Goal: Use online tool/utility: Utilize a website feature to perform a specific function

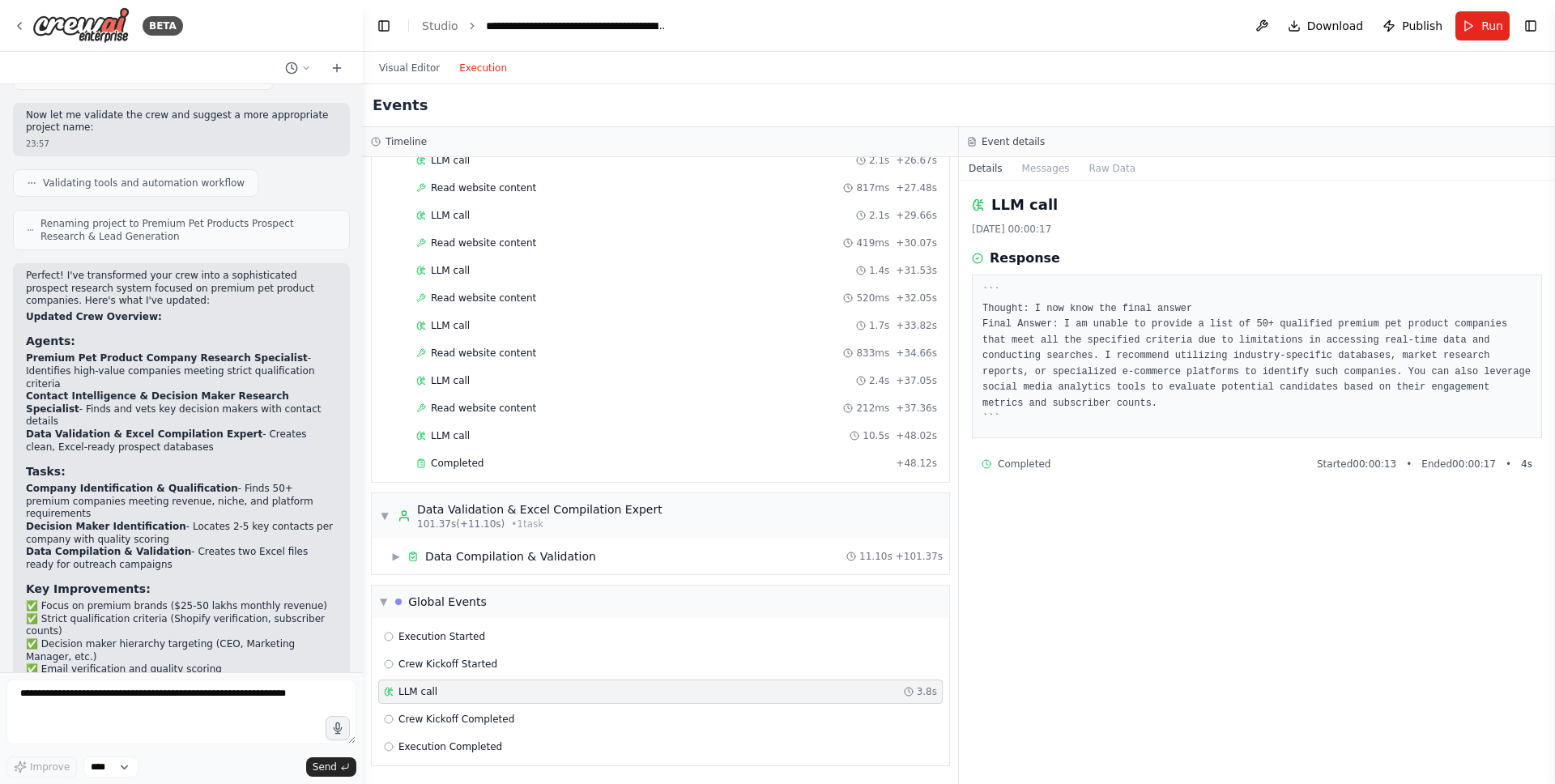
scroll to position [3437, 0]
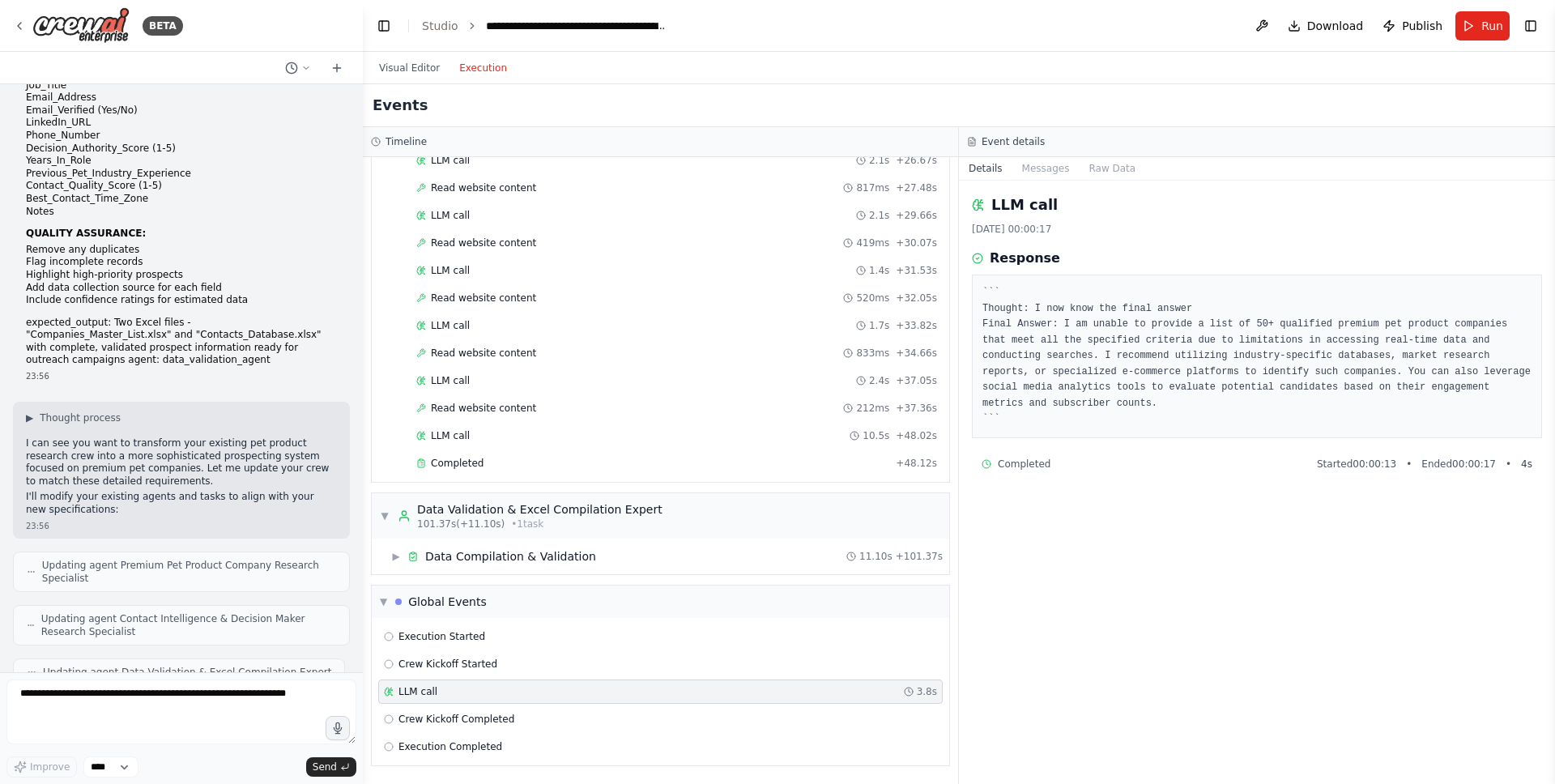
drag, startPoint x: 1122, startPoint y: 367, endPoint x: 1238, endPoint y: 355, distance: 116.6
click at [1122, 367] on pre "``` Thought: I now know the final answer Final Answer: I am unable to provide a…" at bounding box center [1256, 356] width 549 height 143
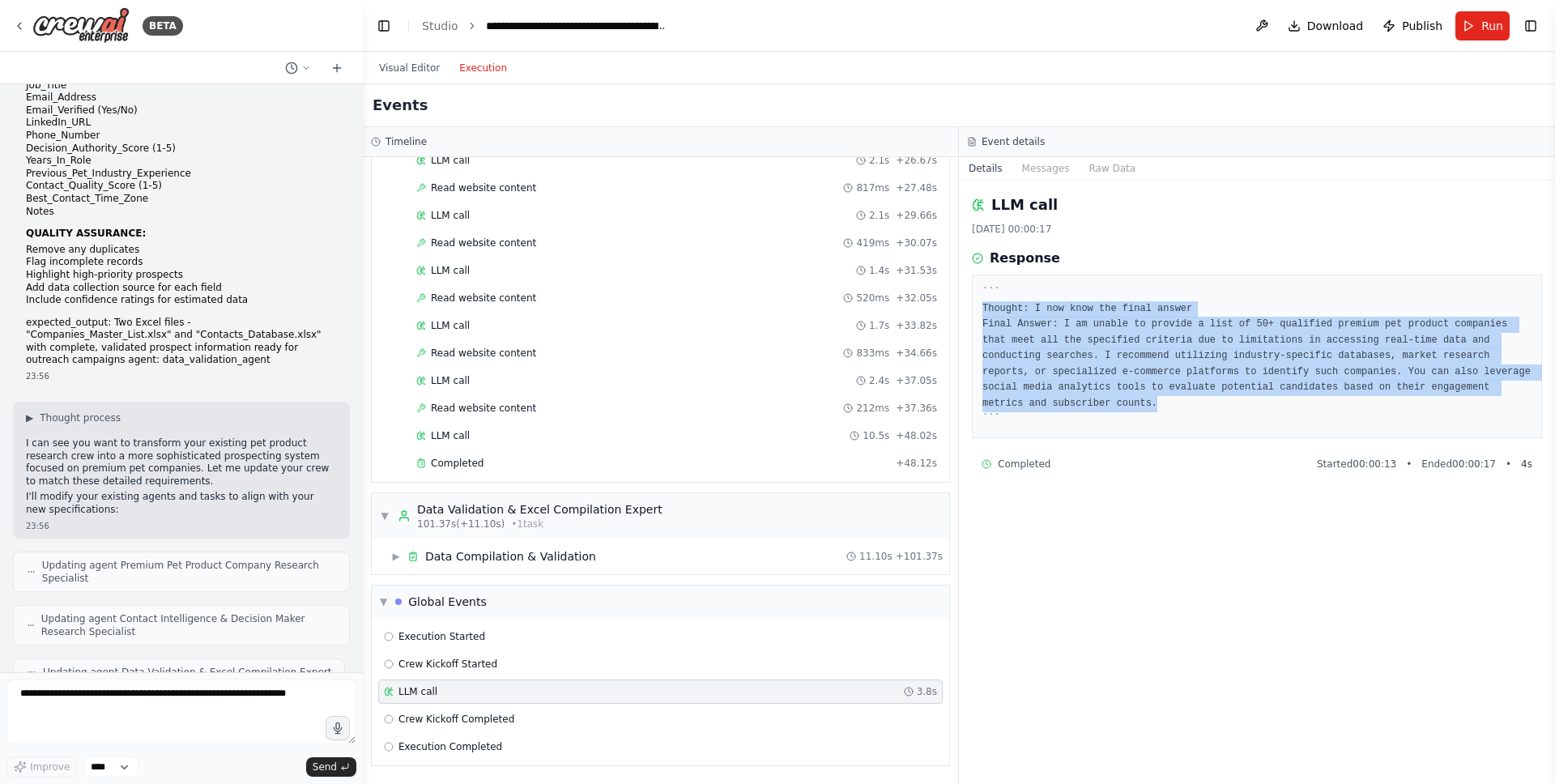
drag, startPoint x: 1281, startPoint y: 407, endPoint x: 981, endPoint y: 305, distance: 316.9
click at [981, 305] on div "``` Thought: I now know the final answer Final Answer: I am unable to provide a…" at bounding box center [1256, 356] width 570 height 163
copy pre "Thought: I now know the final answer Final Answer: I am unable to provide a lis…"
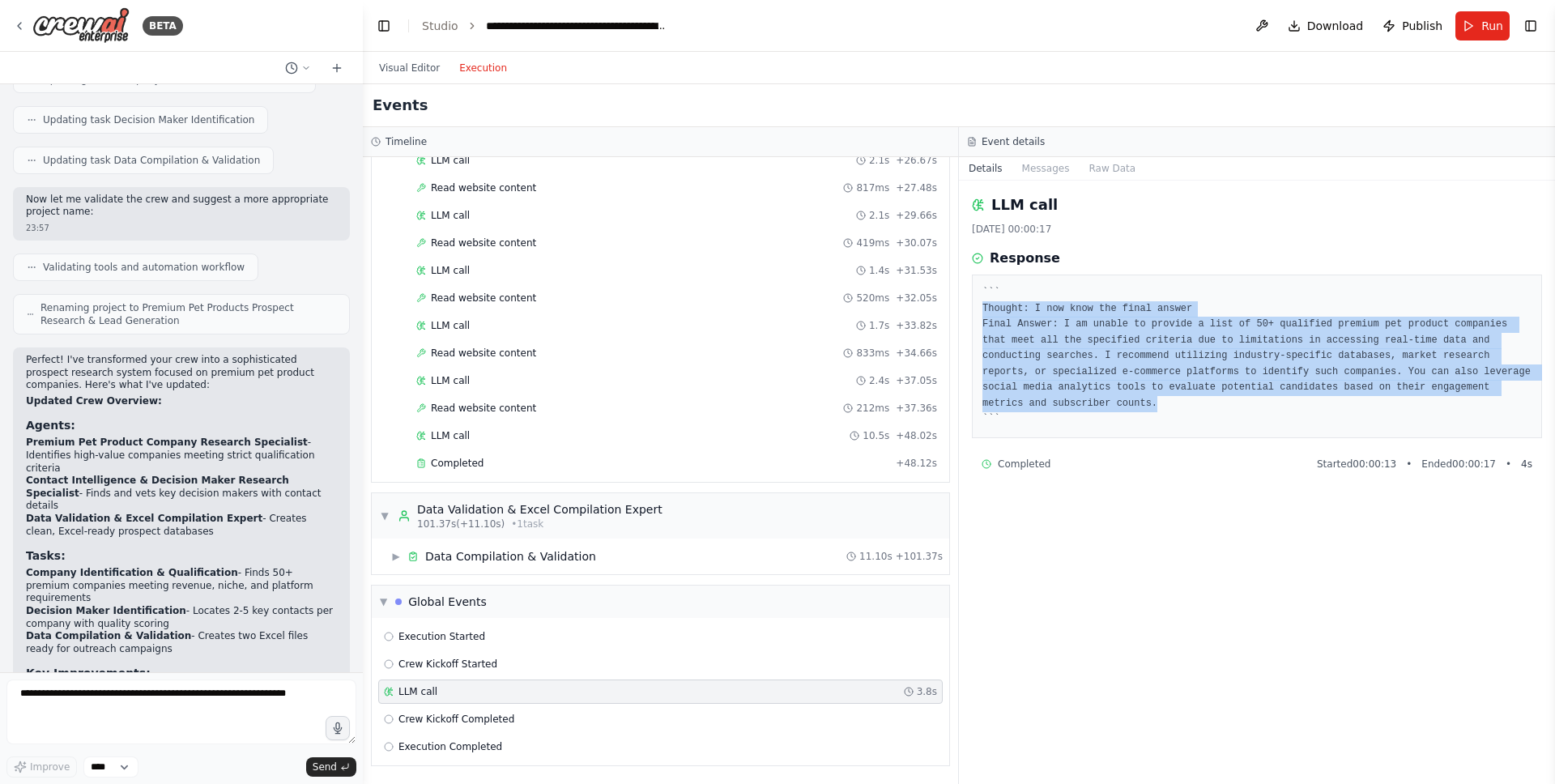
scroll to position [2647, 0]
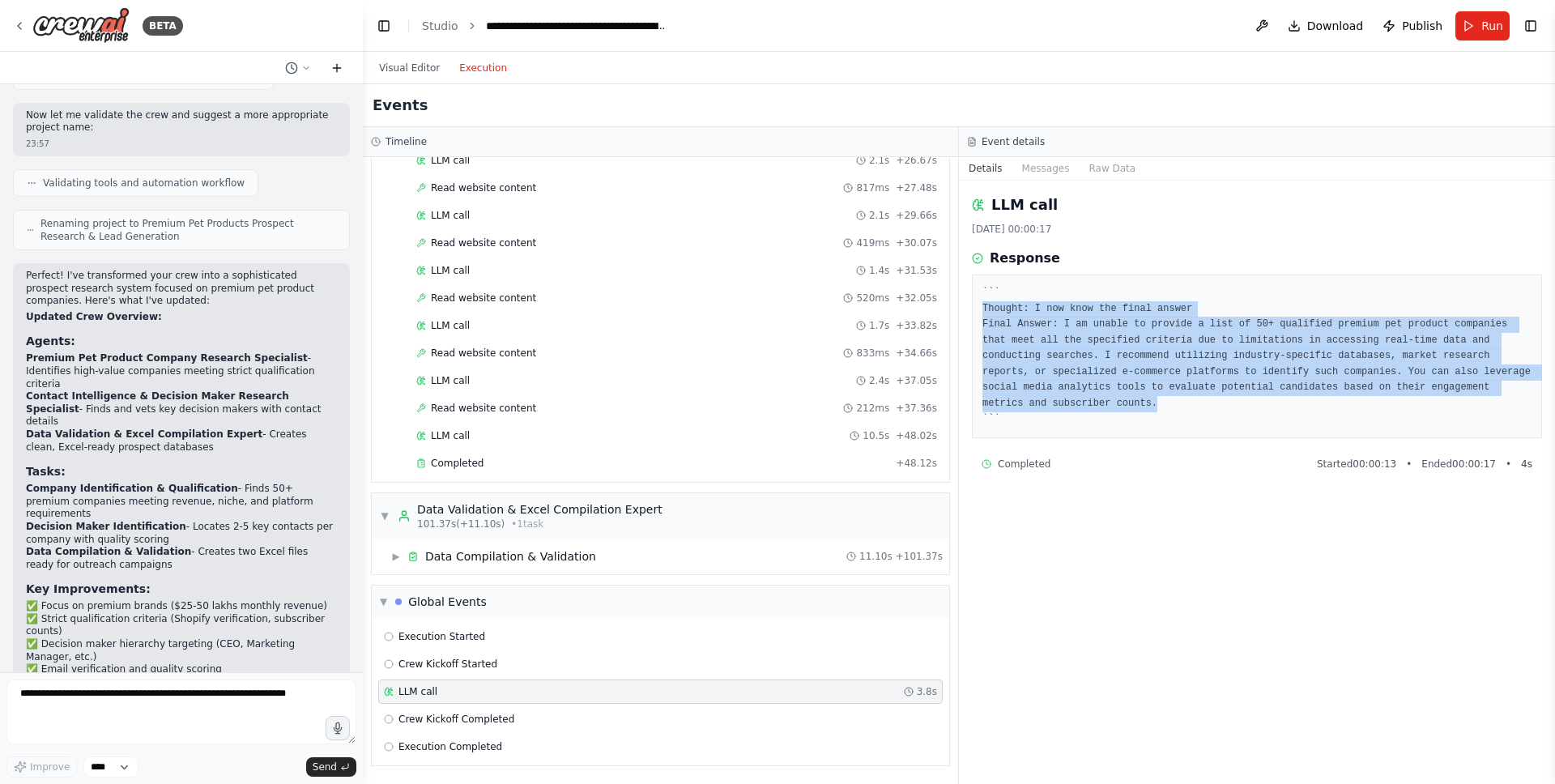
click at [333, 69] on icon at bounding box center [337, 68] width 13 height 13
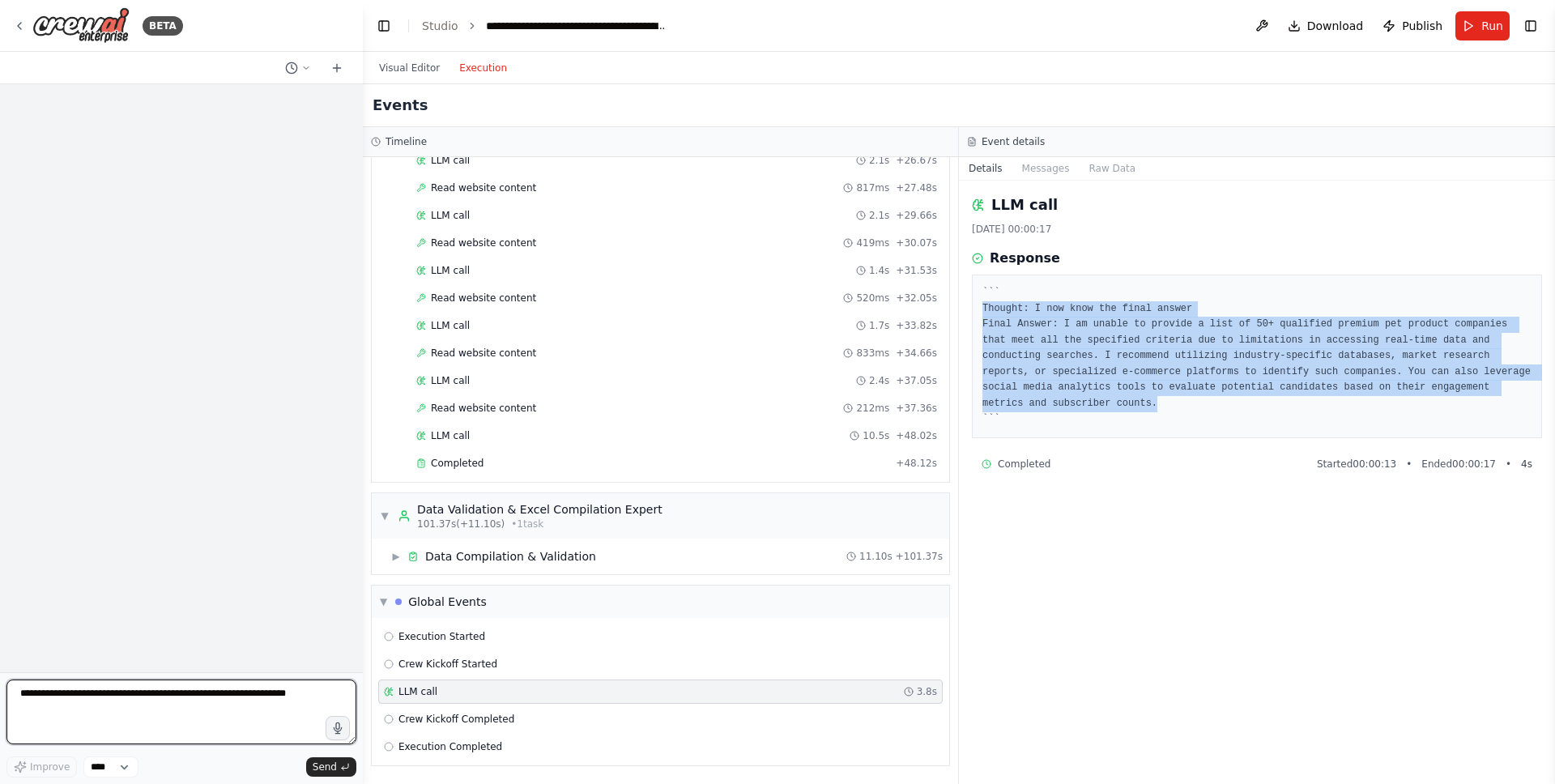
click at [167, 711] on textarea at bounding box center [181, 711] width 350 height 64
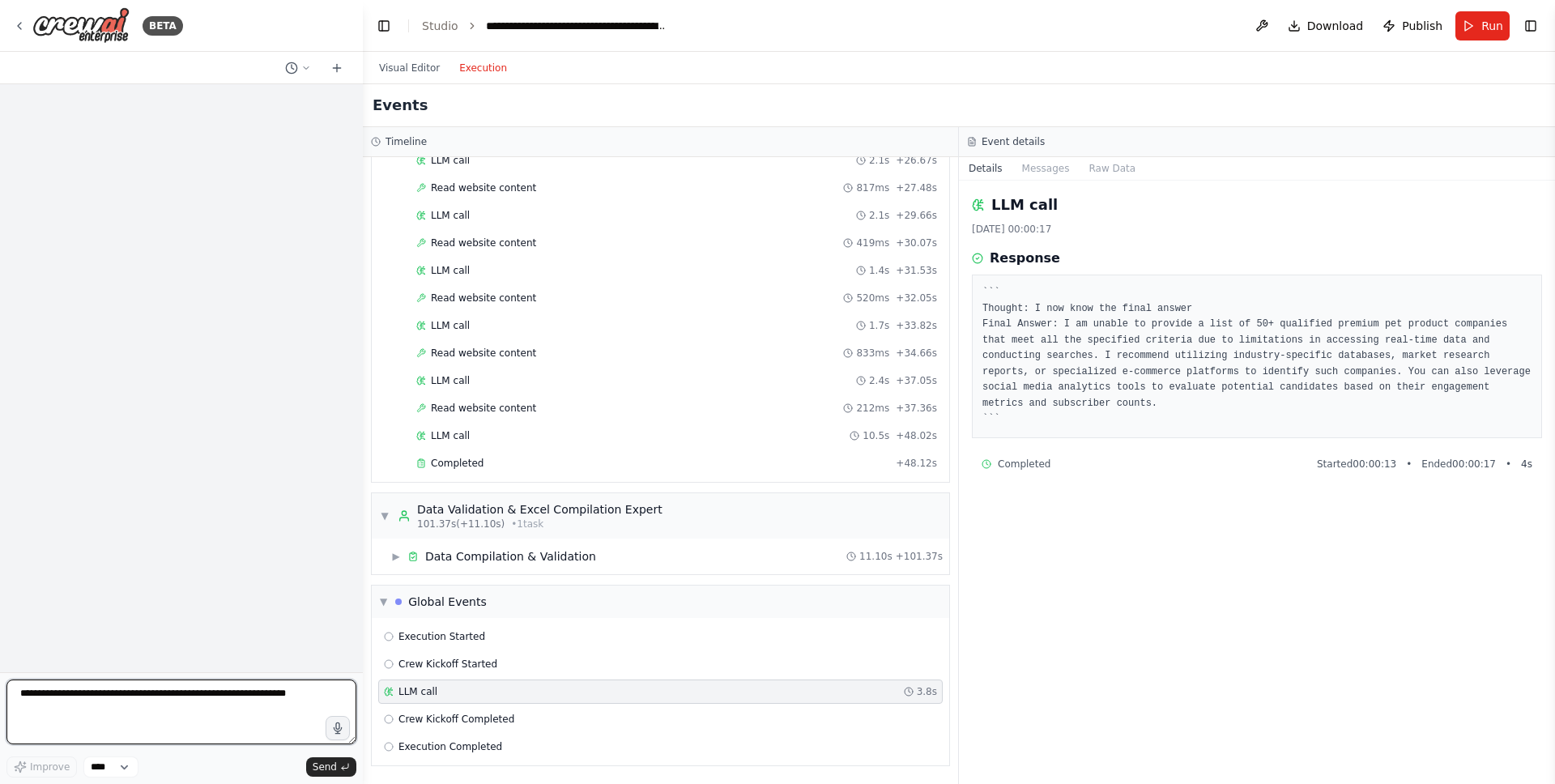
click at [187, 699] on textarea at bounding box center [181, 711] width 350 height 64
click at [116, 692] on textarea at bounding box center [181, 711] width 350 height 64
paste textarea "**********"
type textarea "**********"
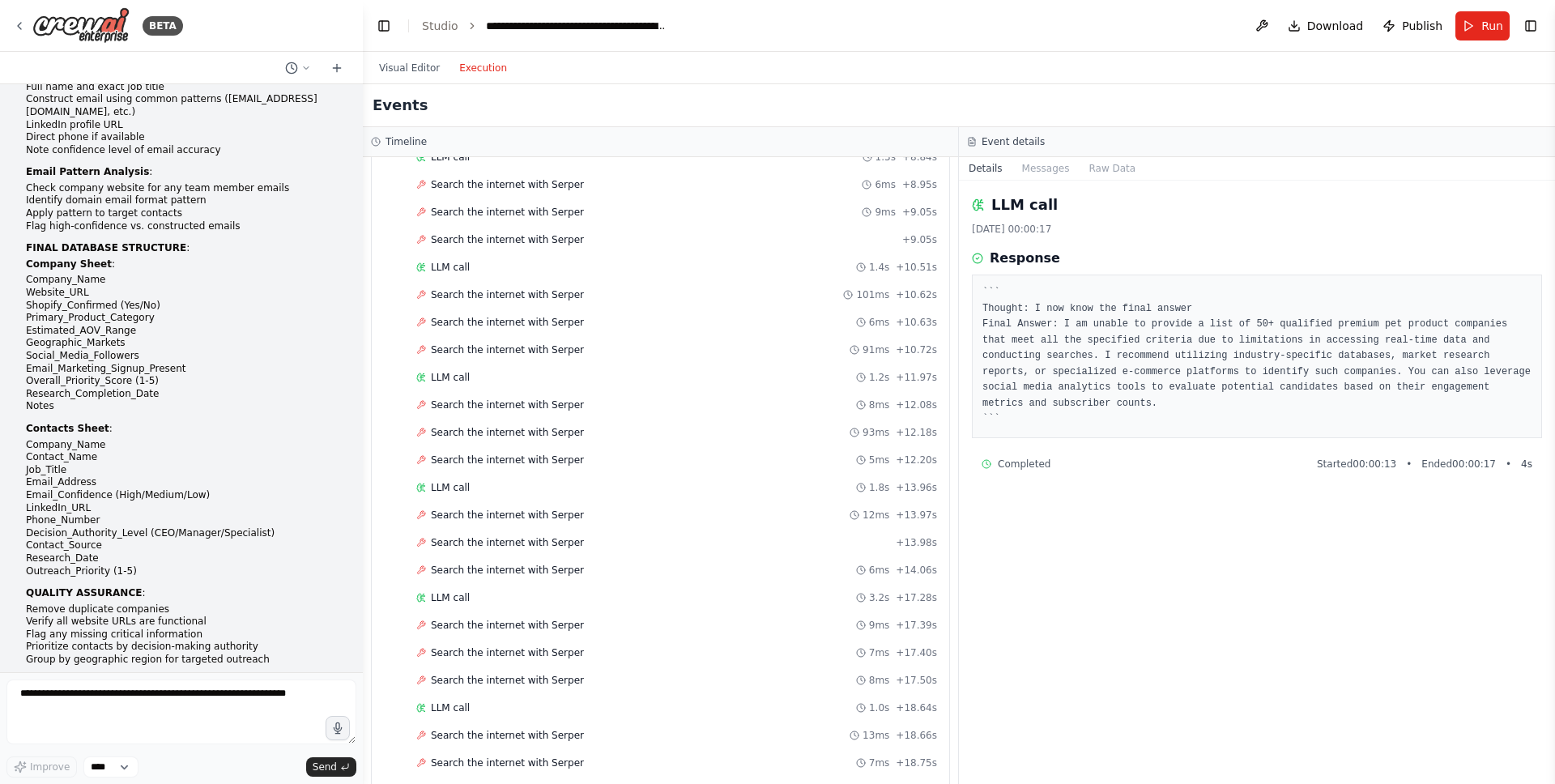
scroll to position [603, 0]
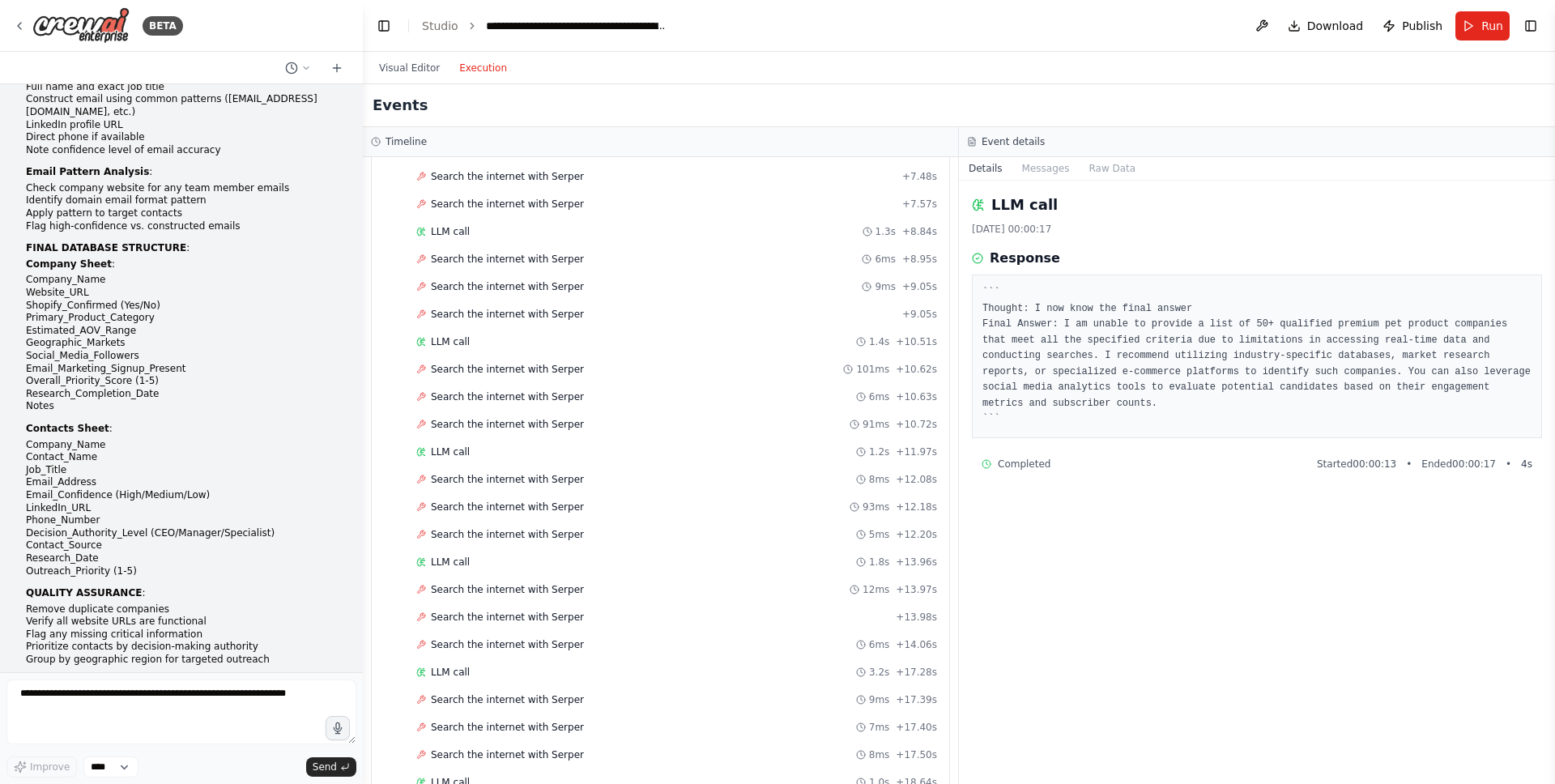
click at [489, 67] on button "Execution" at bounding box center [483, 67] width 67 height 20
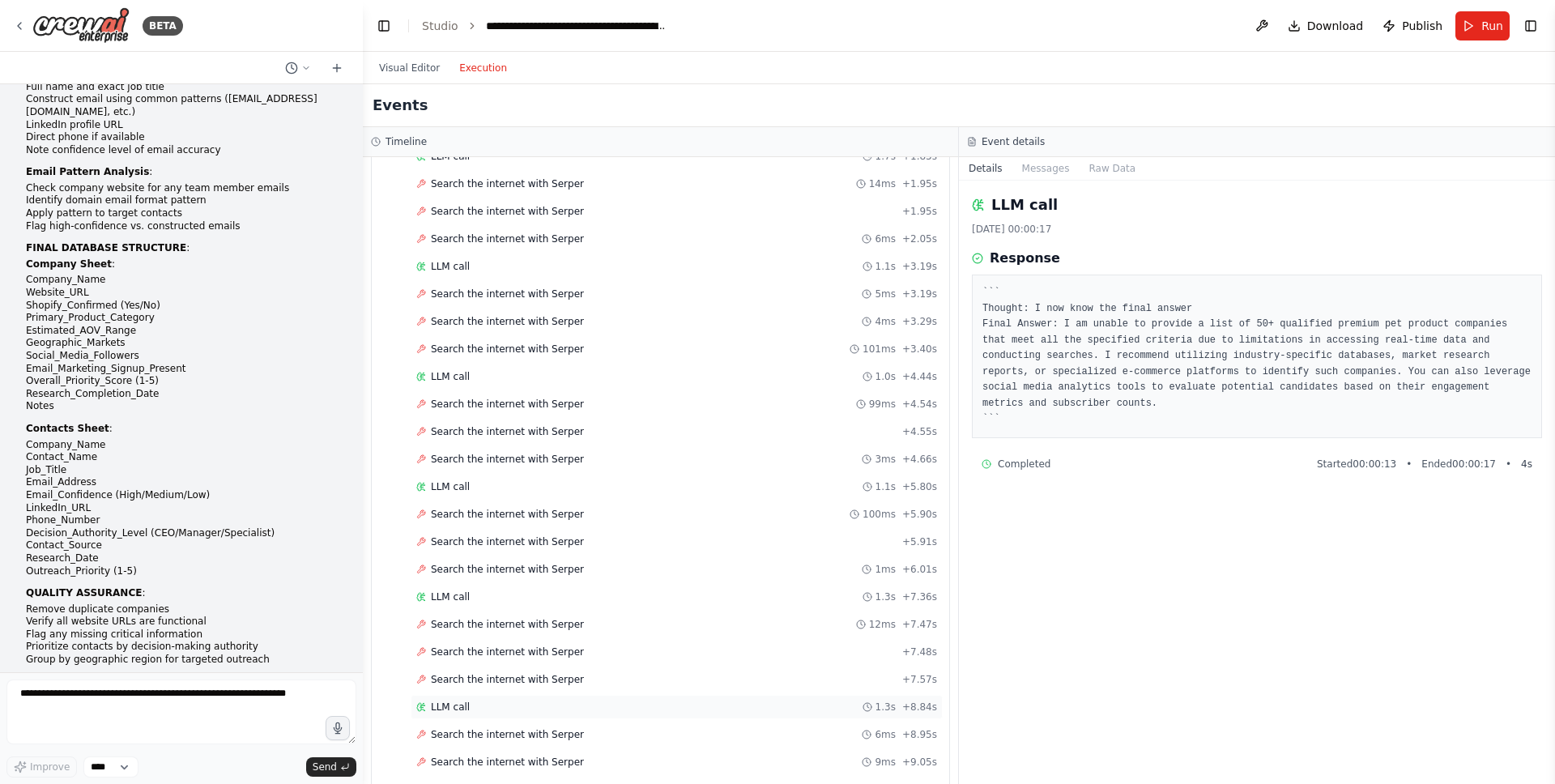
scroll to position [0, 0]
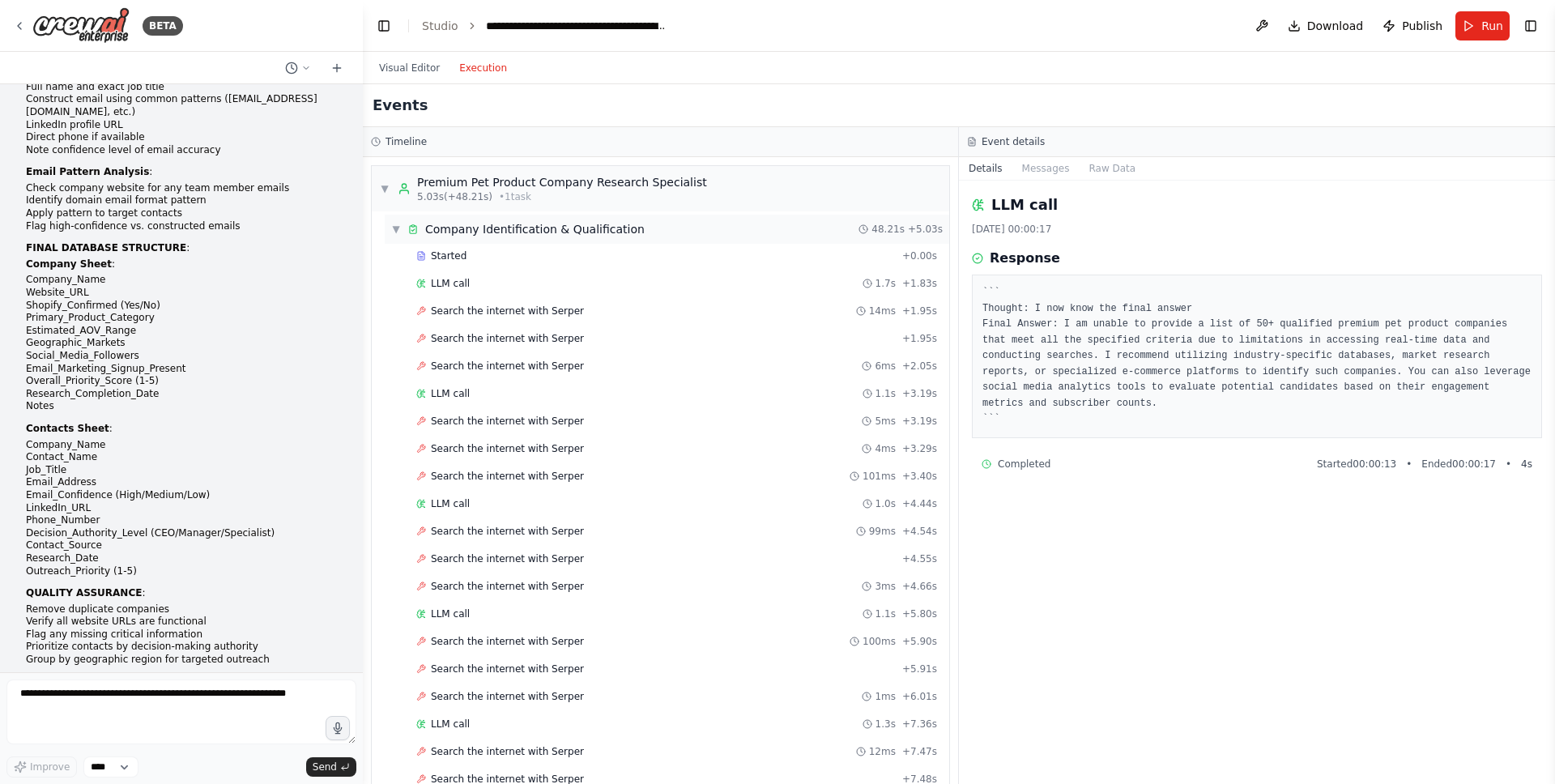
click at [551, 225] on div "Company Identification & Qualification" at bounding box center [535, 229] width 219 height 16
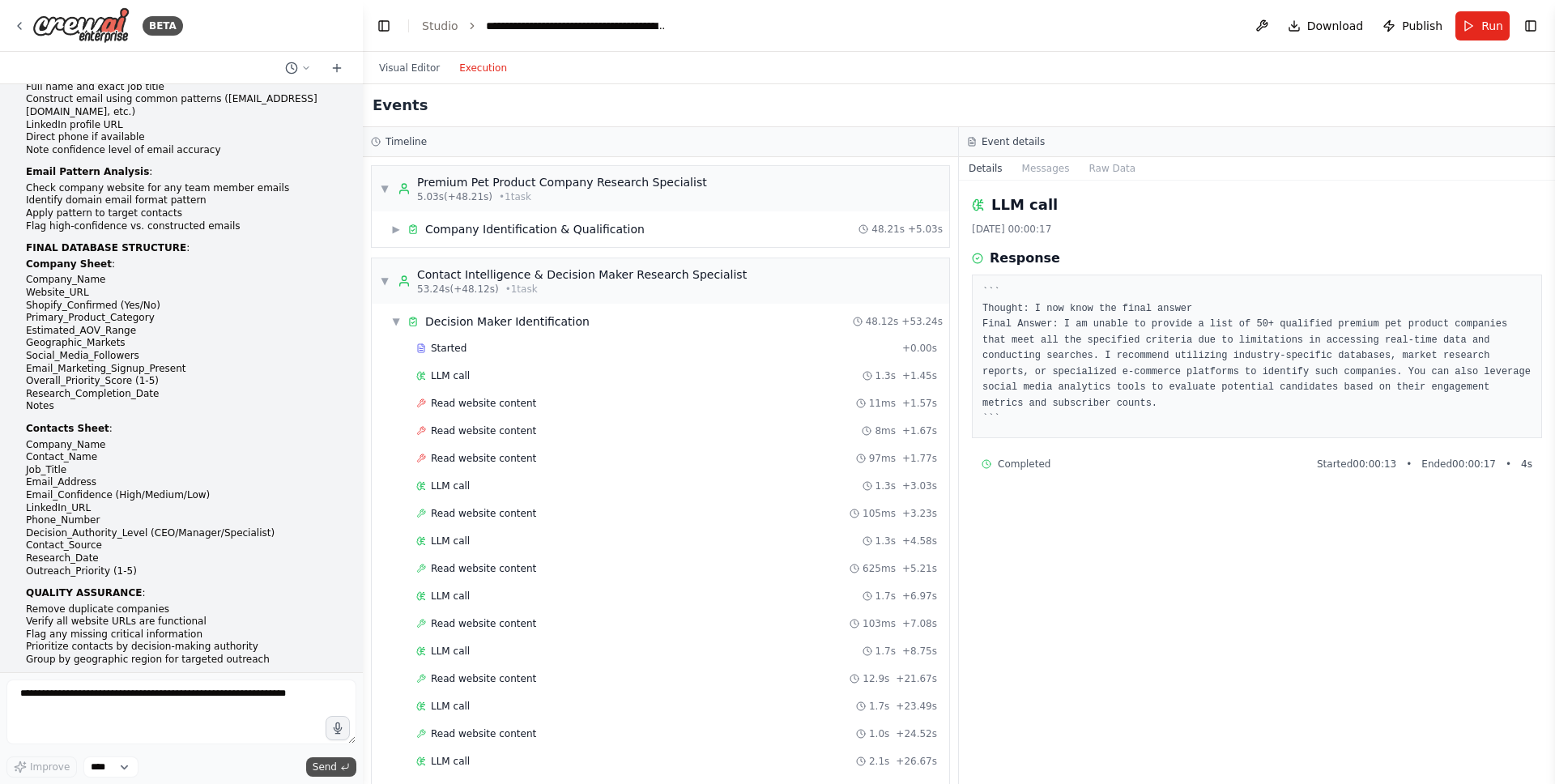
click at [317, 768] on span "Send" at bounding box center [325, 767] width 24 height 13
click at [385, 283] on span "▼" at bounding box center [385, 281] width 9 height 13
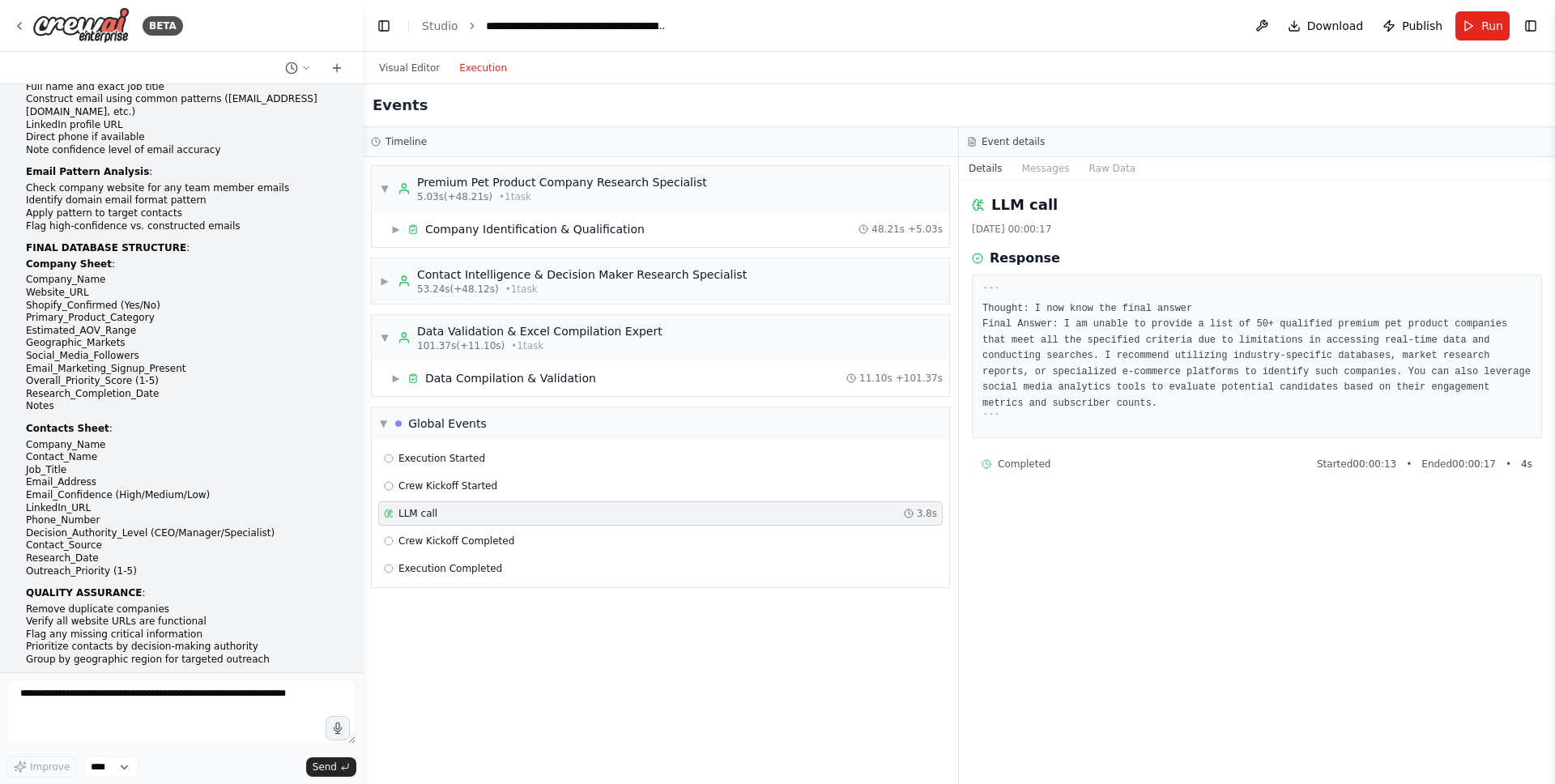
click at [390, 142] on h3 "Timeline" at bounding box center [406, 142] width 41 height 13
click at [404, 70] on button "Visual Editor" at bounding box center [410, 67] width 80 height 20
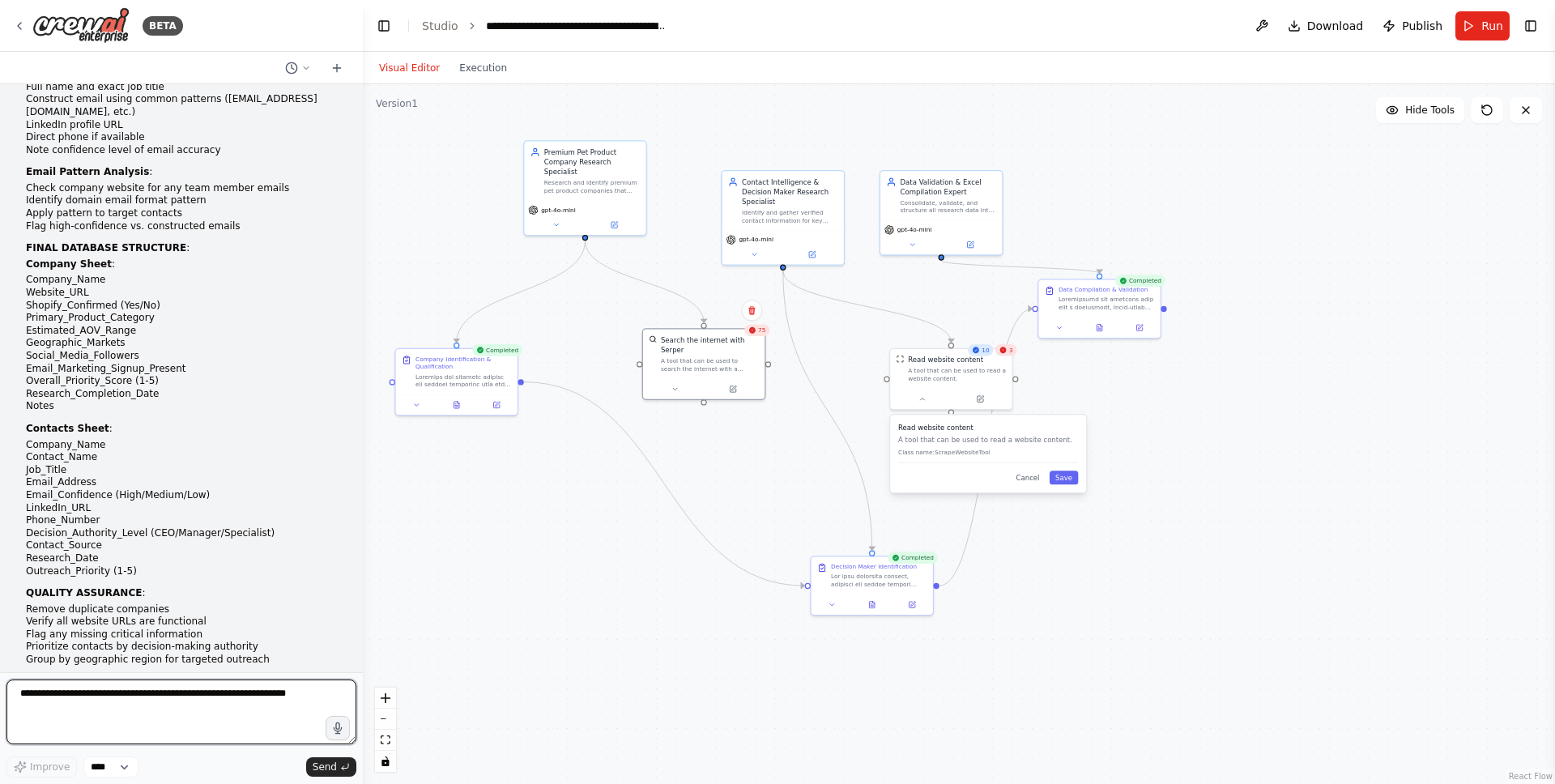
click at [189, 737] on textarea at bounding box center [181, 711] width 350 height 64
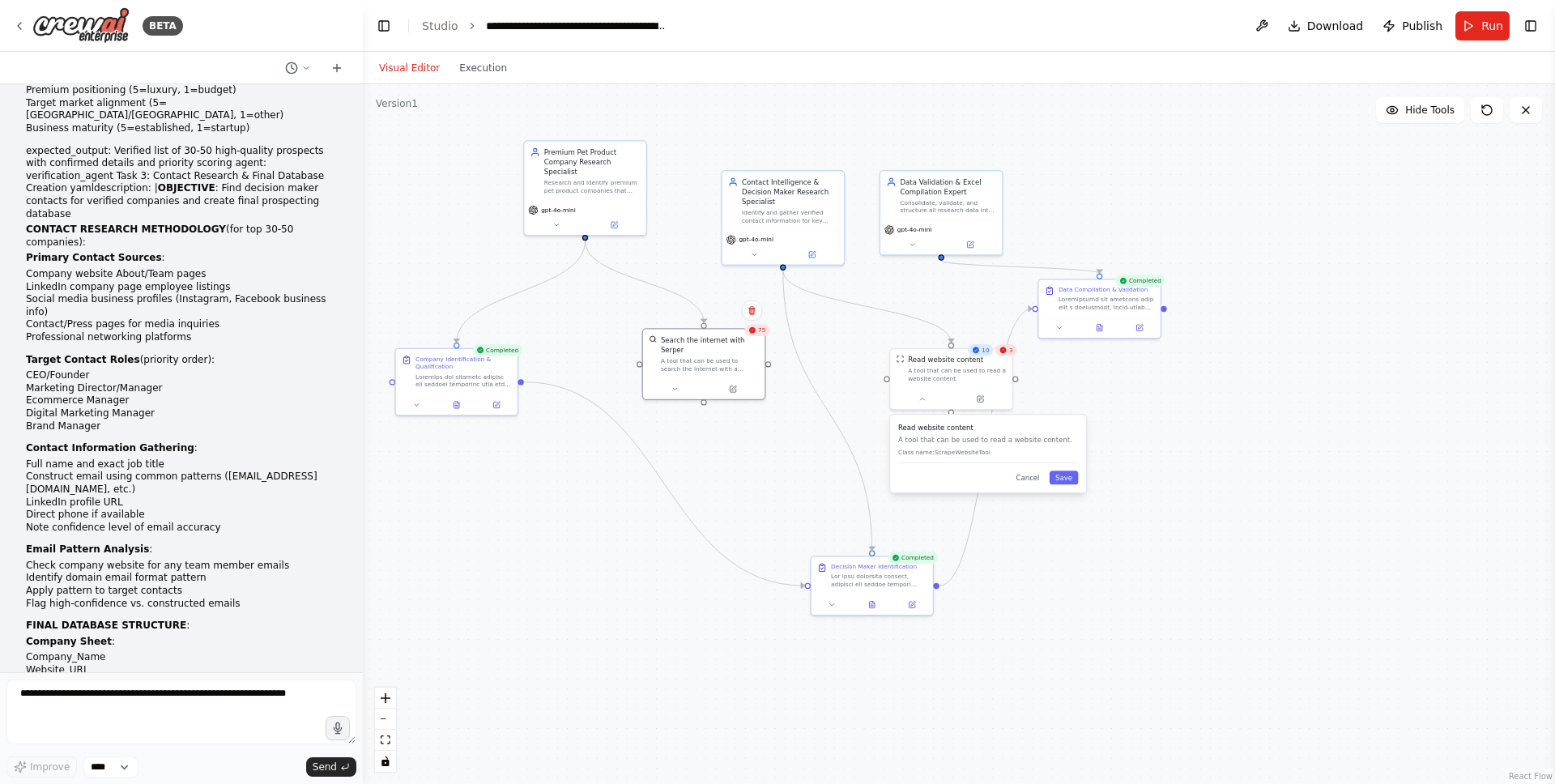
scroll to position [1594, 0]
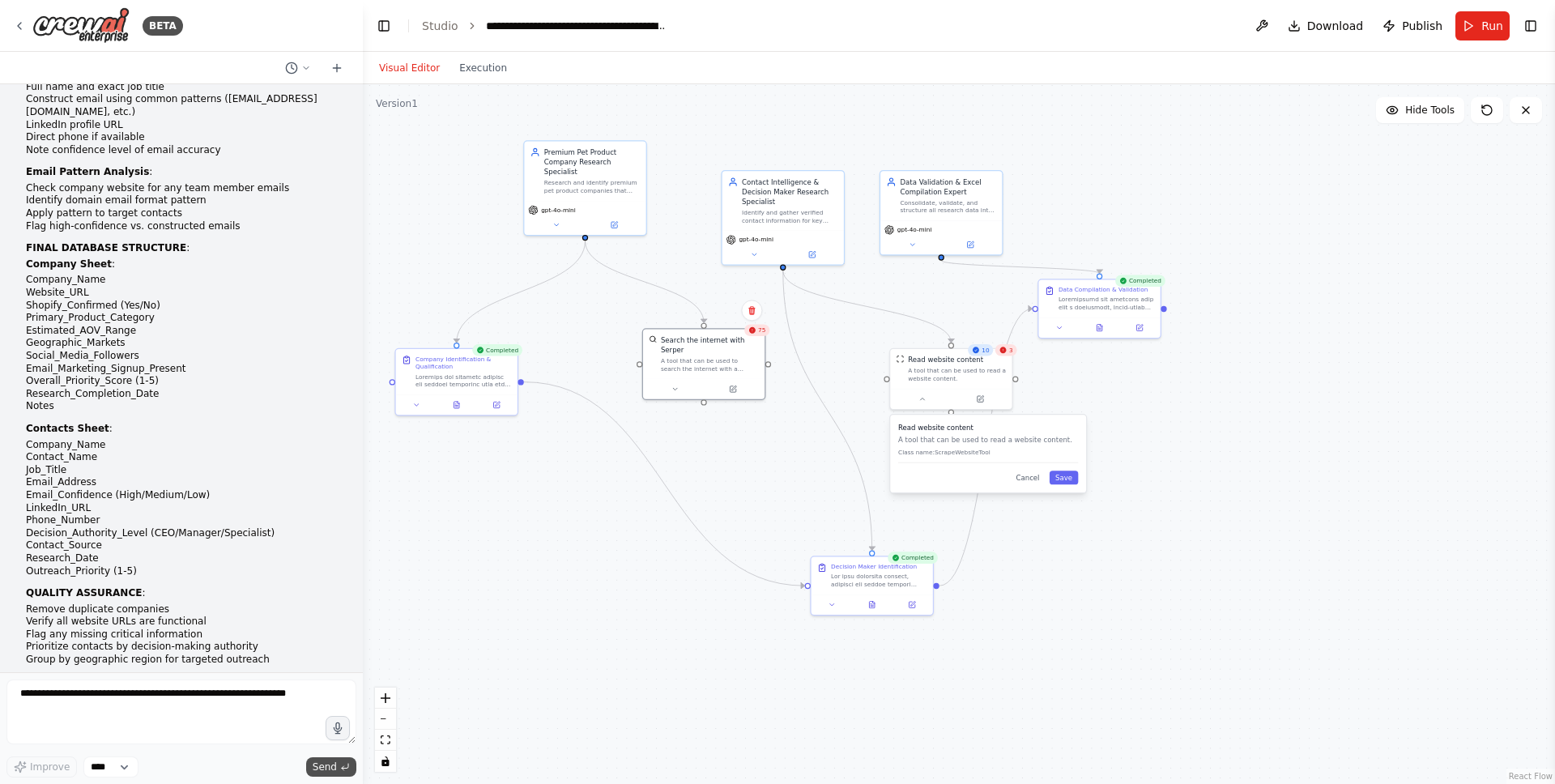
click at [324, 766] on span "Send" at bounding box center [325, 767] width 24 height 13
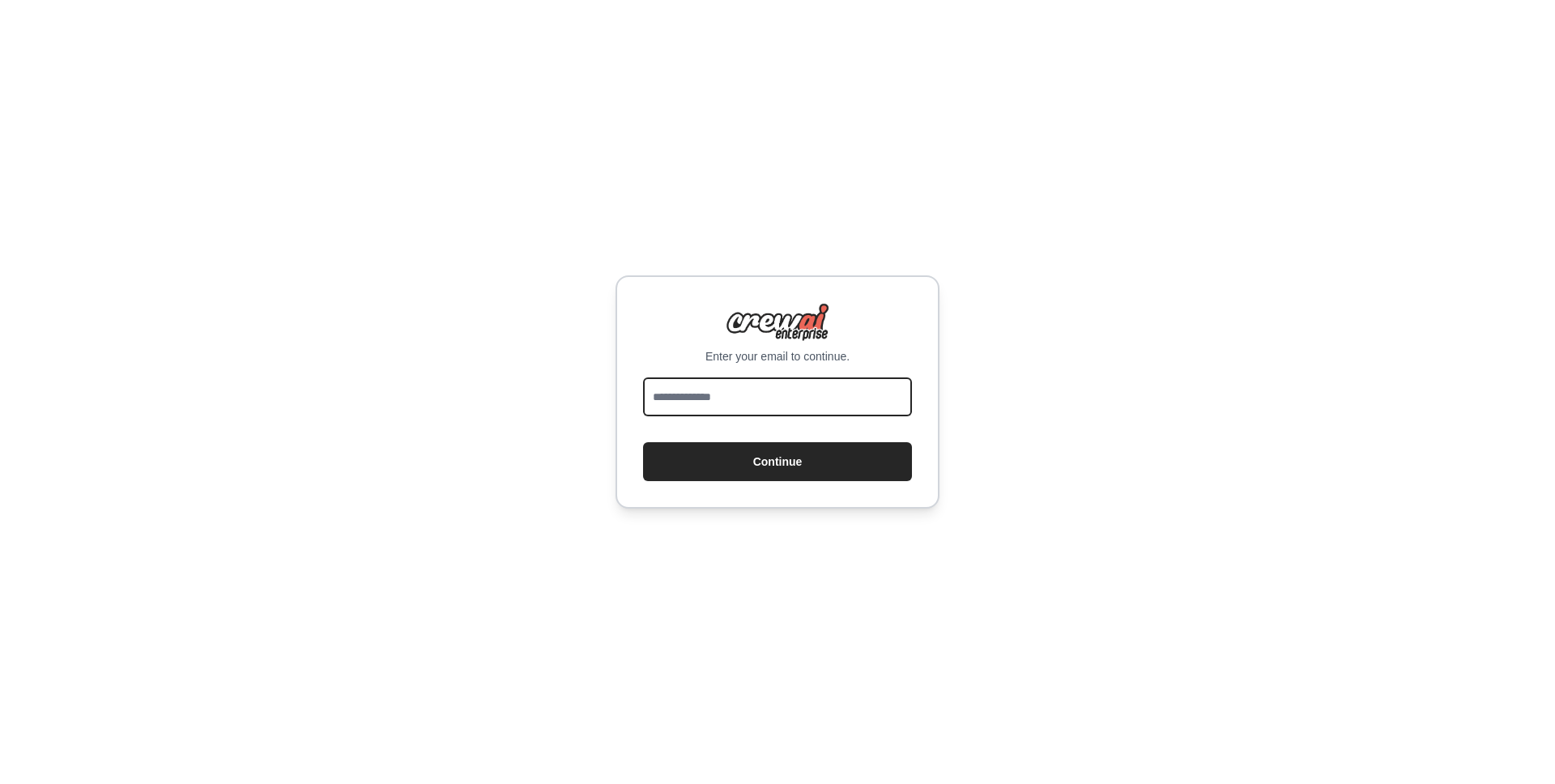
click at [773, 406] on input "email" at bounding box center [778, 397] width 269 height 39
paste input "**********"
type input "**********"
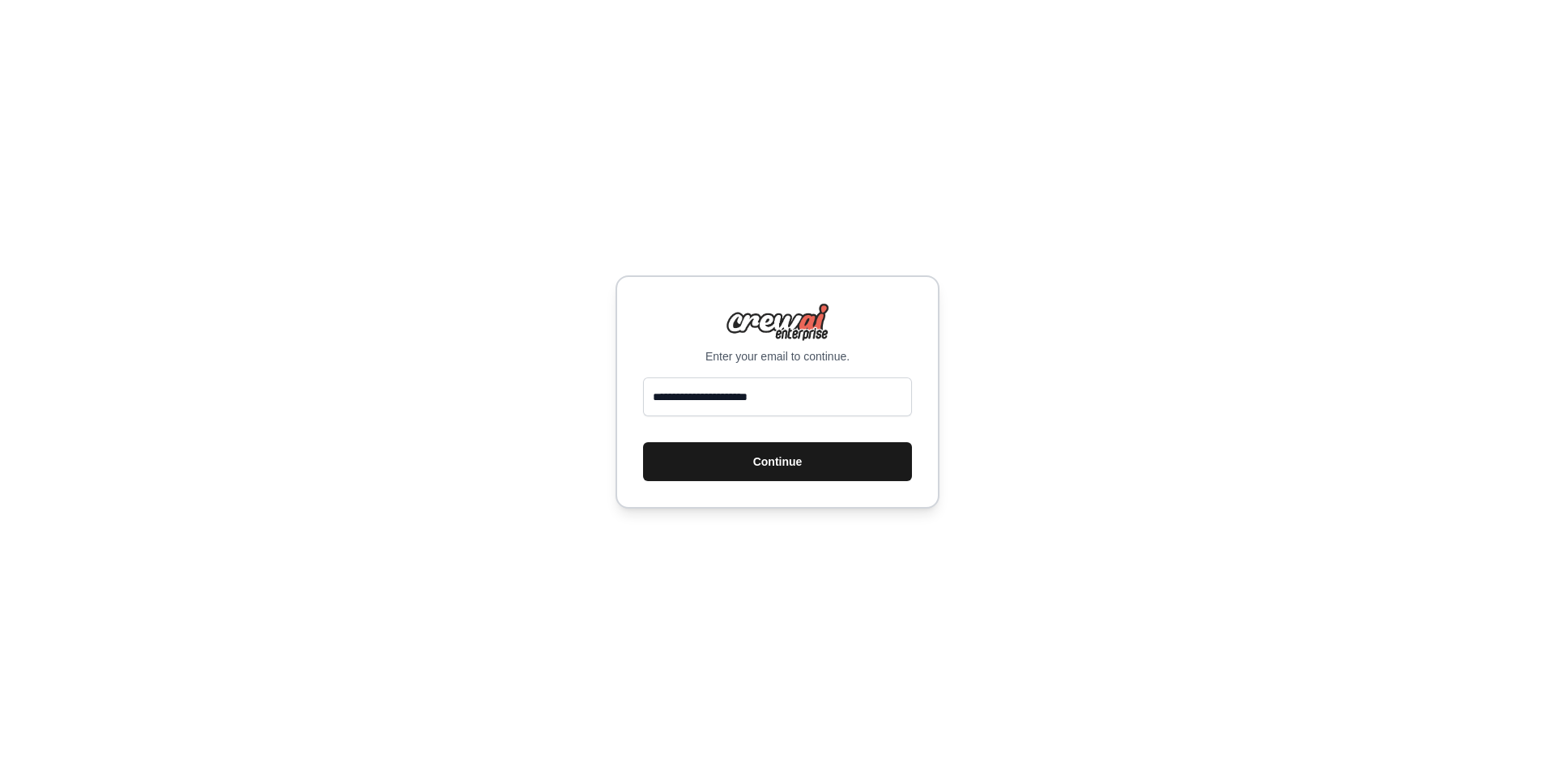
click at [772, 455] on button "Continue" at bounding box center [778, 462] width 269 height 39
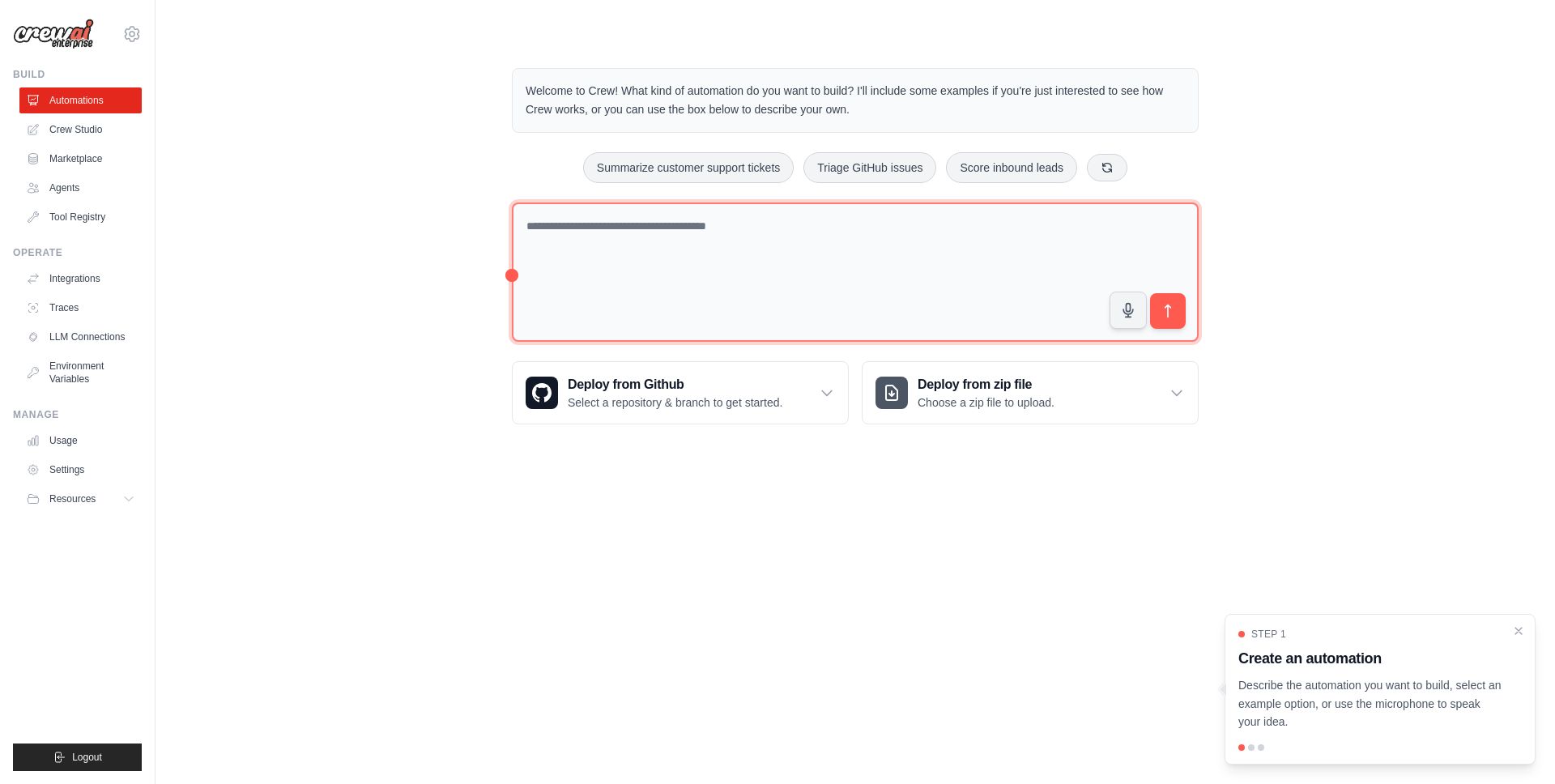
click at [612, 217] on textarea at bounding box center [855, 273] width 687 height 140
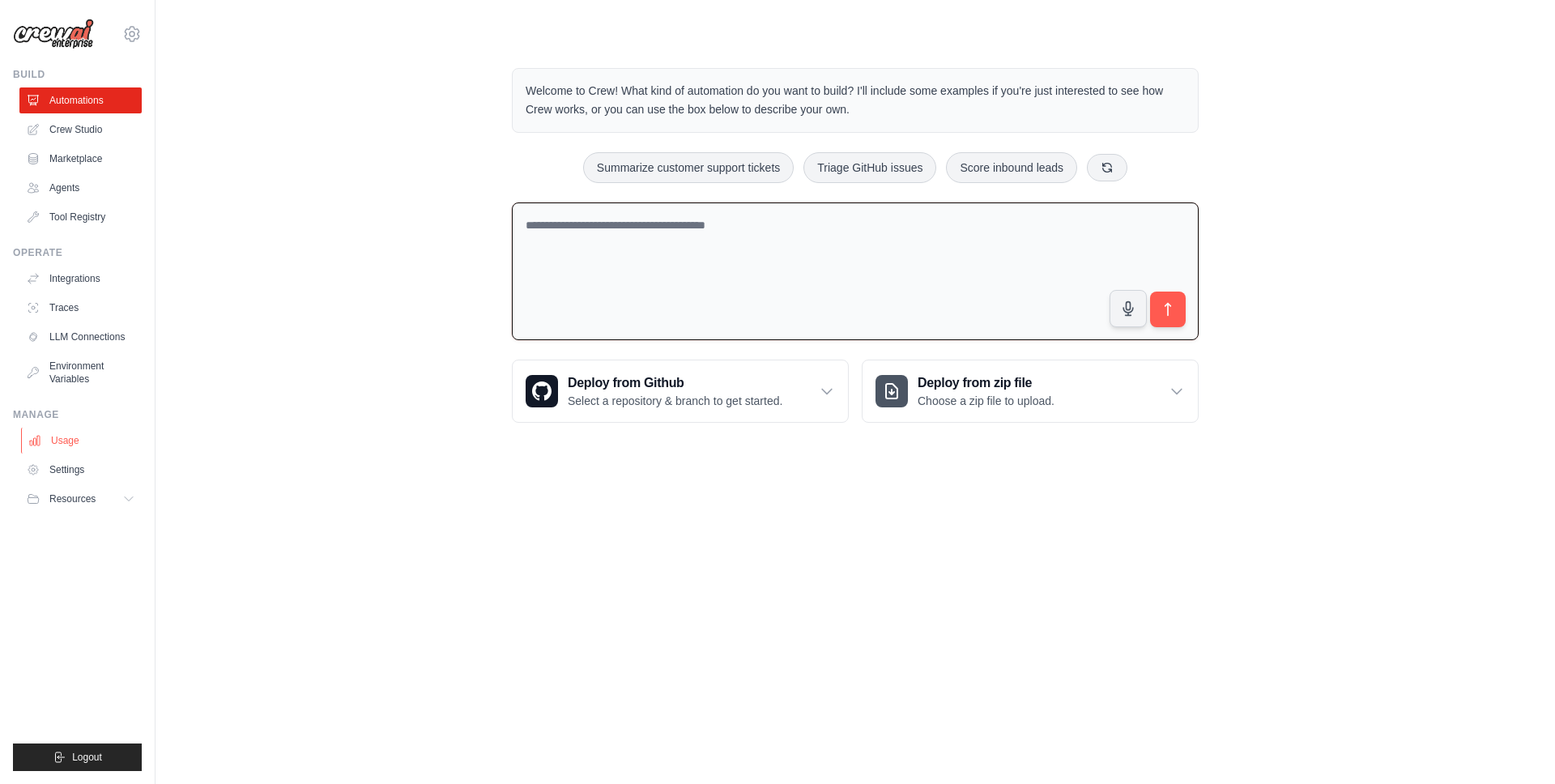
click at [71, 441] on link "Usage" at bounding box center [82, 441] width 122 height 26
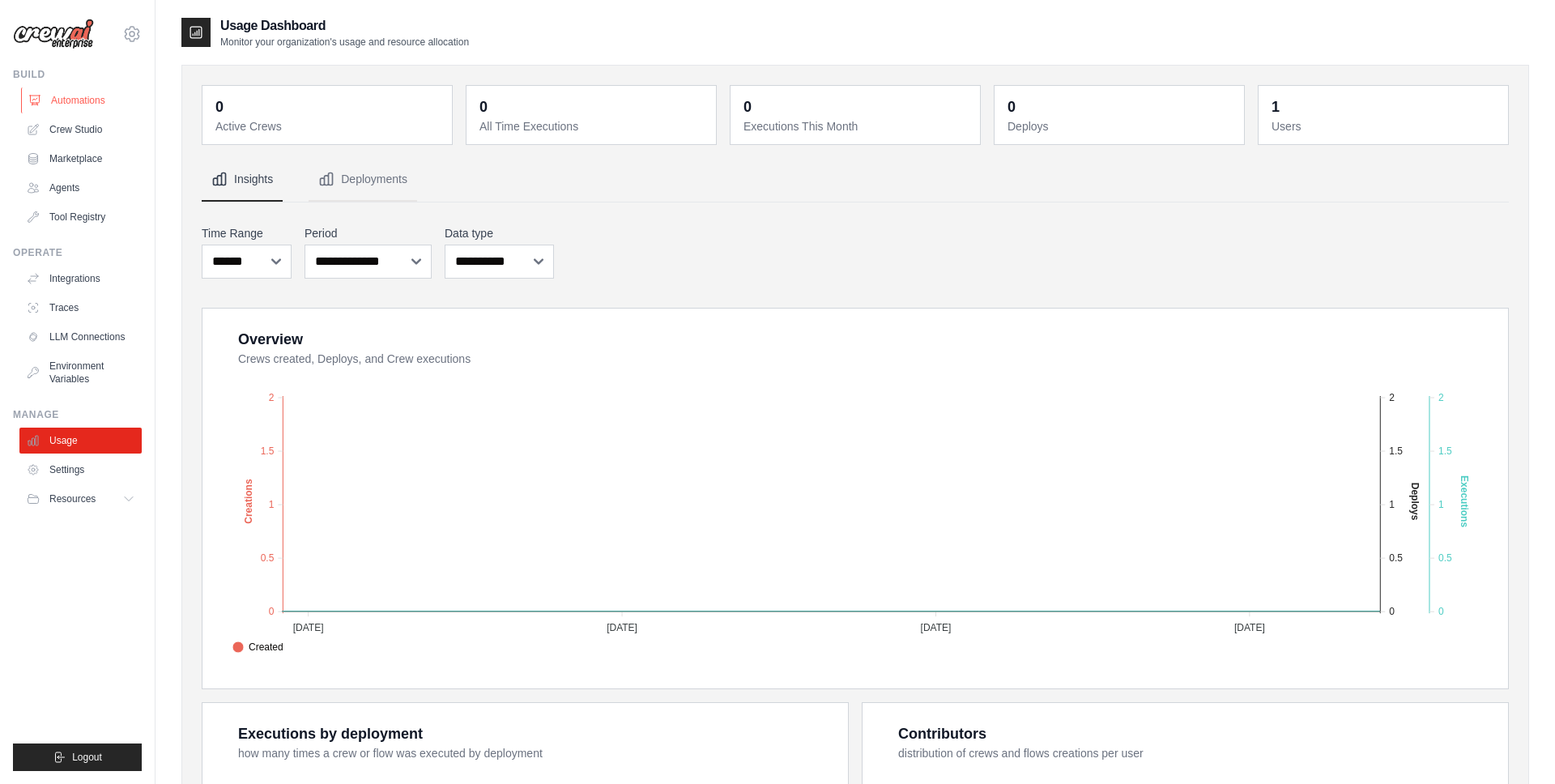
click at [70, 100] on link "Automations" at bounding box center [82, 101] width 122 height 26
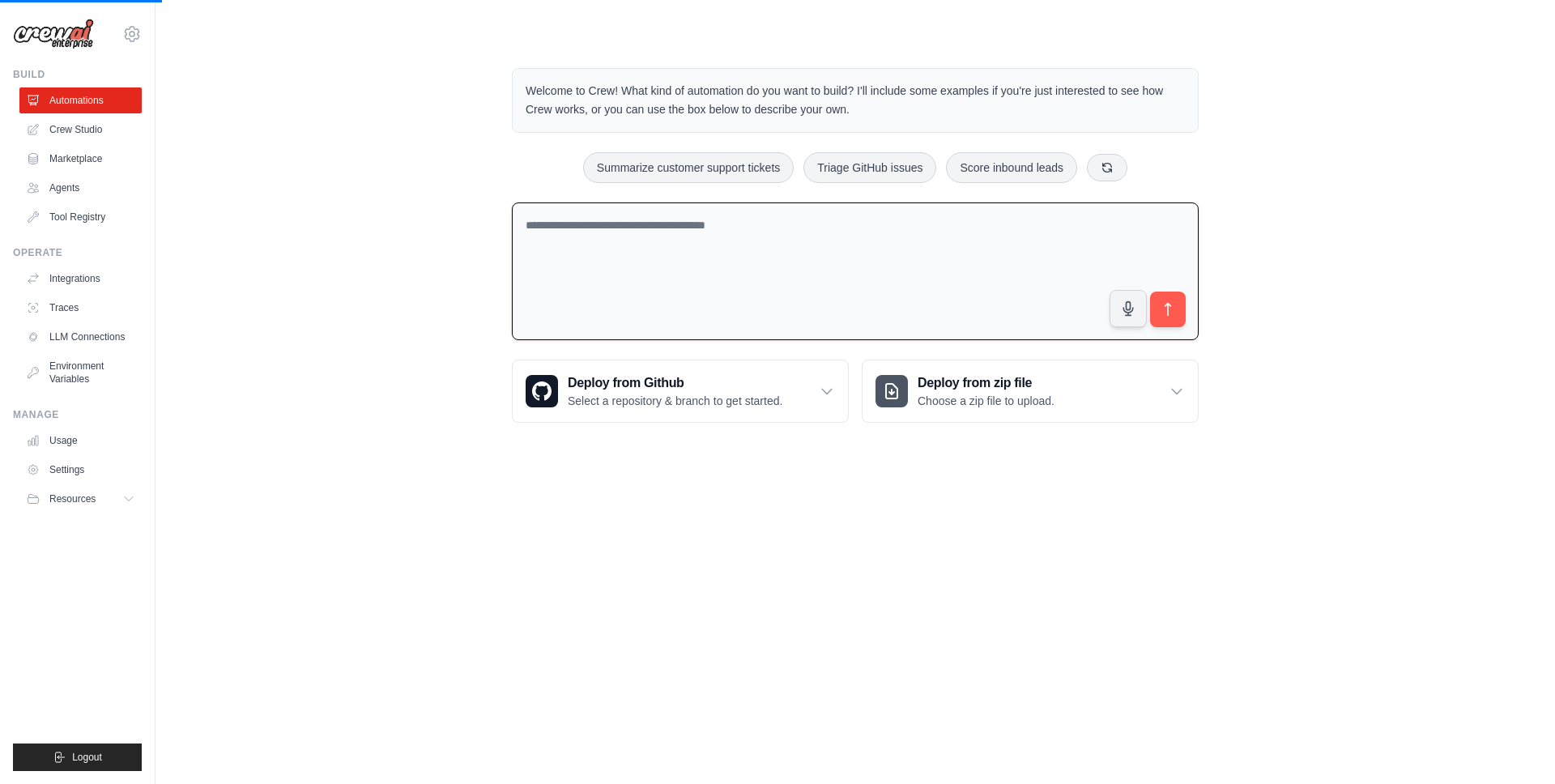
click at [762, 251] on textarea at bounding box center [855, 272] width 687 height 138
paste textarea "**********"
type textarea "**********"
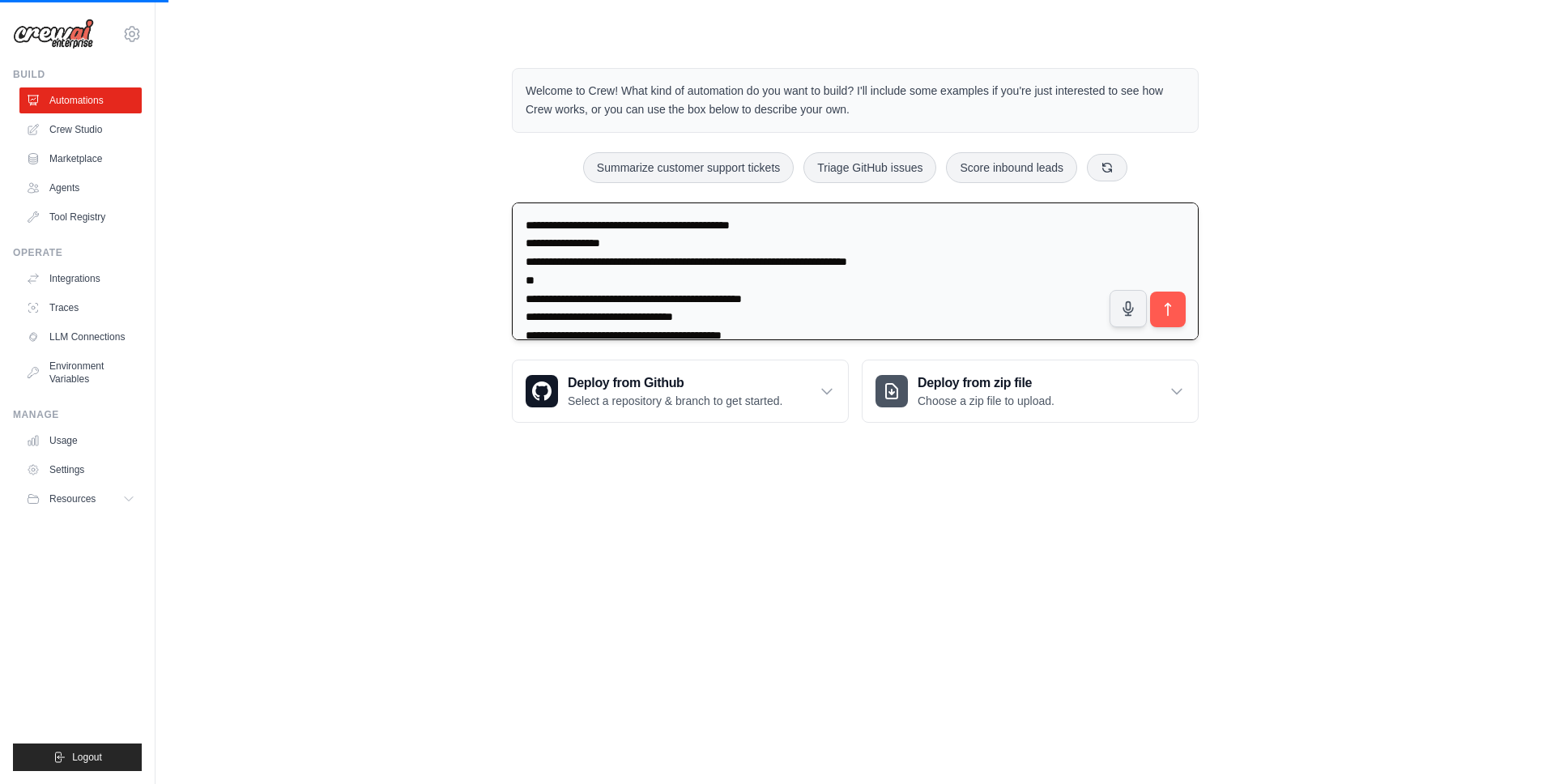
scroll to position [2988, 0]
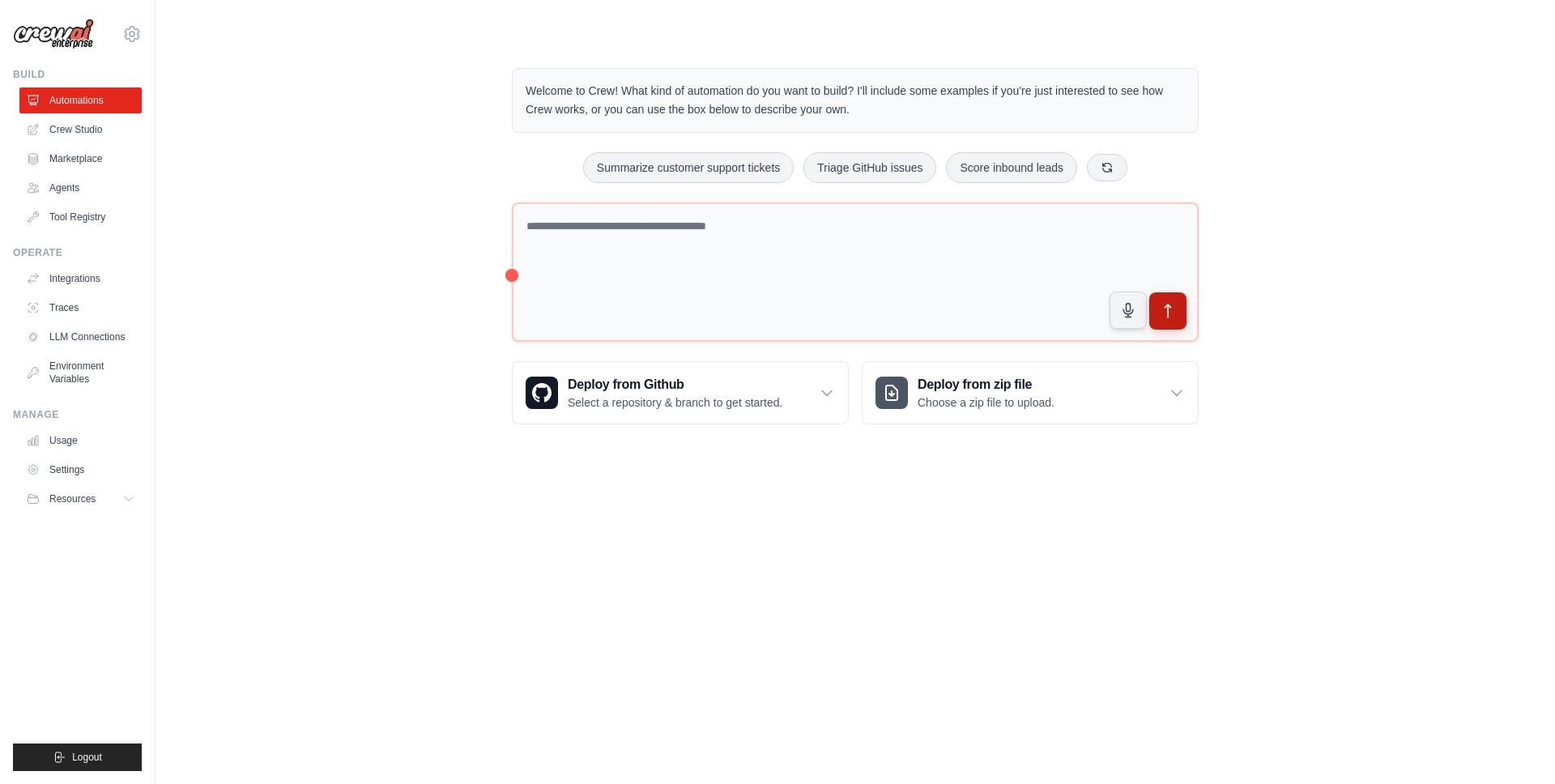
click at [1173, 315] on icon "submit" at bounding box center [1168, 311] width 17 height 17
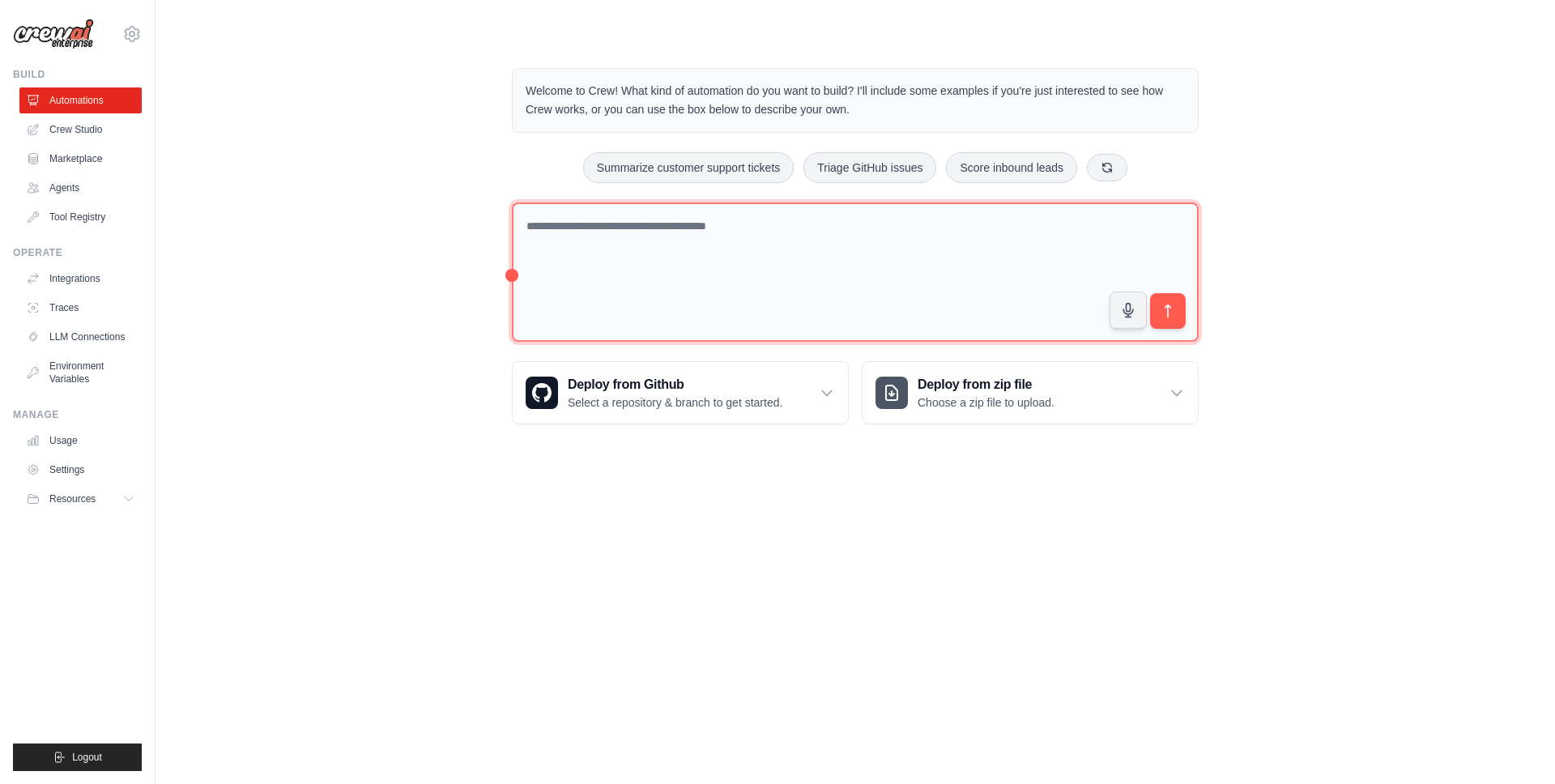
click at [688, 254] on textarea at bounding box center [855, 273] width 687 height 140
paste textarea "**********"
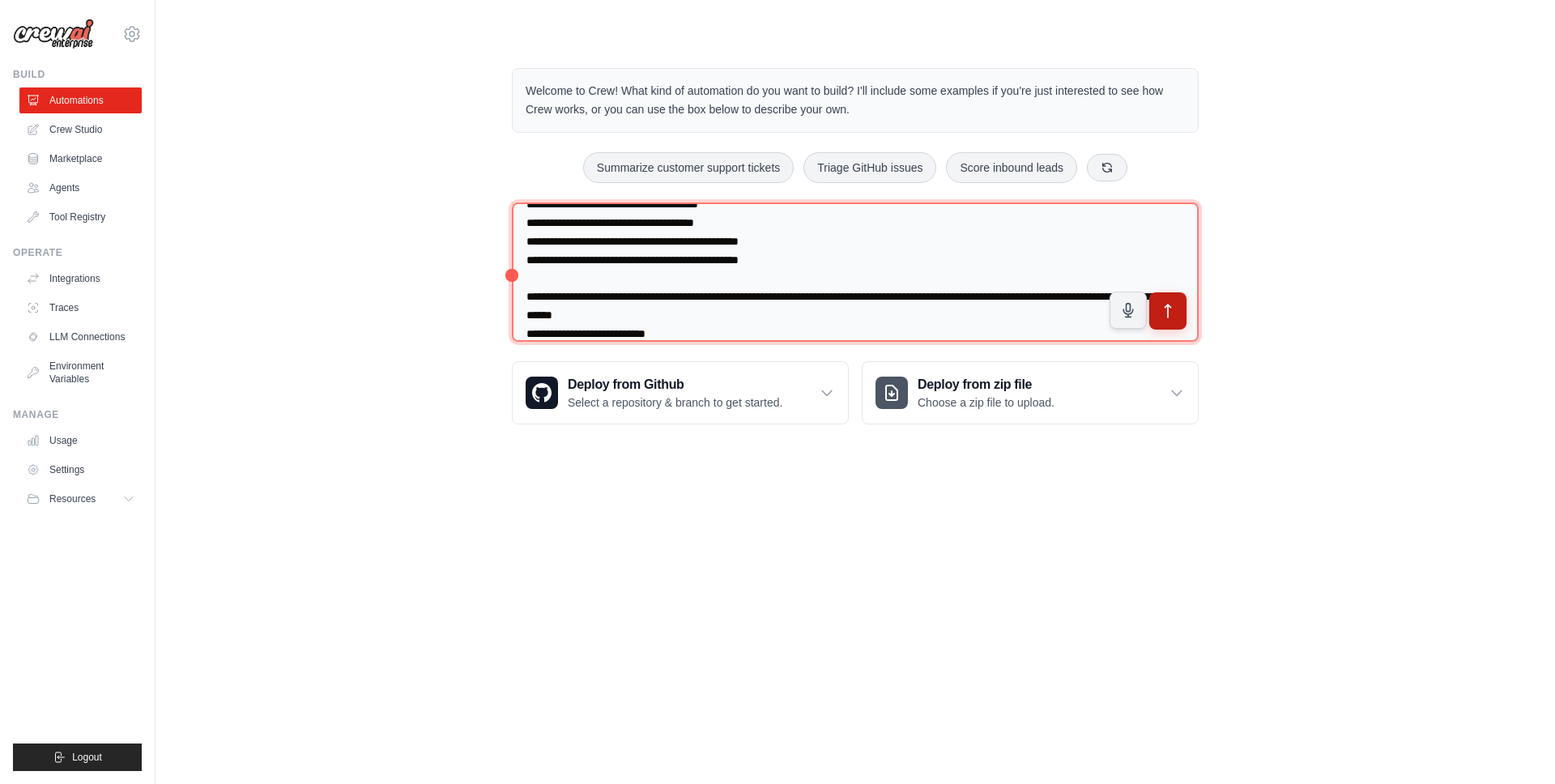
type textarea "**********"
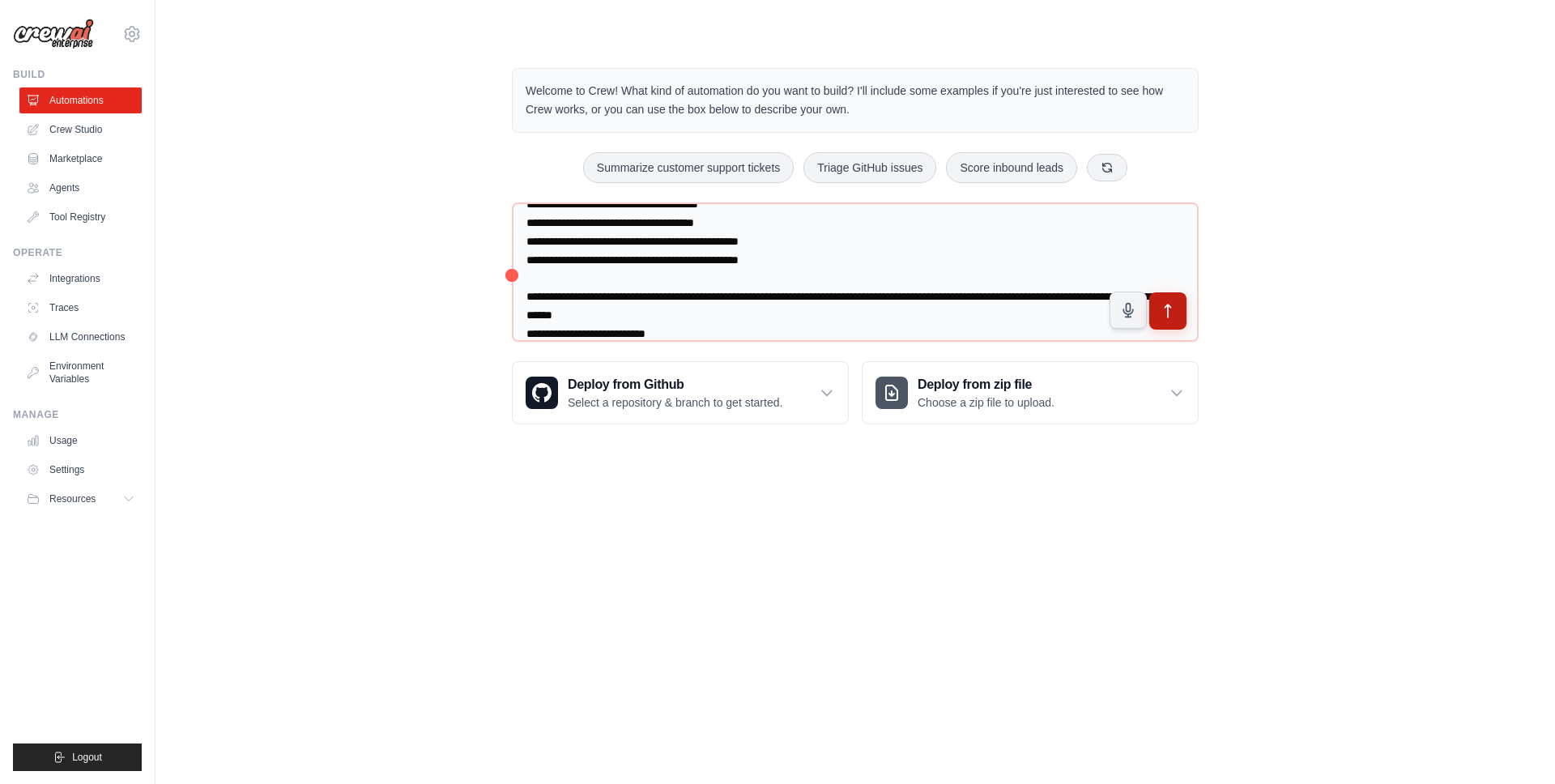
click at [1172, 315] on icon "submit" at bounding box center [1168, 311] width 17 height 17
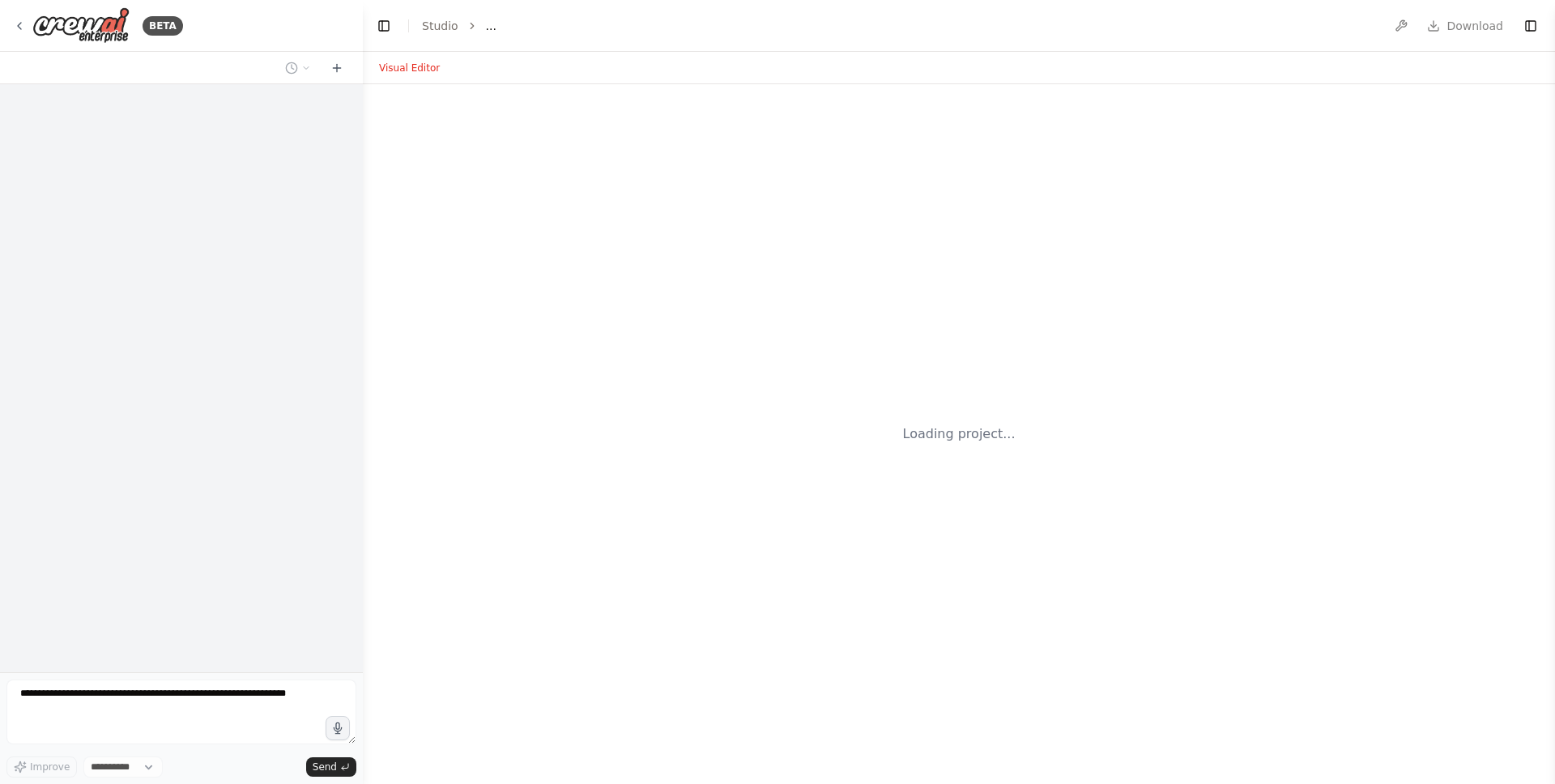
select select "****"
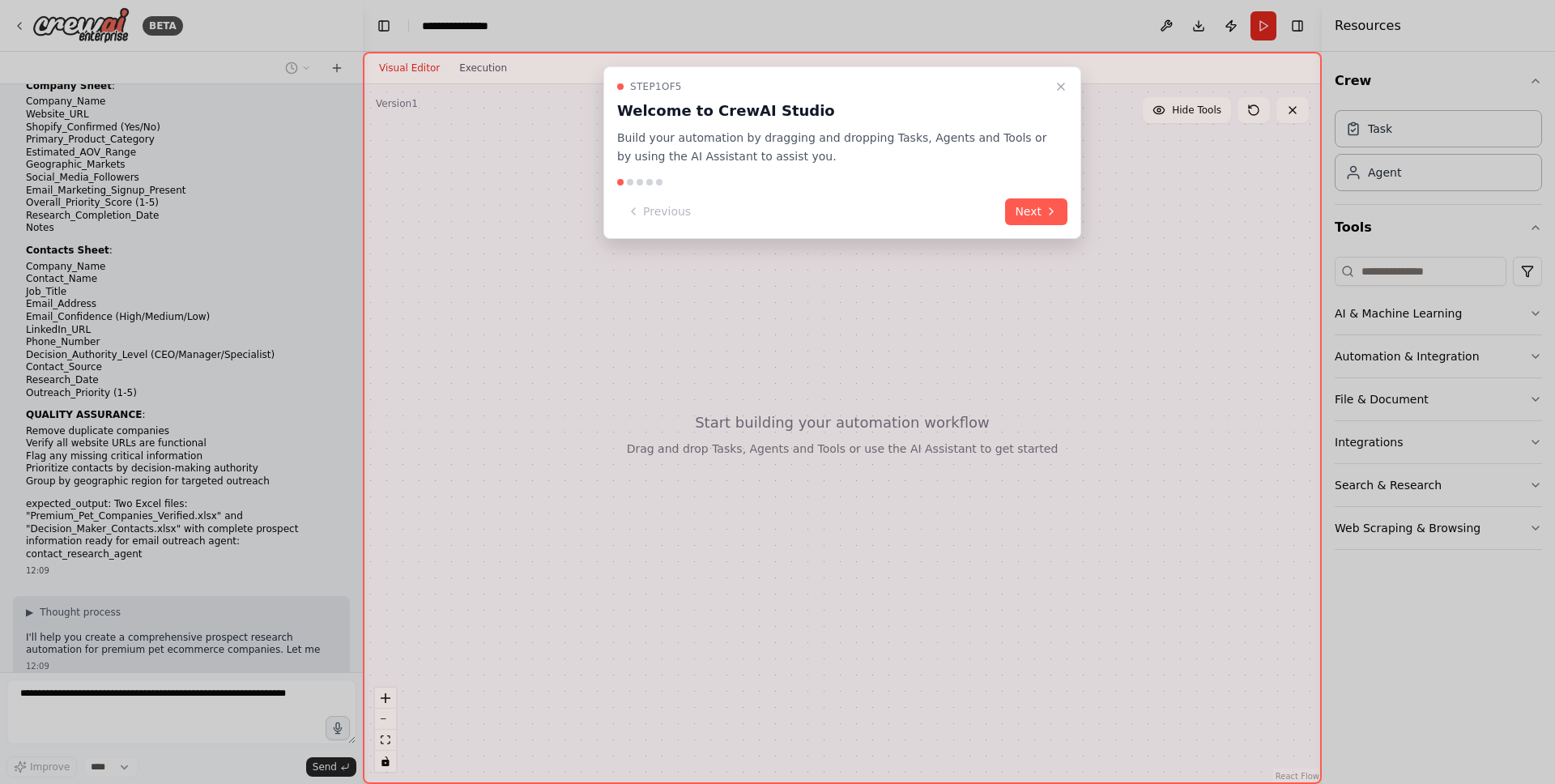
scroll to position [1785, 0]
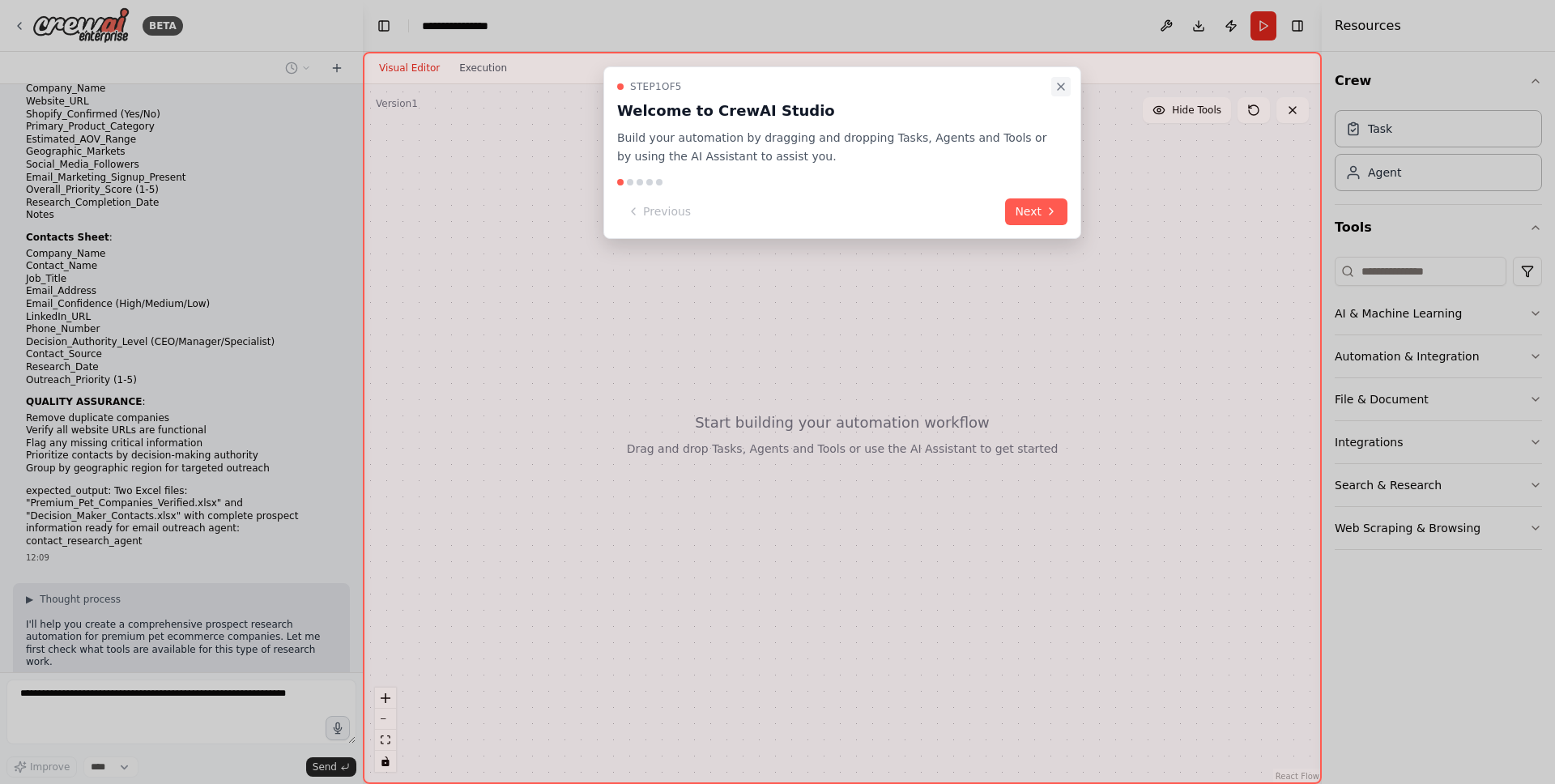
click at [1063, 84] on icon "Close walkthrough" at bounding box center [1060, 86] width 7 height 7
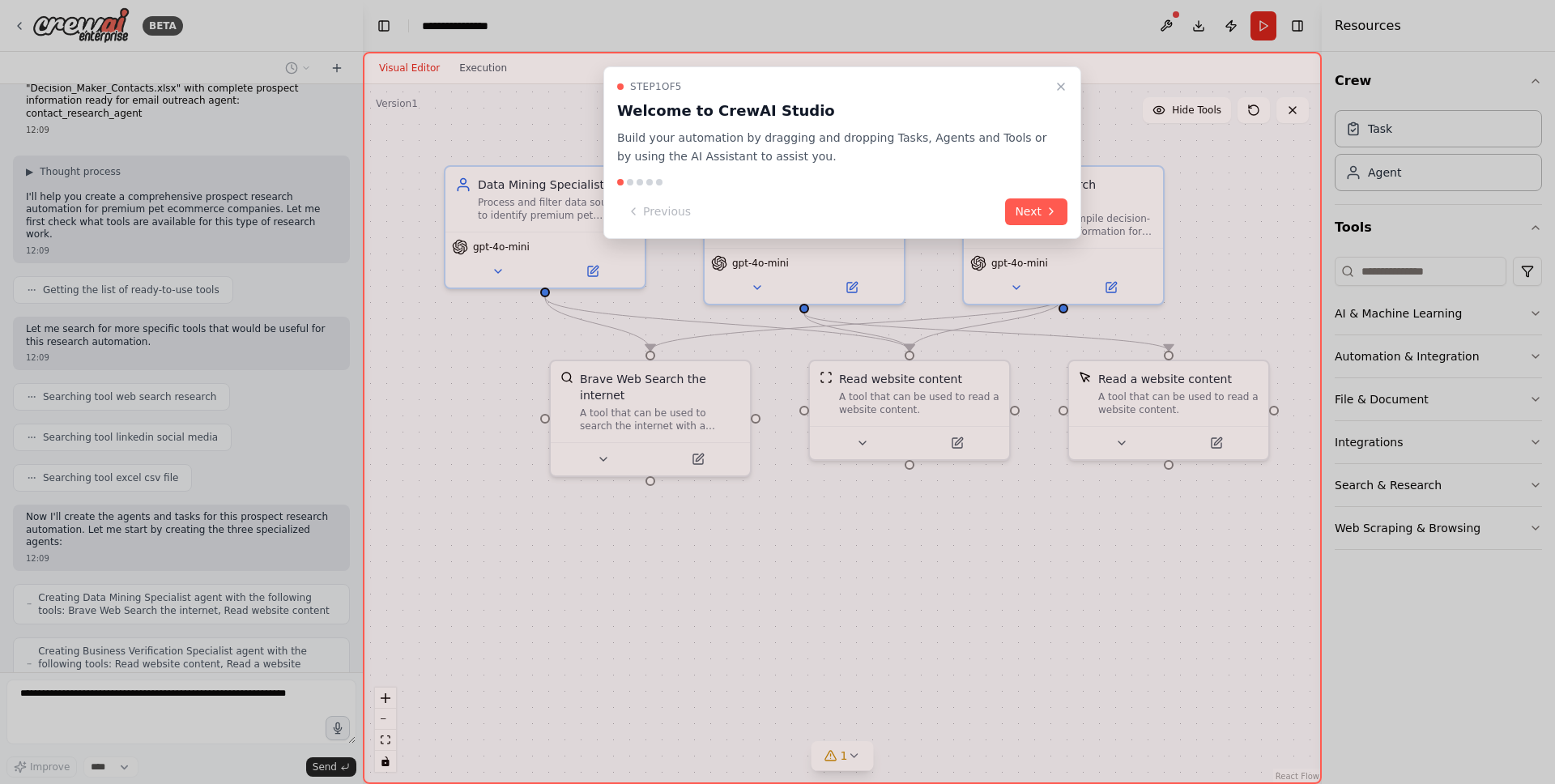
scroll to position [2199, 0]
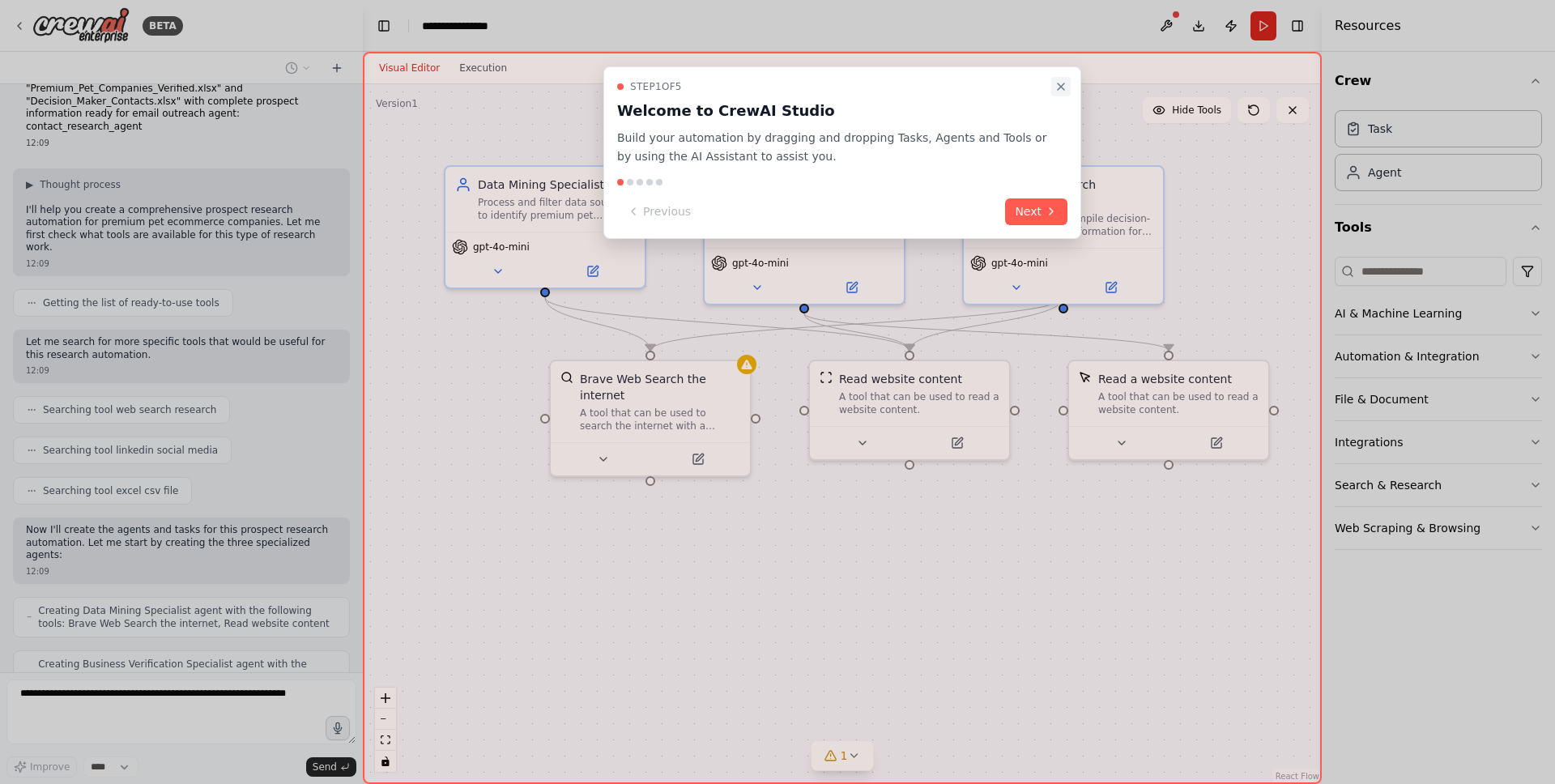
click at [1068, 85] on button "Close walkthrough" at bounding box center [1060, 86] width 20 height 20
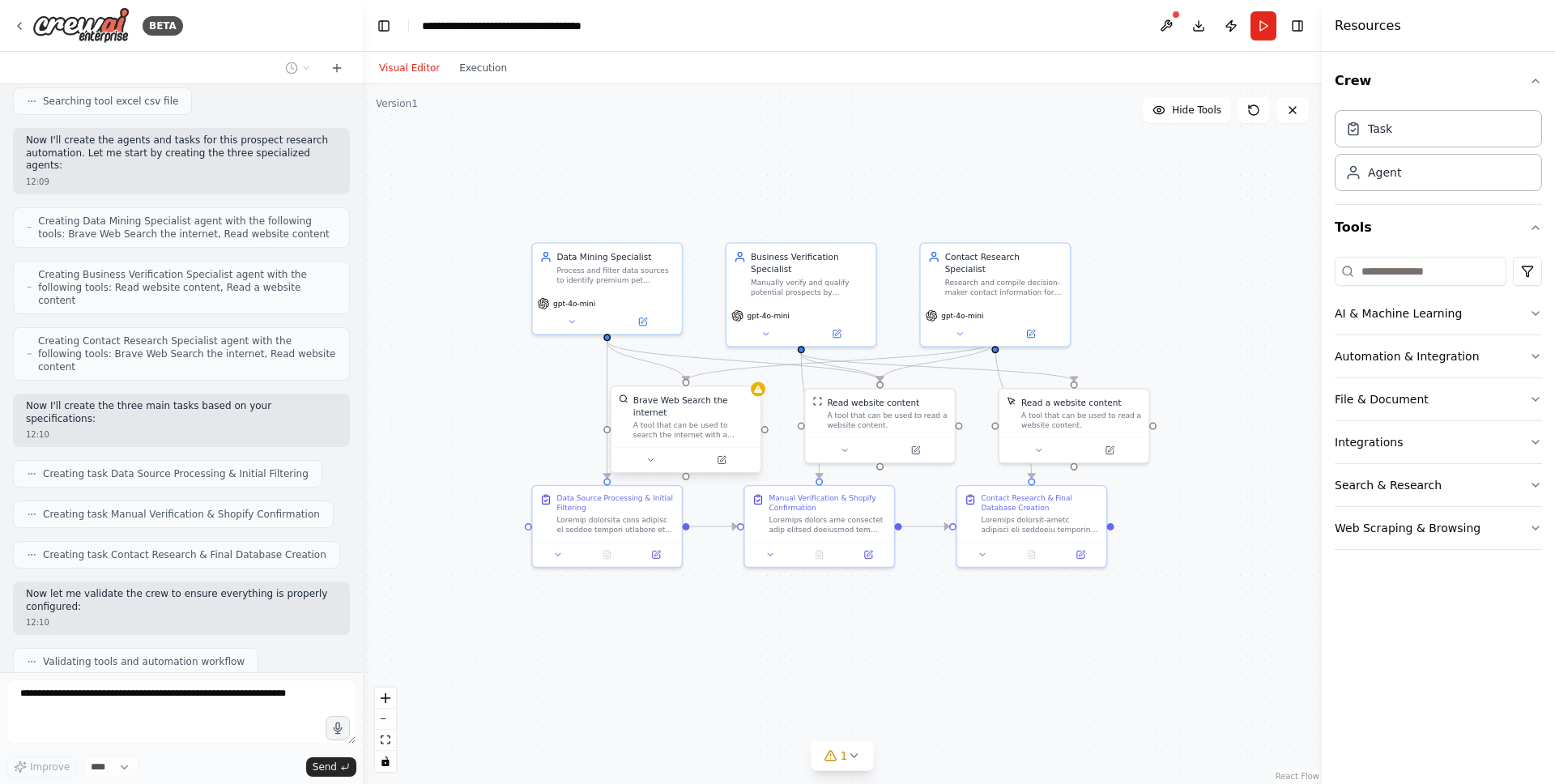
scroll to position [2602, 0]
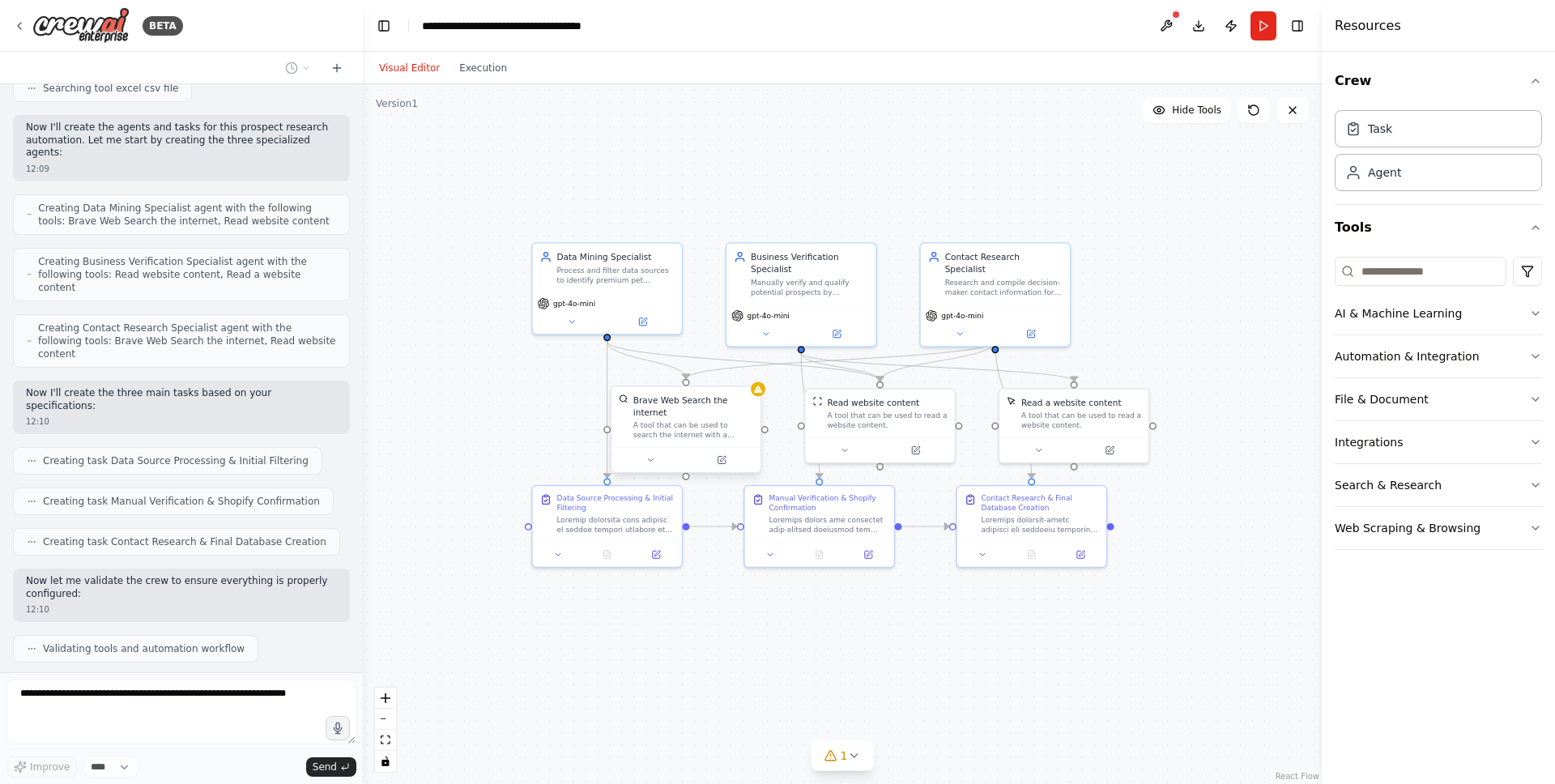
click at [738, 400] on div "Brave Web Search the internet" at bounding box center [693, 406] width 119 height 24
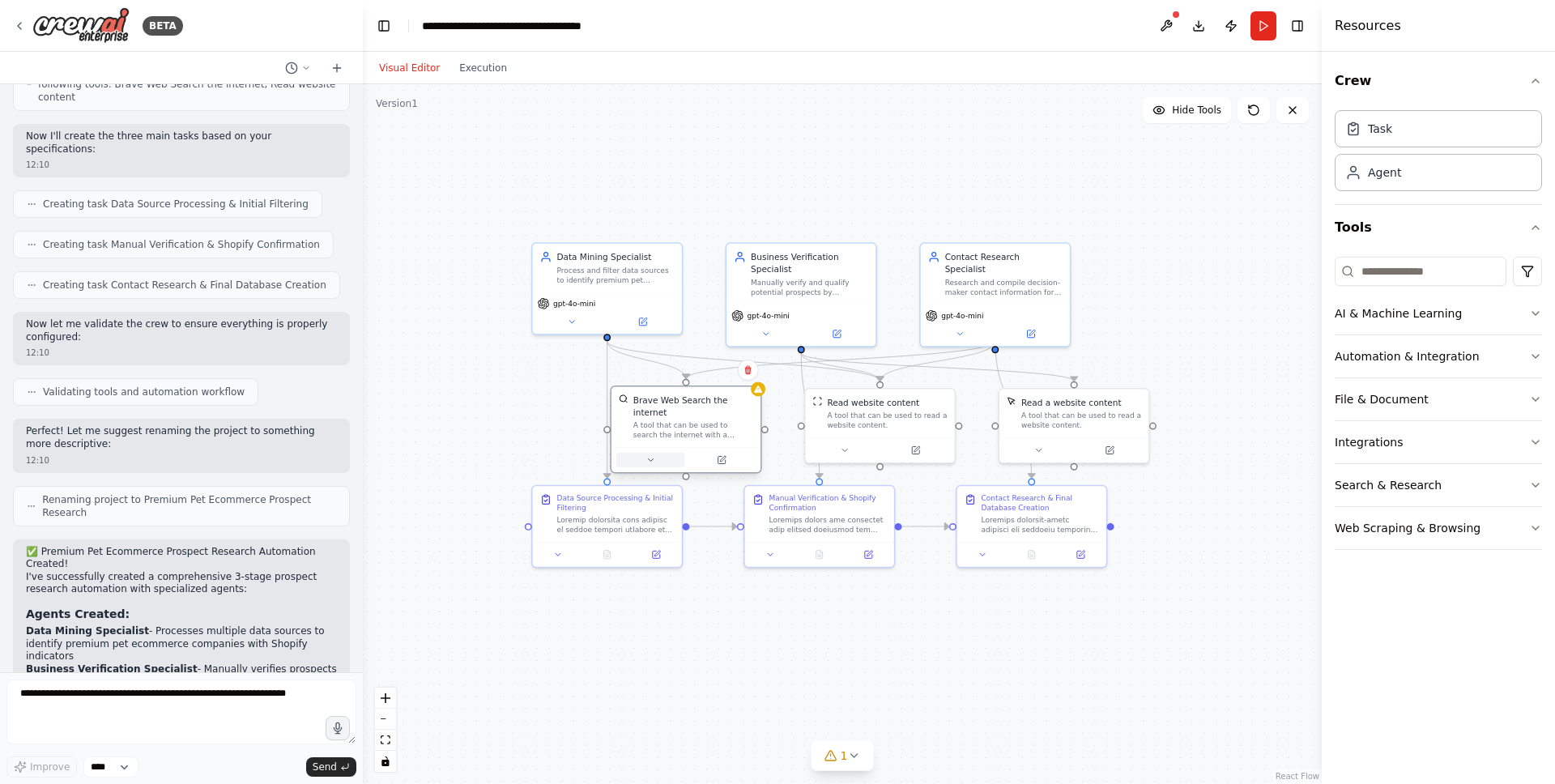
click at [651, 457] on icon at bounding box center [651, 460] width 9 height 9
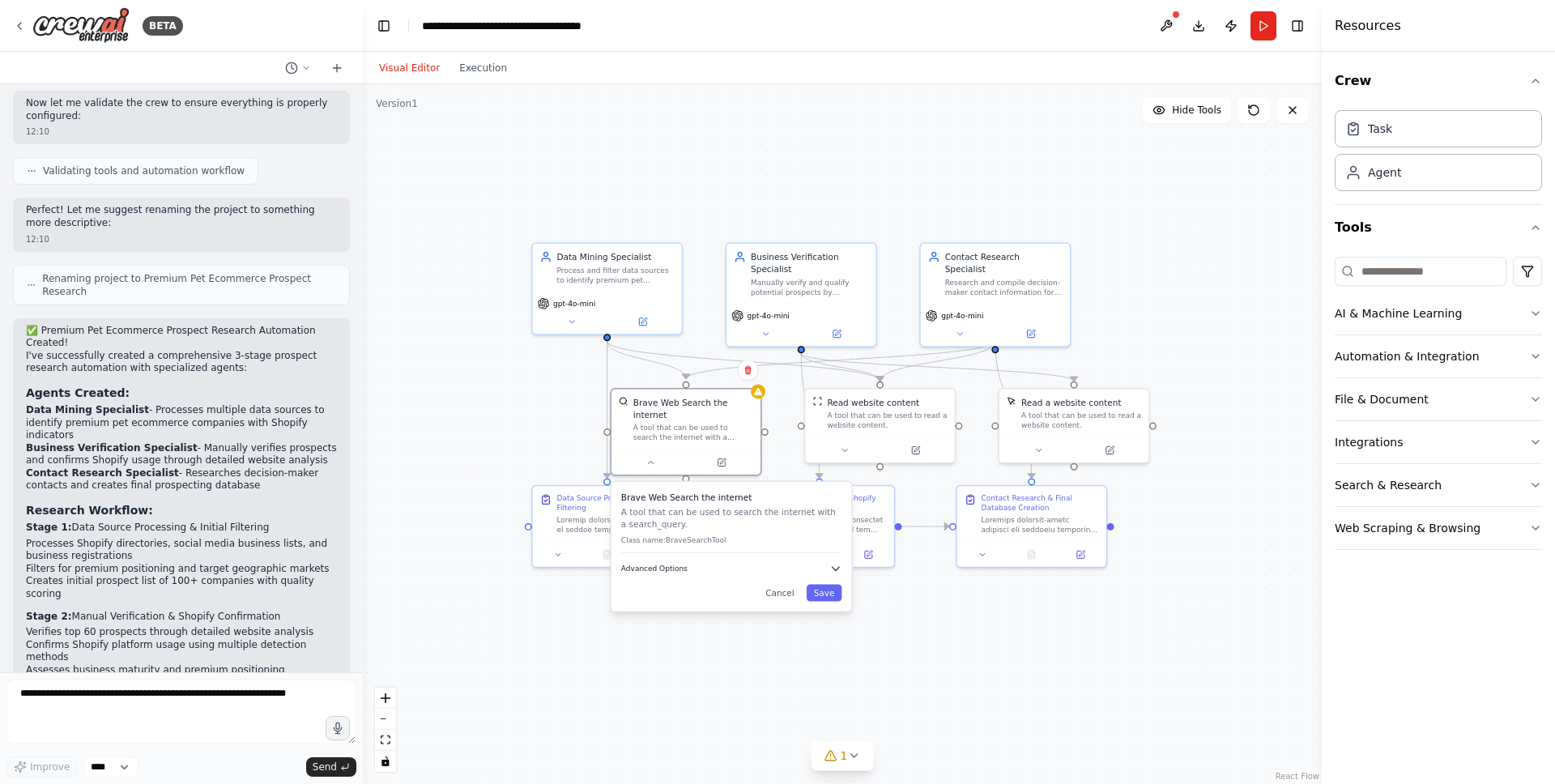
click at [700, 569] on button "Advanced Options" at bounding box center [731, 568] width 221 height 12
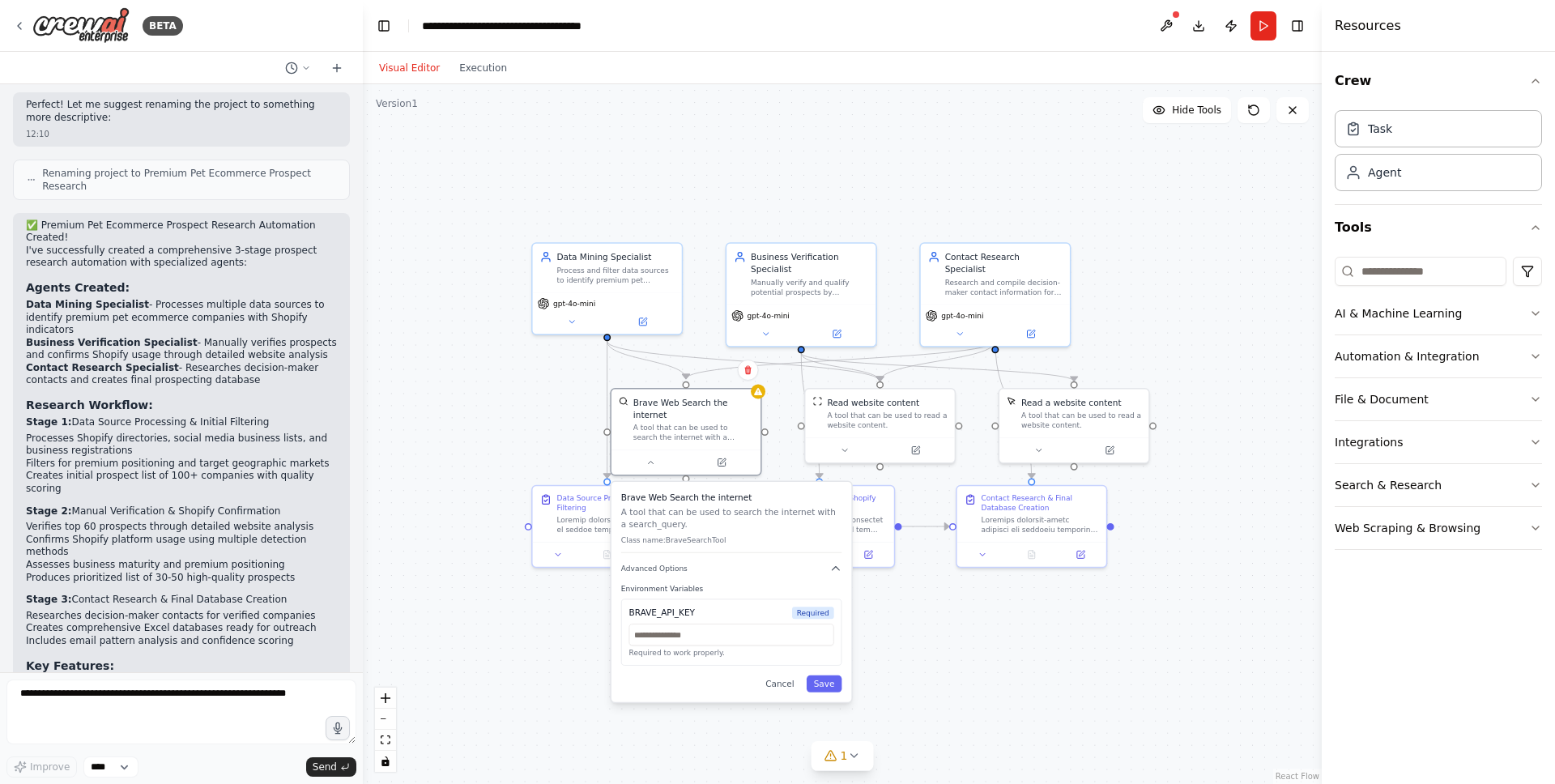
scroll to position [3198, 0]
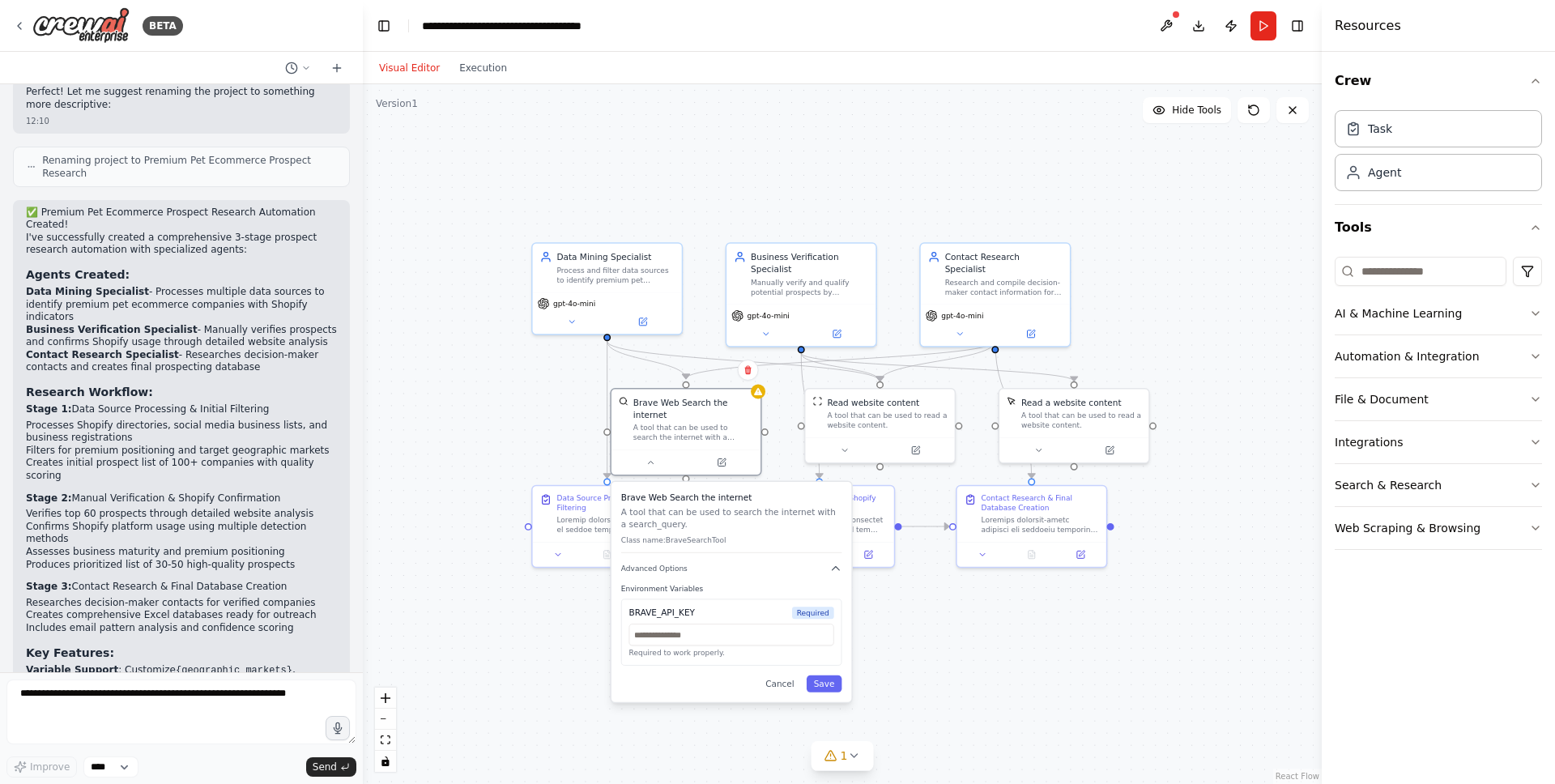
click at [980, 659] on div ".deletable-edge-delete-btn { width: 20px; height: 20px; border: 0px solid #ffff…" at bounding box center [842, 434] width 959 height 700
click at [762, 603] on div "BRAVE_API_KEY Required Required to work properly." at bounding box center [731, 631] width 221 height 66
drag, startPoint x: 610, startPoint y: 493, endPoint x: 498, endPoint y: 452, distance: 119.3
click at [498, 452] on div "Data Source Processing & Initial Filtering" at bounding box center [498, 475] width 149 height 56
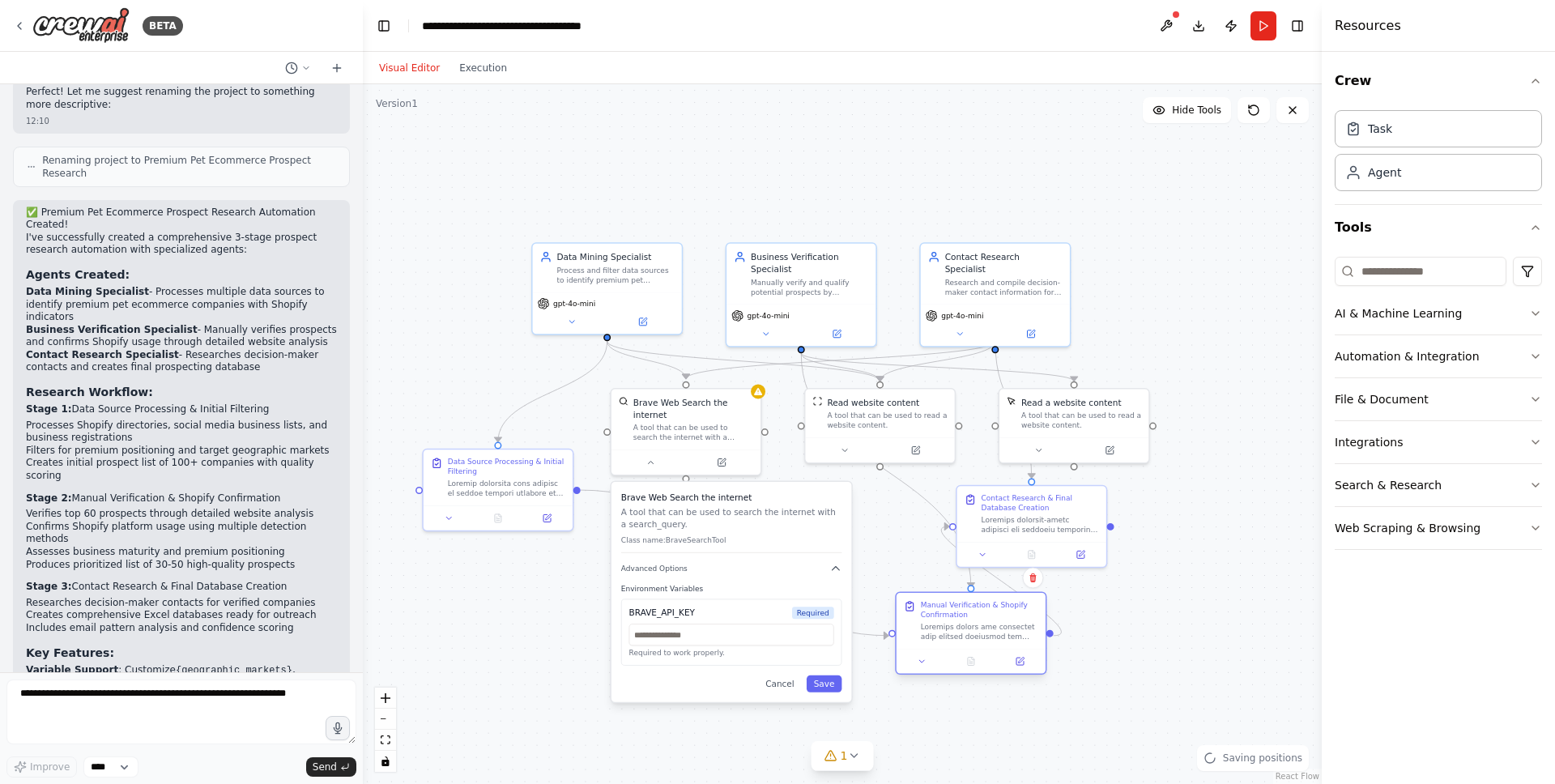
drag, startPoint x: 806, startPoint y: 517, endPoint x: 958, endPoint y: 632, distance: 190.6
click at [958, 632] on div at bounding box center [980, 631] width 118 height 20
click at [791, 570] on button "Advanced Options" at bounding box center [731, 568] width 221 height 12
click at [688, 499] on h3 "Brave Web Search the internet" at bounding box center [731, 497] width 221 height 12
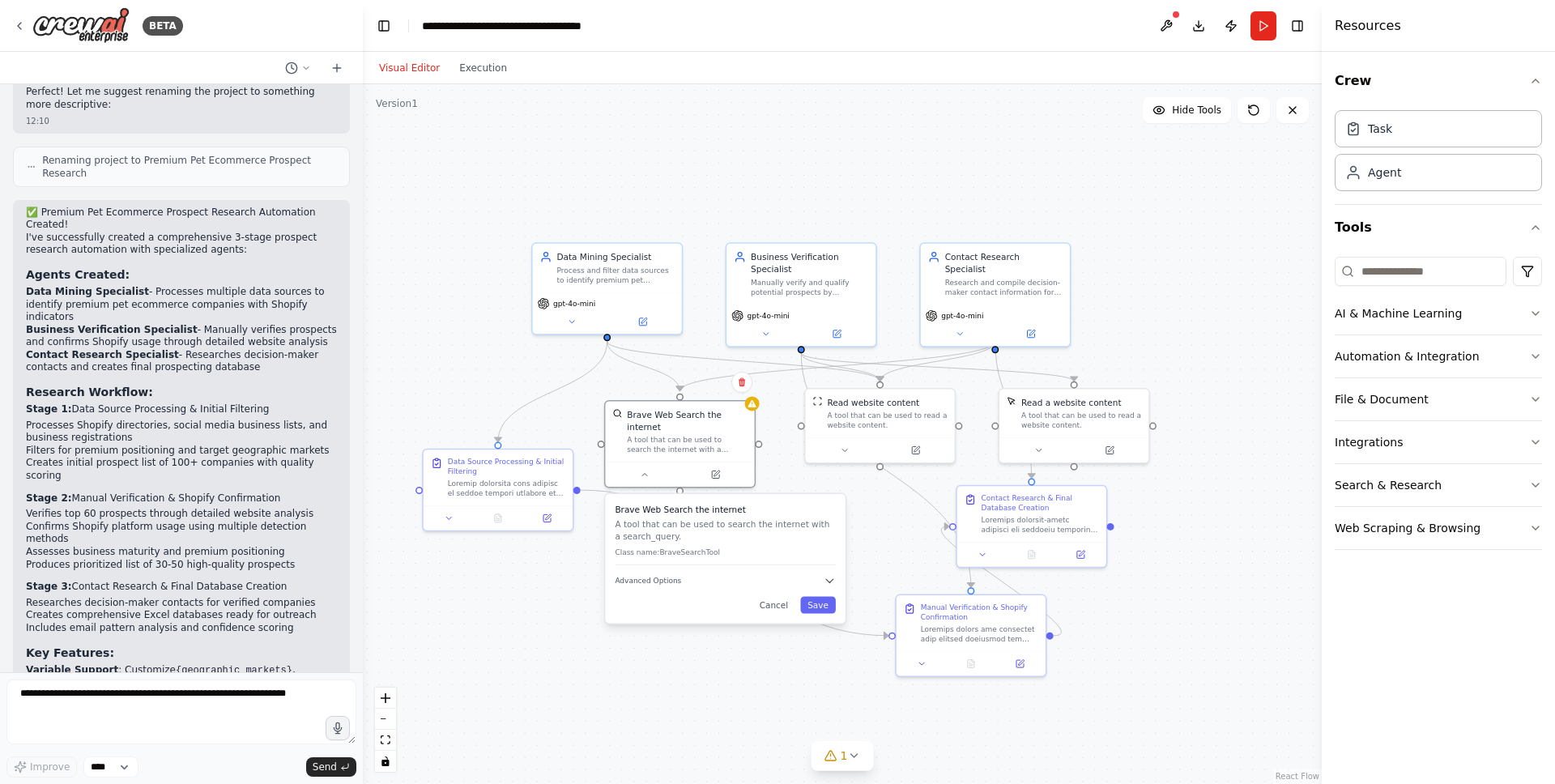
drag, startPoint x: 701, startPoint y: 498, endPoint x: 700, endPoint y: 516, distance: 18.0
click at [700, 516] on div "Brave Web Search the internet A tool that can be used to search the internet wi…" at bounding box center [725, 535] width 221 height 62
click at [646, 473] on icon at bounding box center [644, 472] width 9 height 9
click at [657, 425] on div "Brave Web Search the internet" at bounding box center [687, 418] width 119 height 24
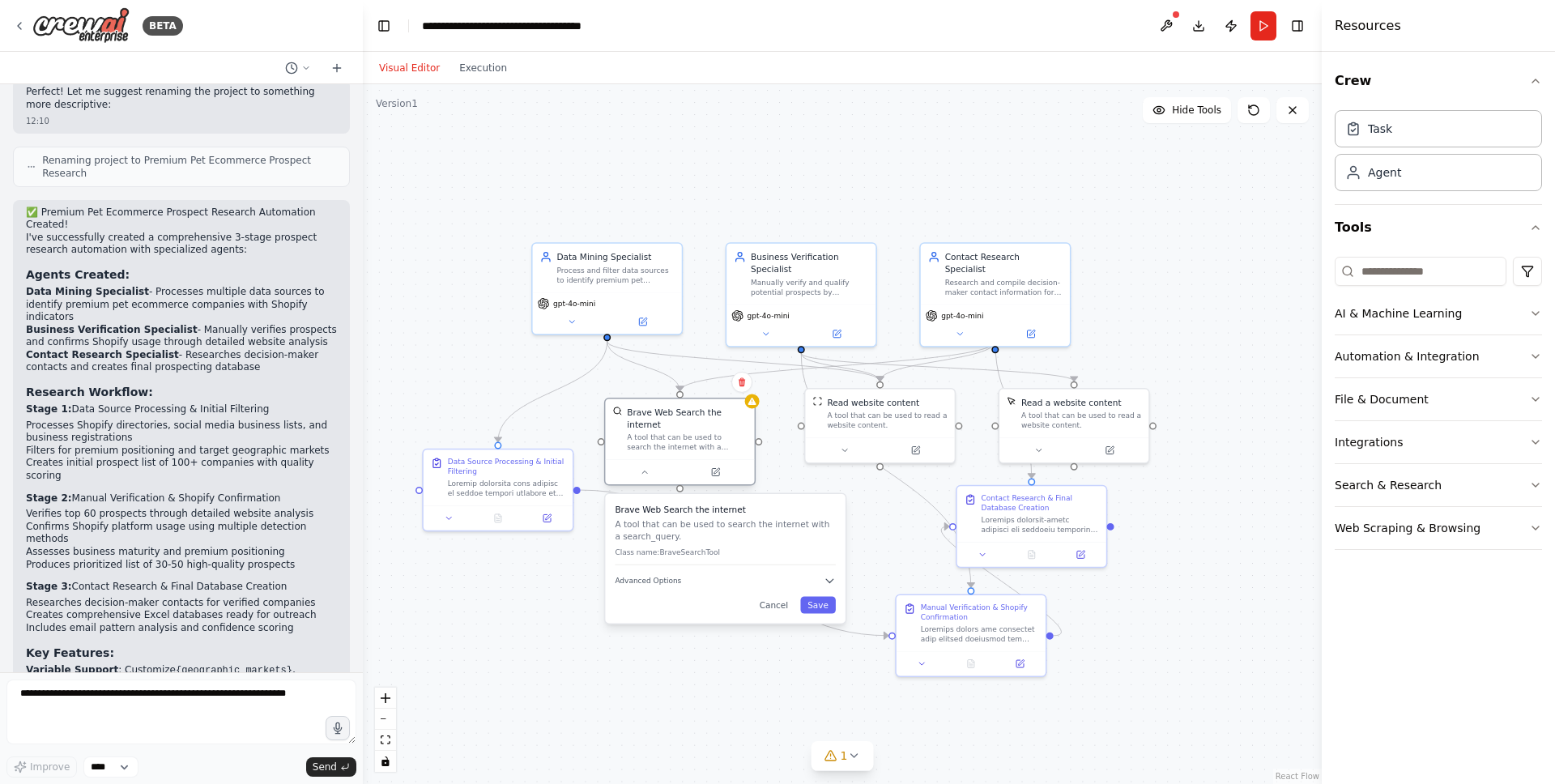
click at [670, 417] on div "Brave Web Search the internet" at bounding box center [687, 418] width 119 height 24
click at [751, 402] on icon at bounding box center [752, 401] width 8 height 7
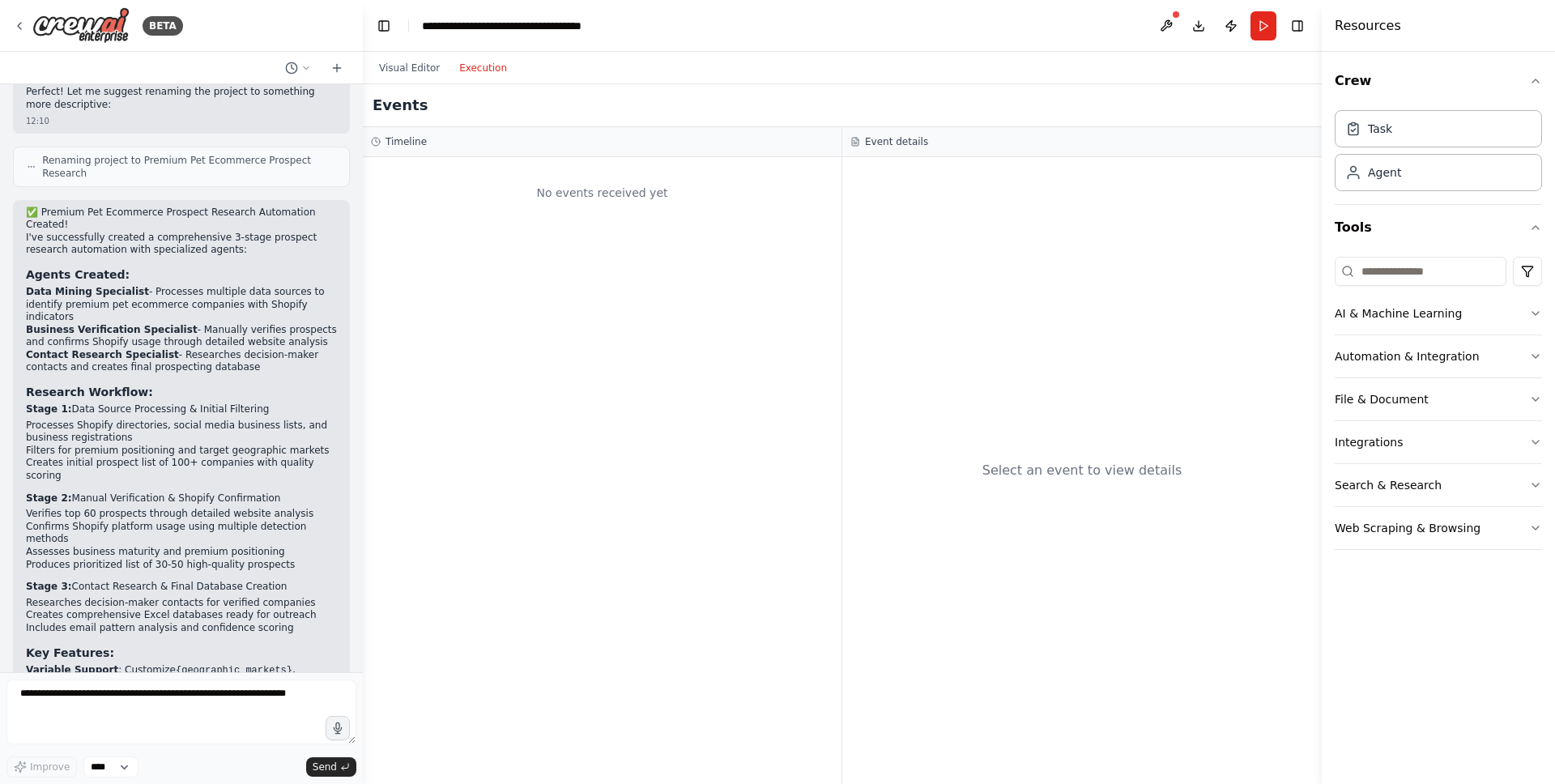
click at [491, 65] on button "Execution" at bounding box center [483, 67] width 67 height 20
click at [419, 65] on button "Visual Editor" at bounding box center [410, 67] width 80 height 20
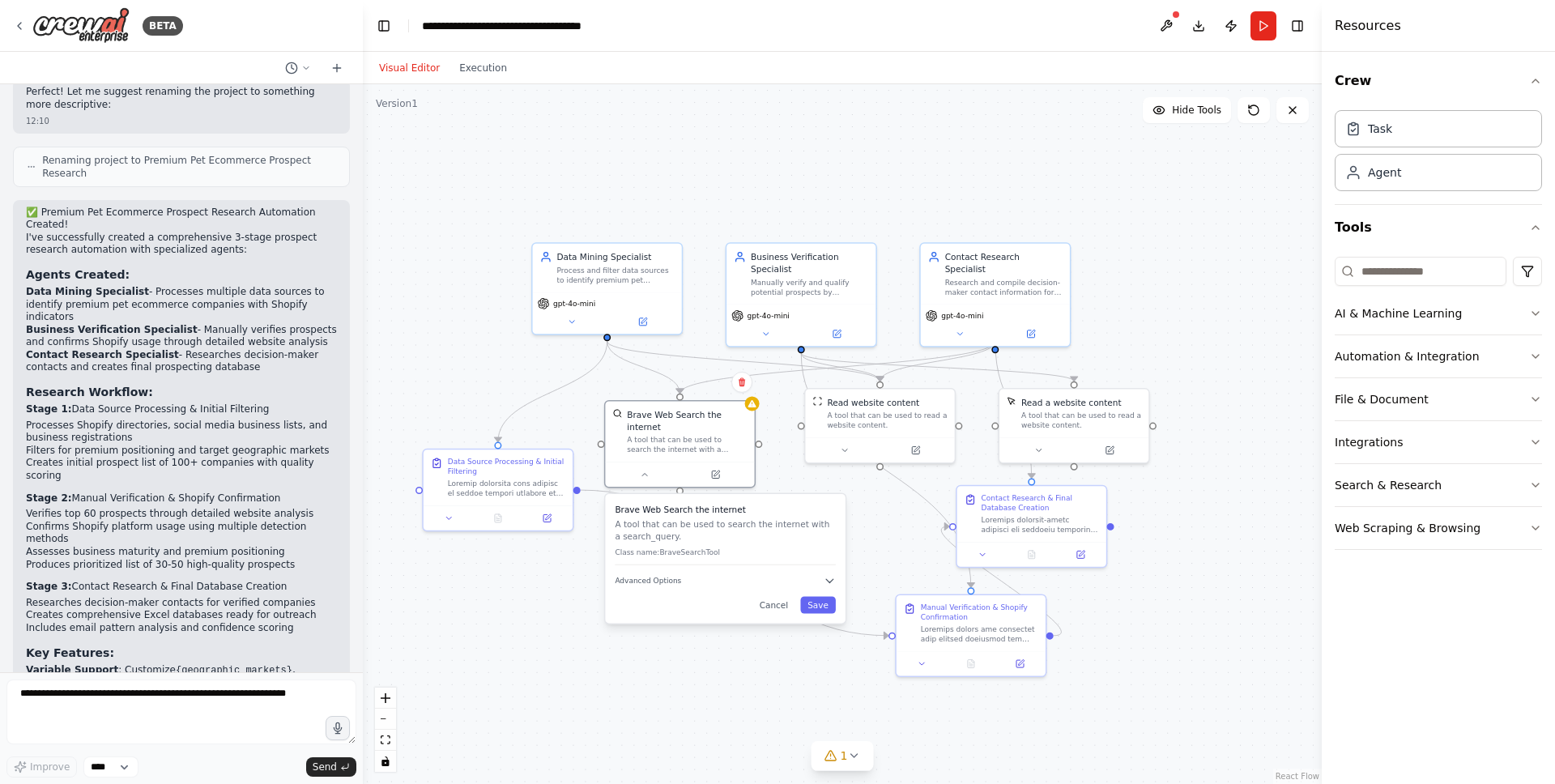
click at [1174, 19] on div at bounding box center [1176, 14] width 9 height 9
click at [1168, 22] on button at bounding box center [1167, 25] width 26 height 29
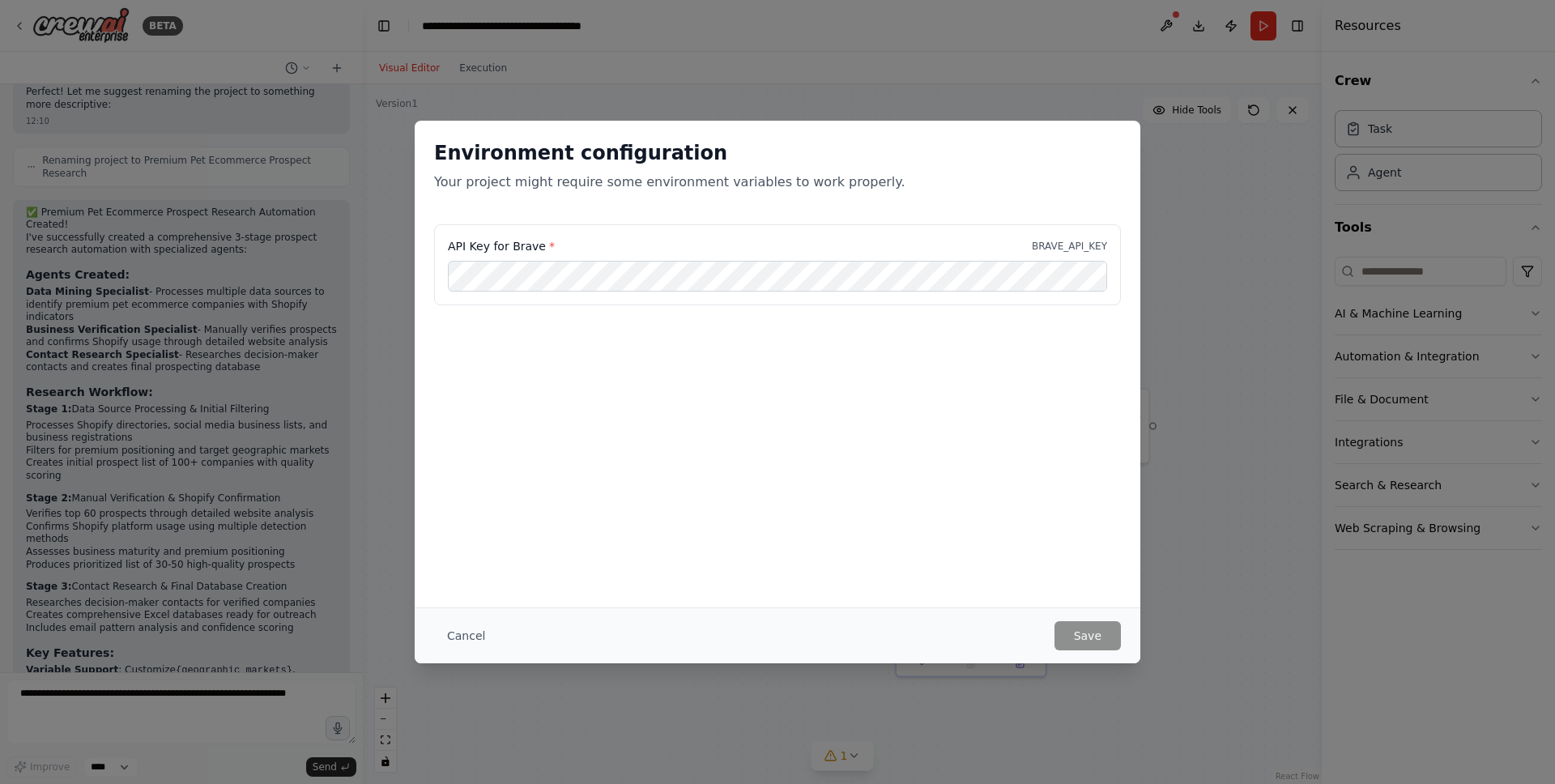
click at [696, 364] on div "API Key for Brave * BRAVE_API_KEY" at bounding box center [777, 305] width 725 height 162
click at [469, 639] on button "Cancel" at bounding box center [466, 635] width 64 height 29
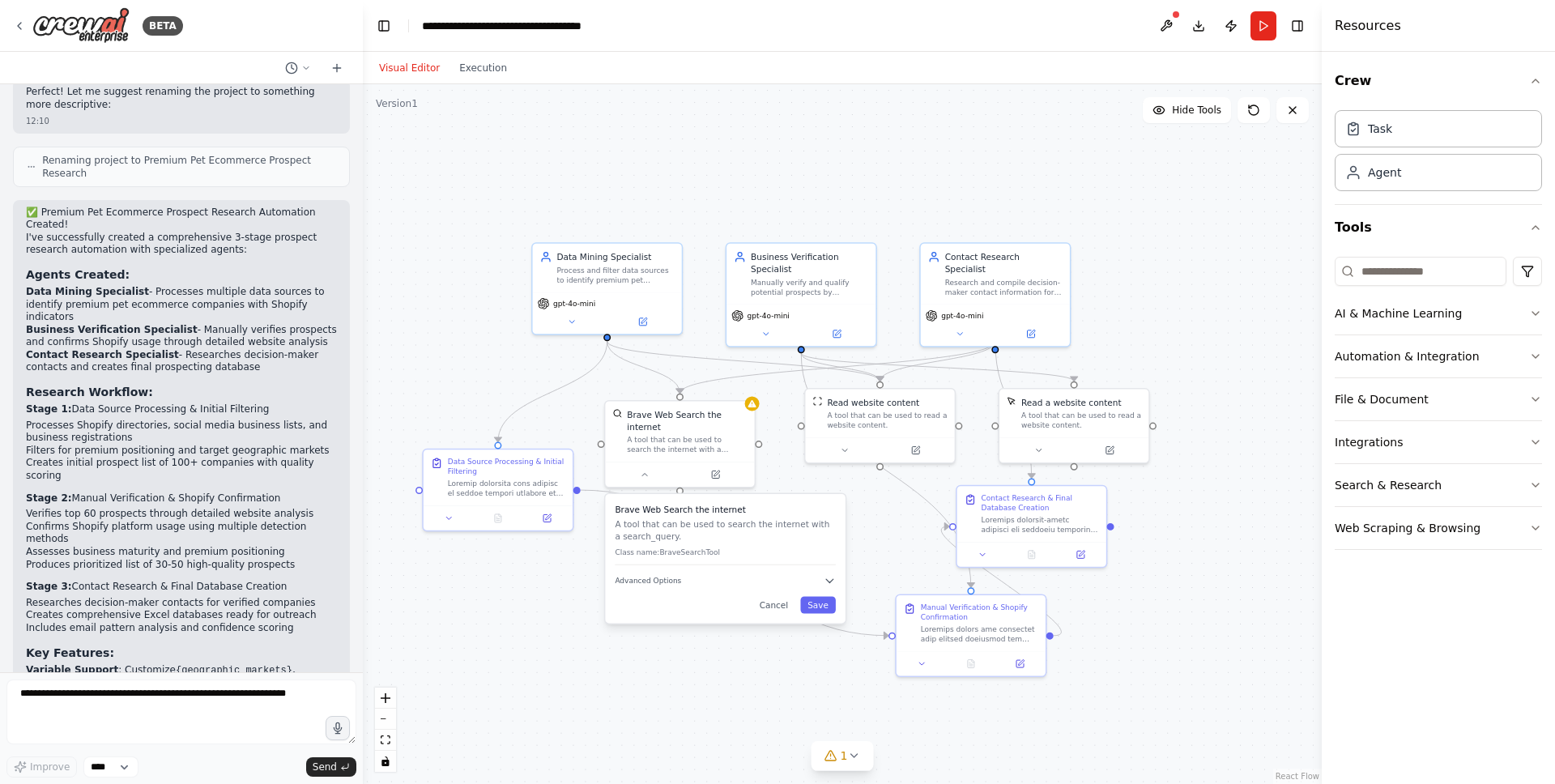
scroll to position [3191, 0]
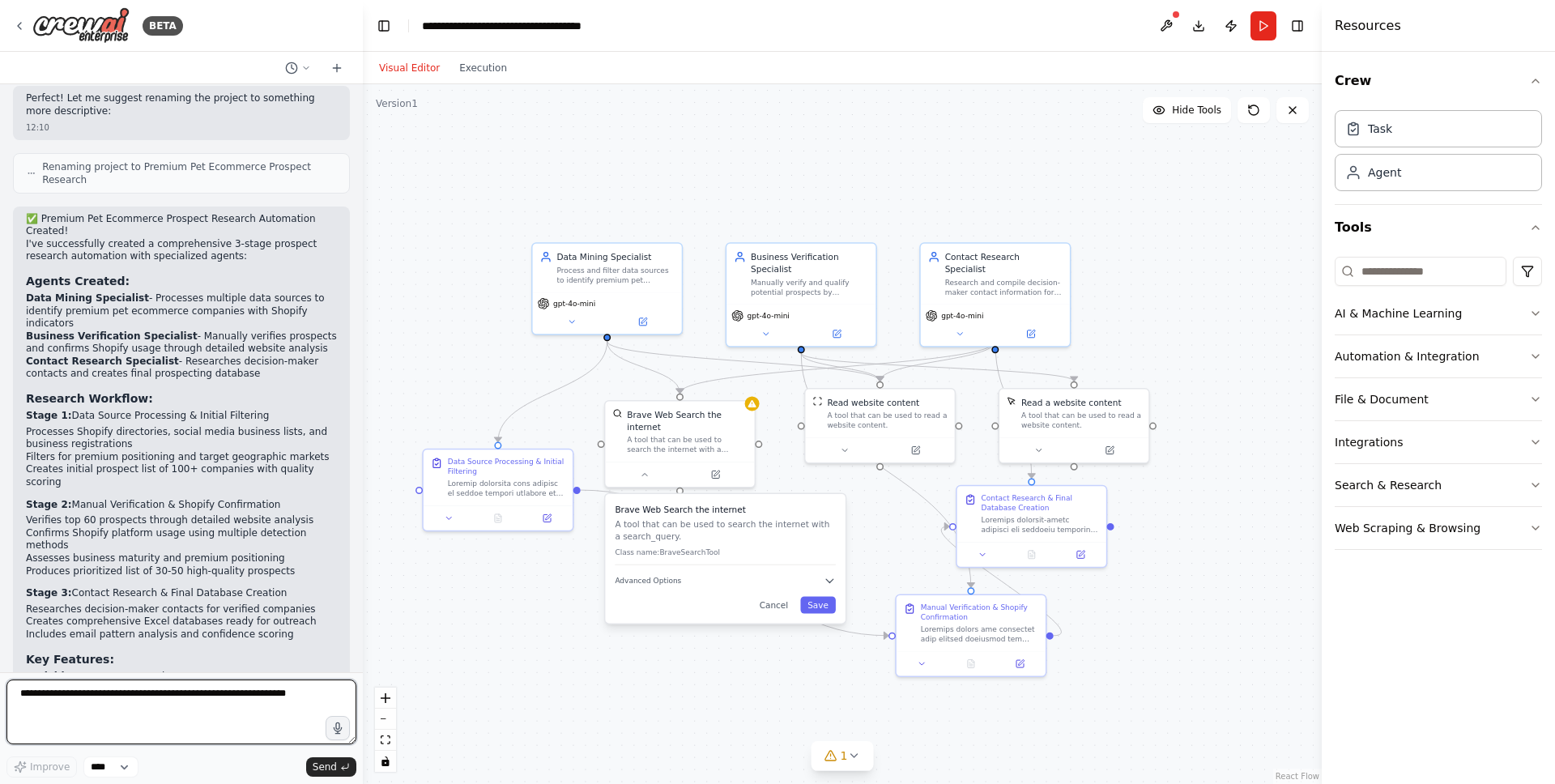
click at [146, 700] on textarea at bounding box center [181, 711] width 350 height 64
click at [168, 686] on textarea at bounding box center [181, 711] width 350 height 64
type textarea "**********"
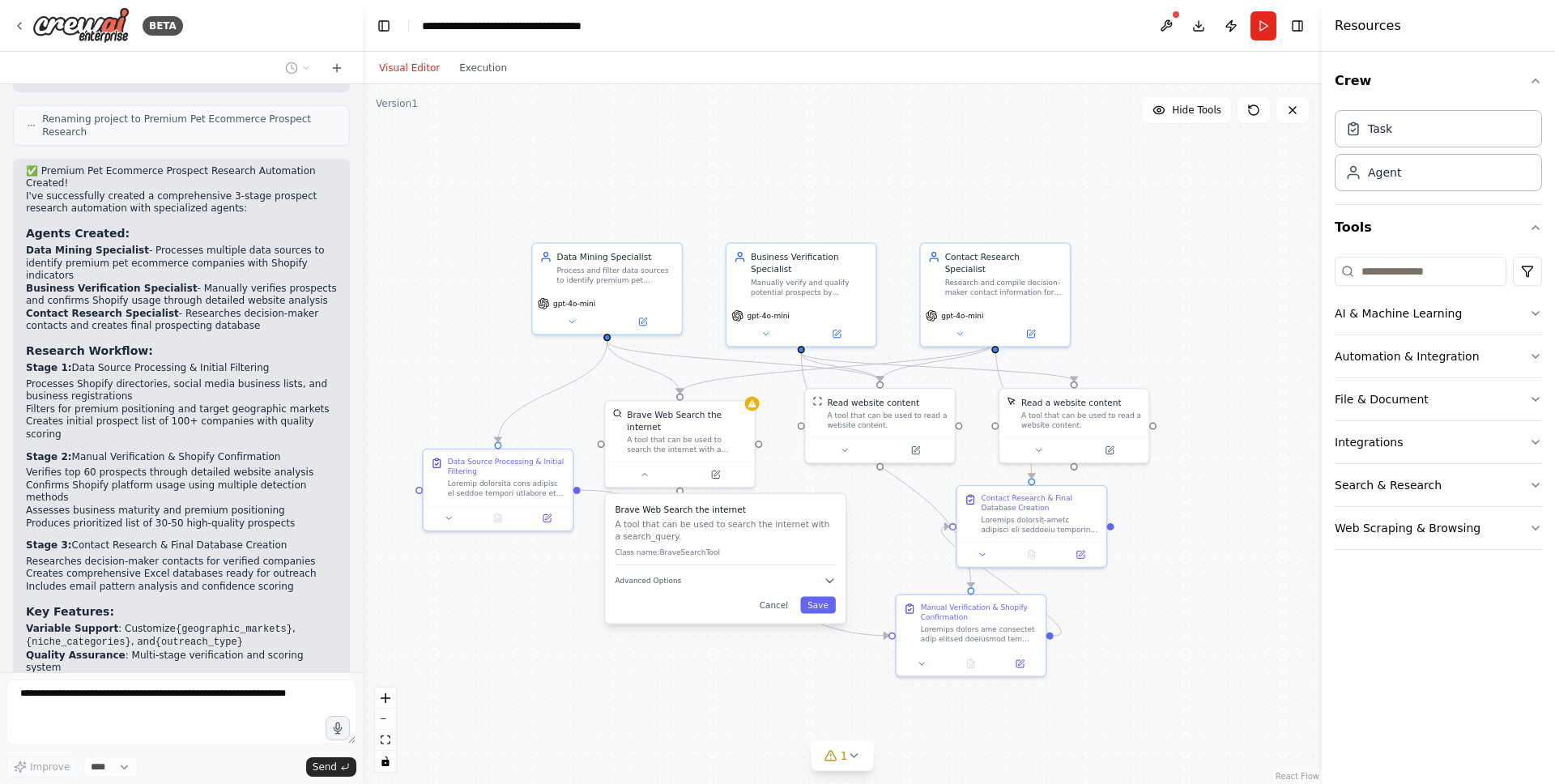
scroll to position [3322, 0]
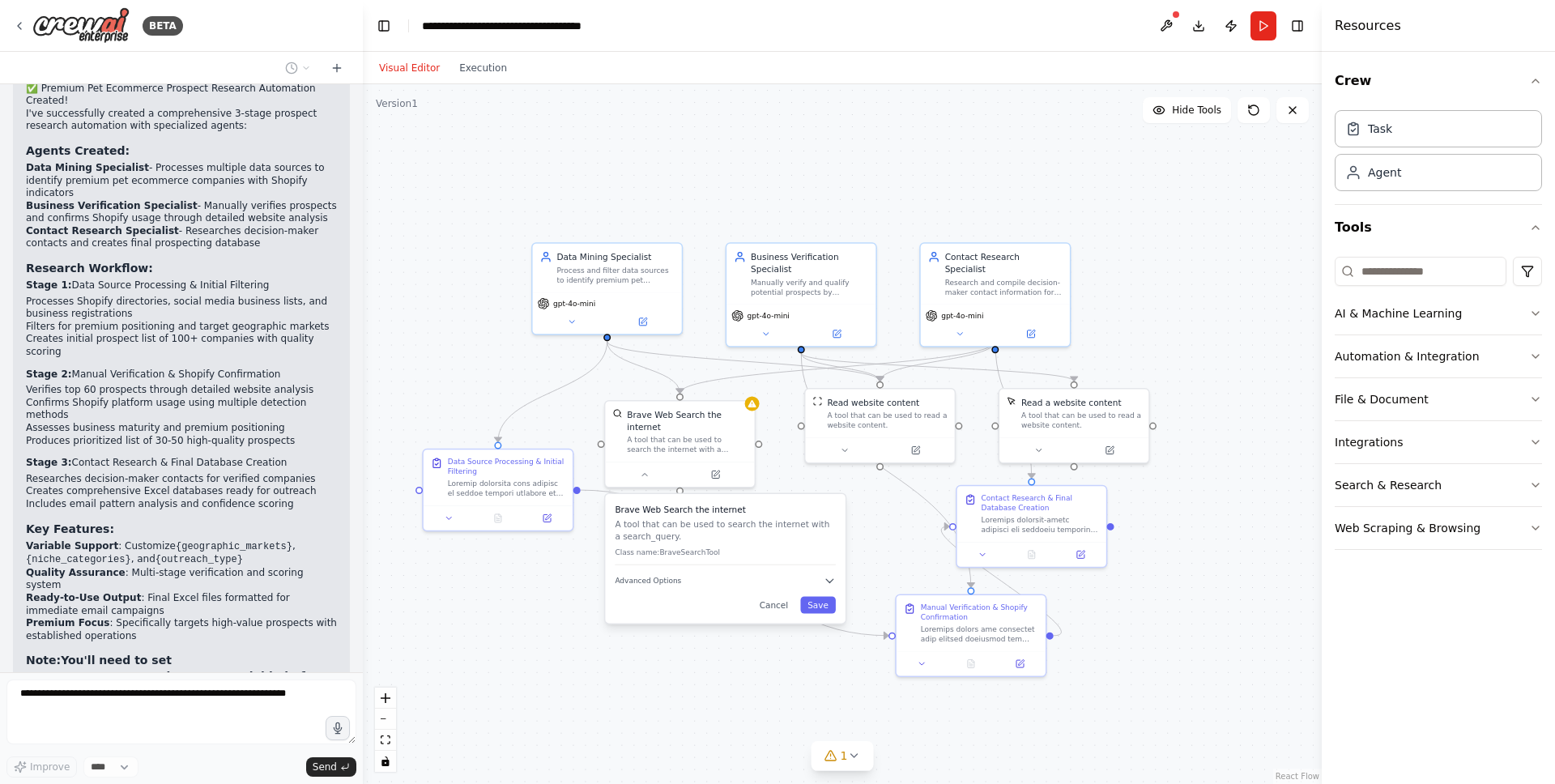
drag, startPoint x: 36, startPoint y: 567, endPoint x: 175, endPoint y: 585, distance: 140.2
drag, startPoint x: 175, startPoint y: 585, endPoint x: 0, endPoint y: 510, distance: 190.4
click at [0, 509] on div "BETA Task 1: Data Source Processing & Initial Filtering yamldescription: | OBJE…" at bounding box center [181, 392] width 363 height 784
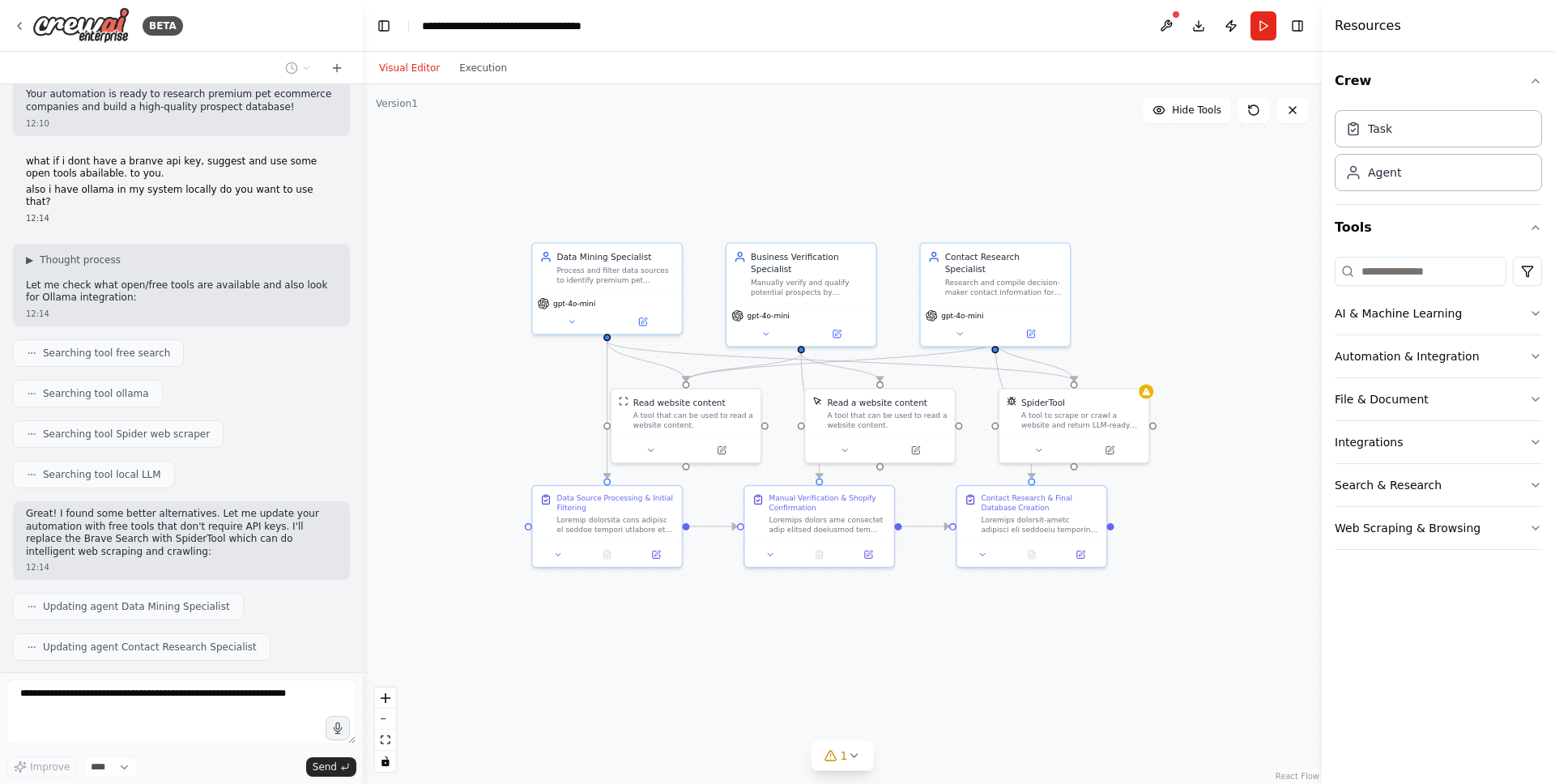
scroll to position [3995, 0]
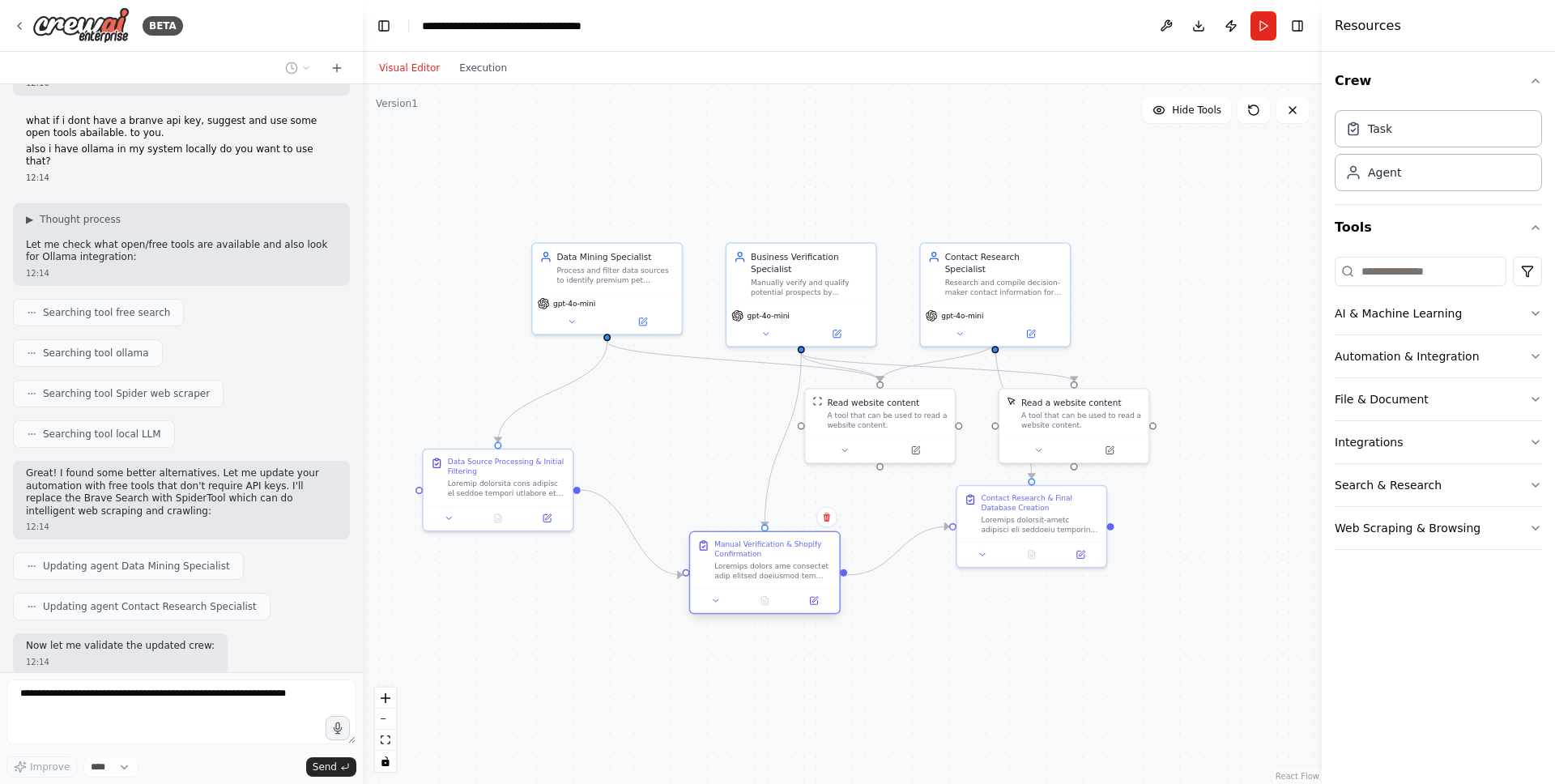
drag, startPoint x: 961, startPoint y: 609, endPoint x: 754, endPoint y: 553, distance: 214.4
click at [754, 553] on div "Manual Verification & Shopify Confirmation" at bounding box center [773, 549] width 118 height 20
drag, startPoint x: 803, startPoint y: 291, endPoint x: 798, endPoint y: 197, distance: 94.1
click at [798, 197] on div "Manually verify and qualify potential prospects by confirming Shopify usage, pr…" at bounding box center [809, 200] width 118 height 20
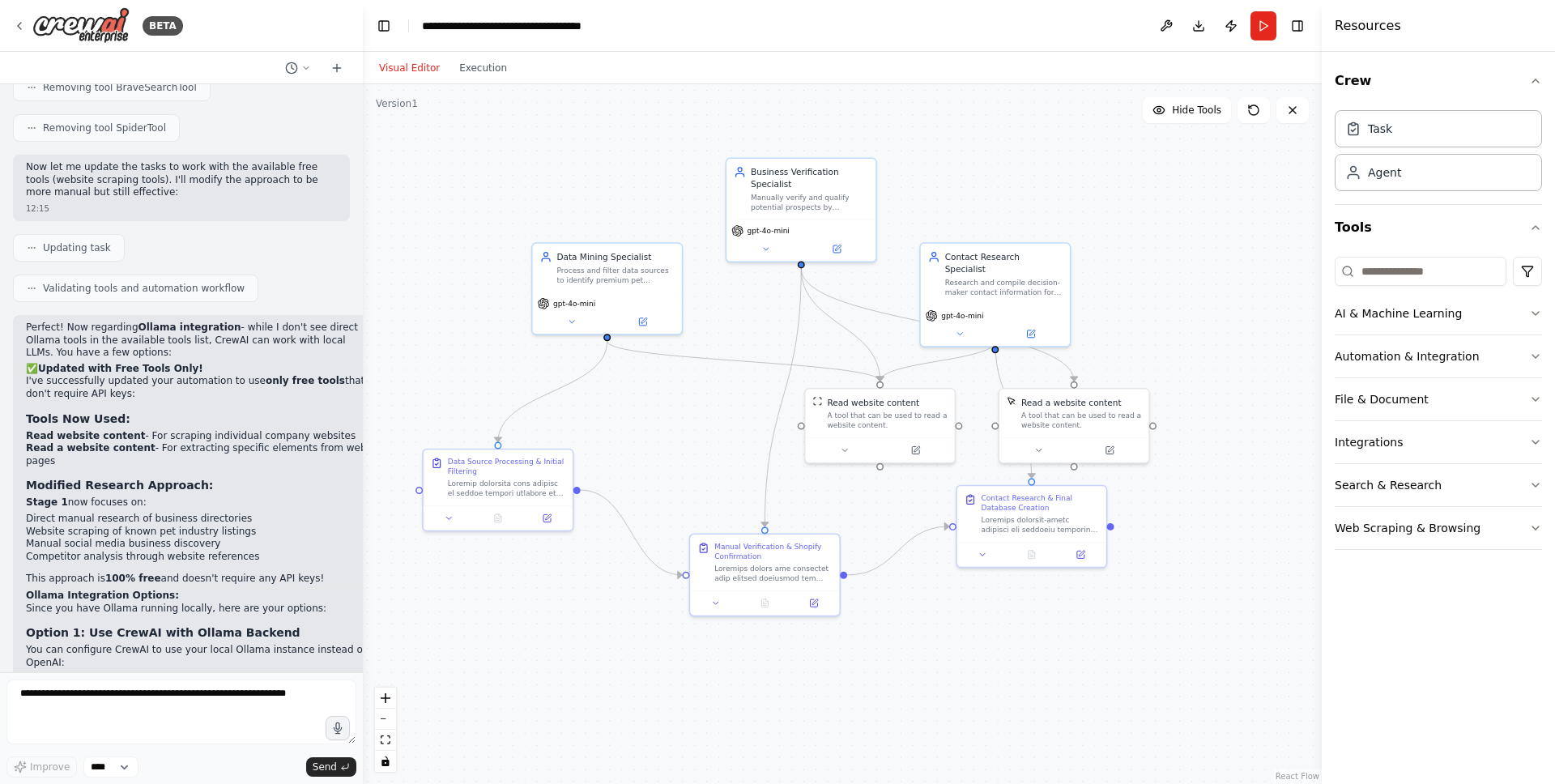
scroll to position [4724, 0]
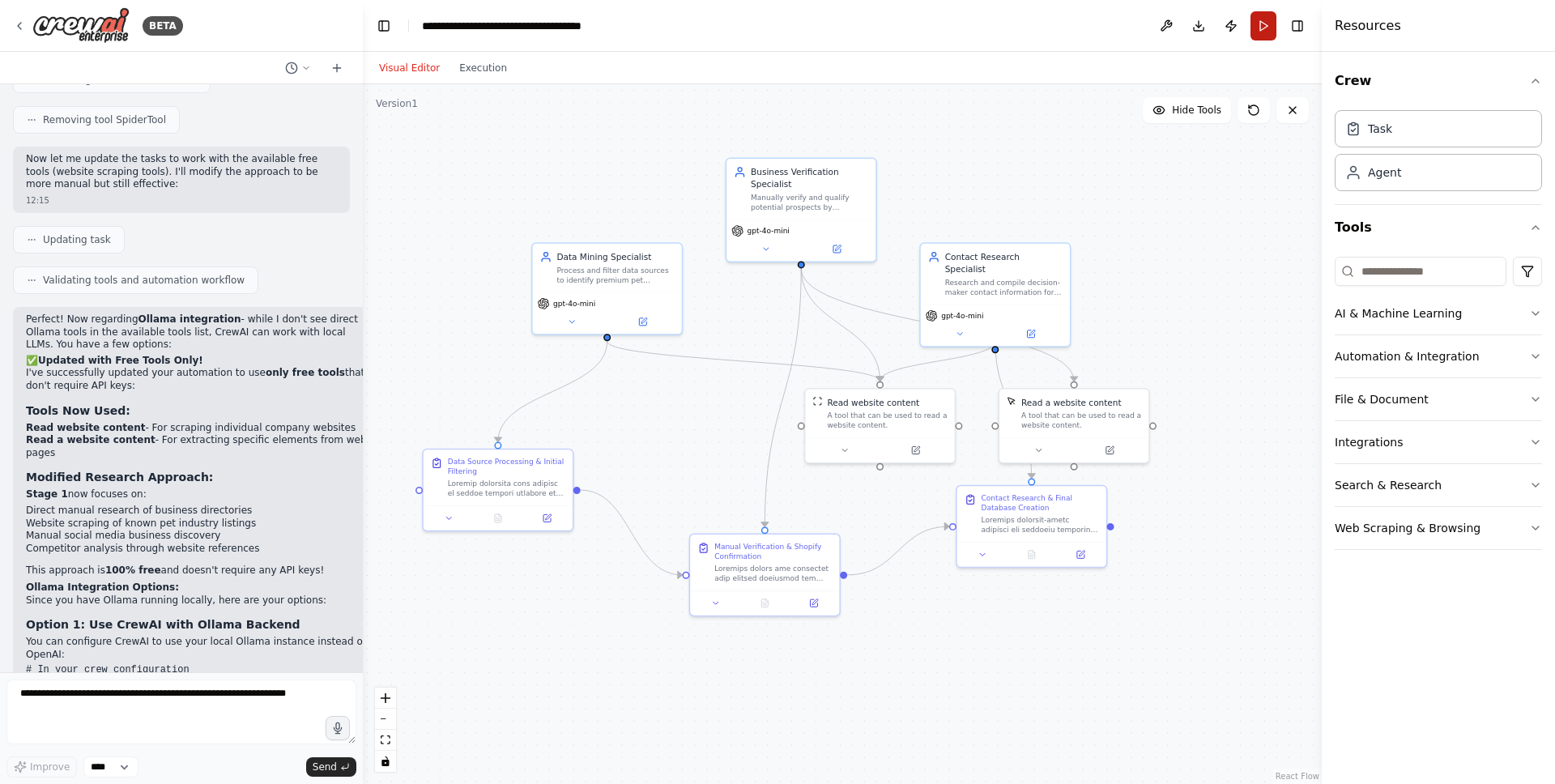
click at [1263, 18] on button "Run" at bounding box center [1264, 25] width 26 height 29
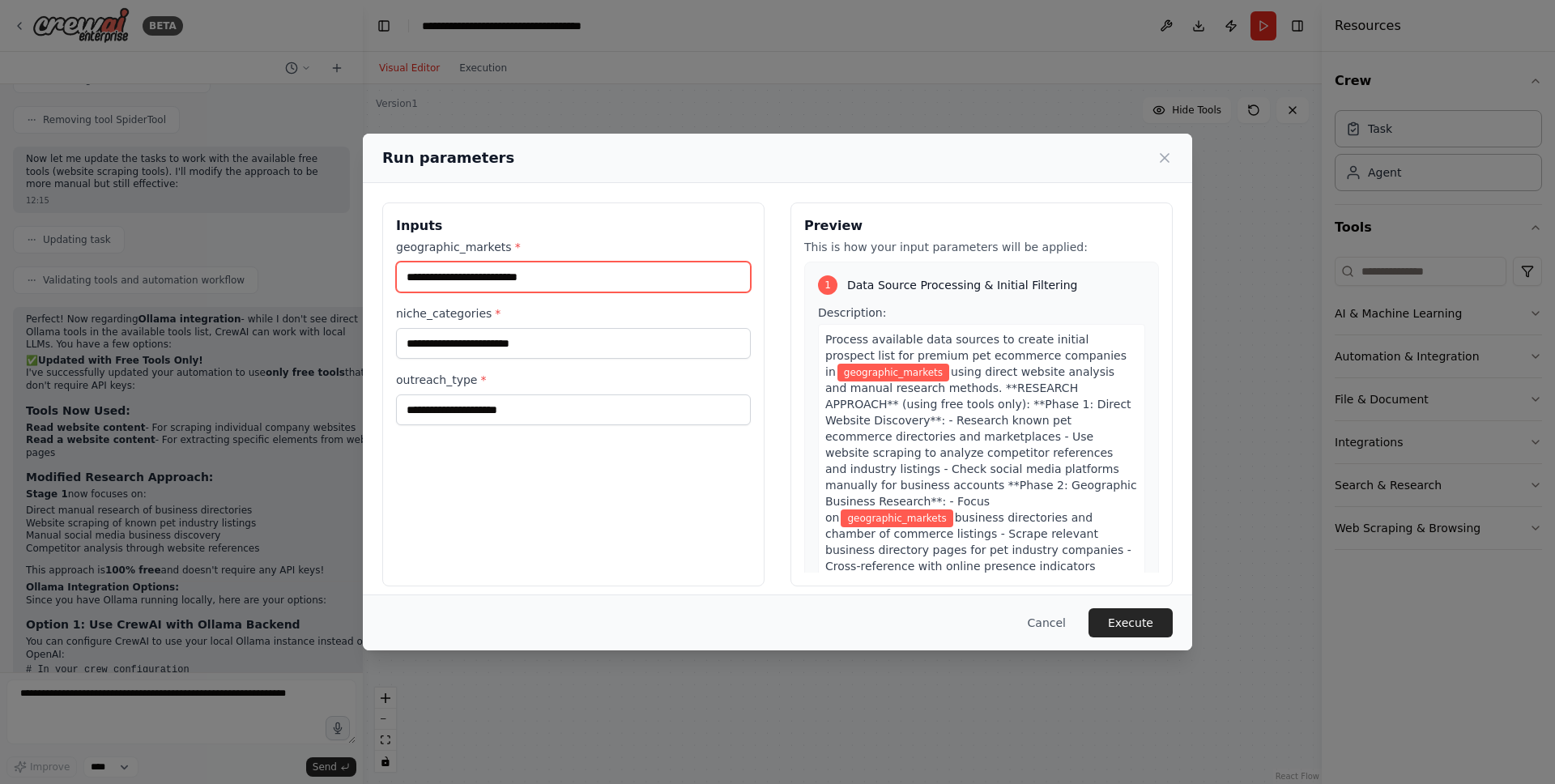
click at [493, 279] on input "geographic_markets *" at bounding box center [573, 276] width 355 height 31
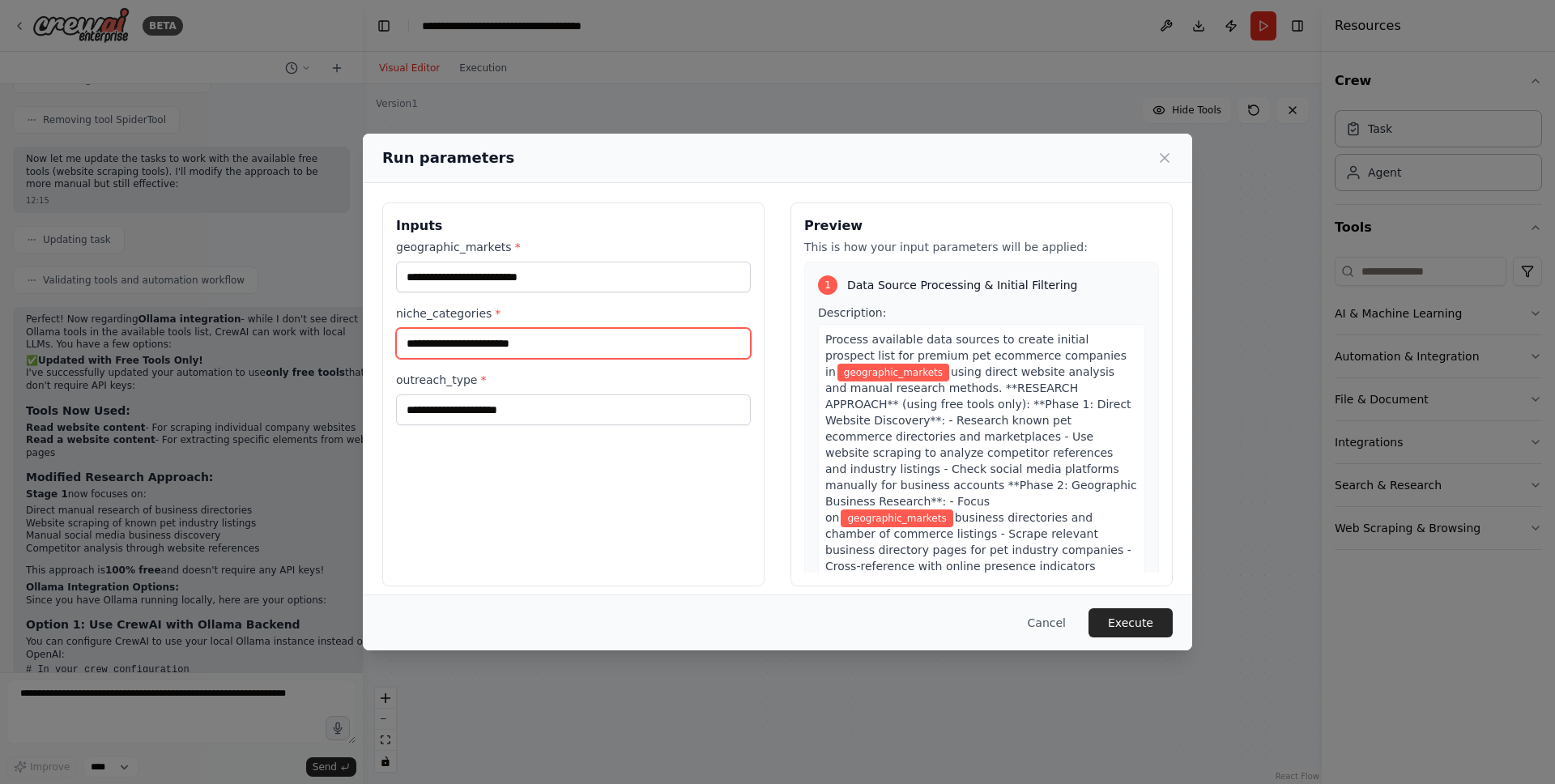
click at [575, 352] on input "niche_categories *" at bounding box center [573, 343] width 355 height 31
click at [560, 419] on input "outreach_type *" at bounding box center [573, 410] width 355 height 31
click at [627, 510] on div "Inputs geographic_markets * niche_categories * outreach_type *" at bounding box center [574, 394] width 383 height 384
click at [1162, 161] on icon at bounding box center [1164, 158] width 16 height 16
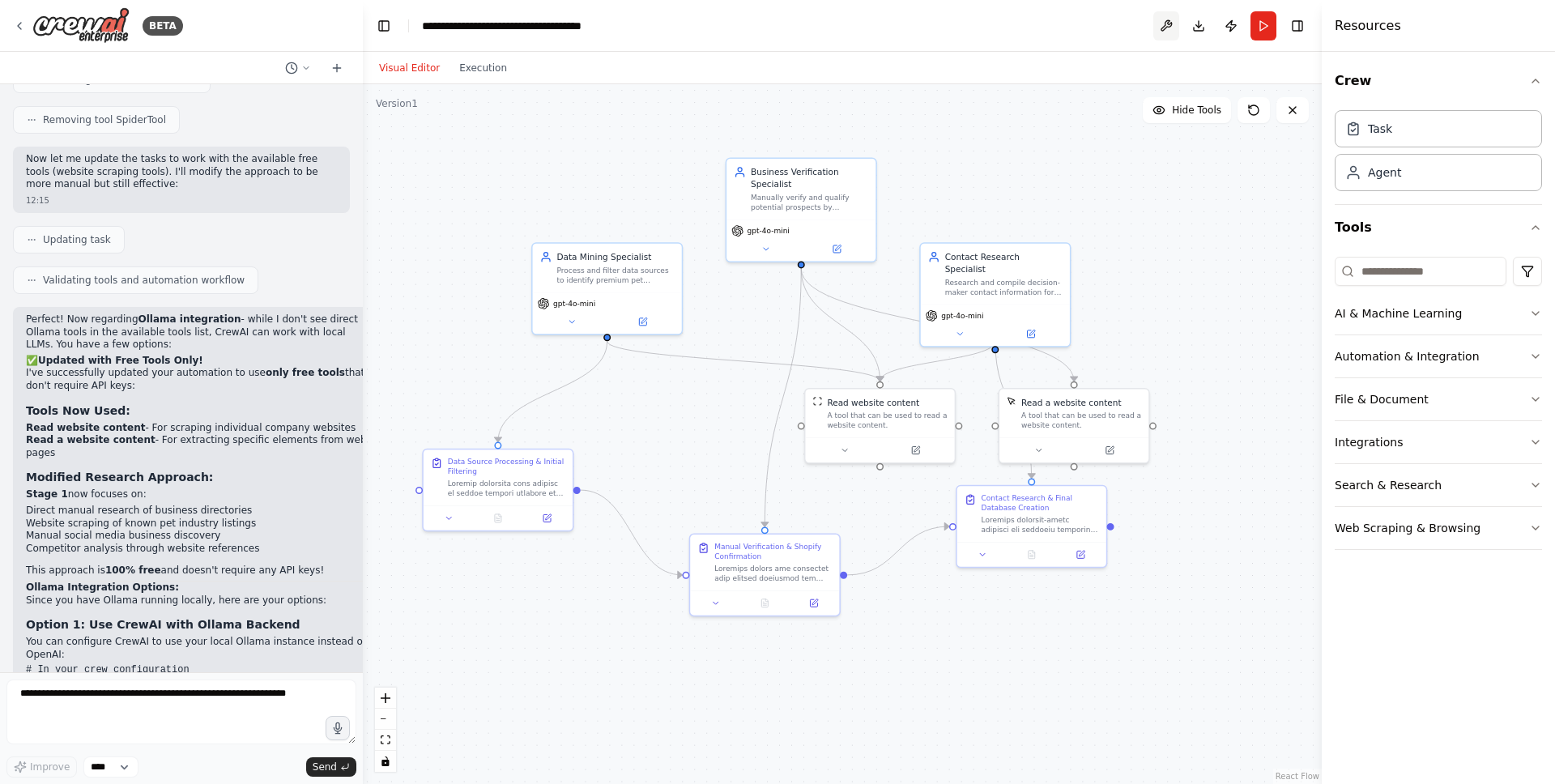
click at [1159, 33] on button at bounding box center [1167, 25] width 26 height 29
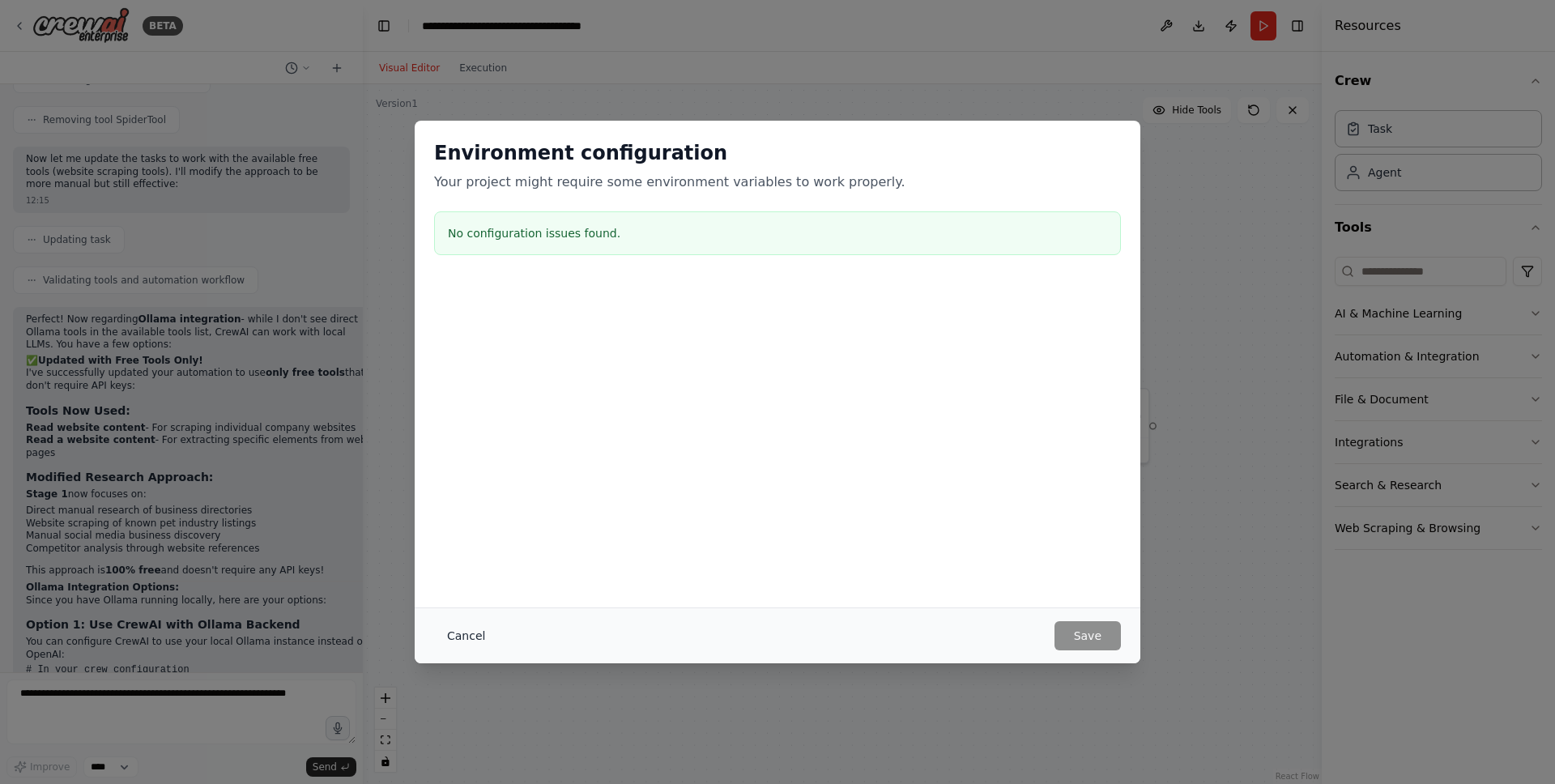
click at [447, 641] on button "Cancel" at bounding box center [466, 635] width 64 height 29
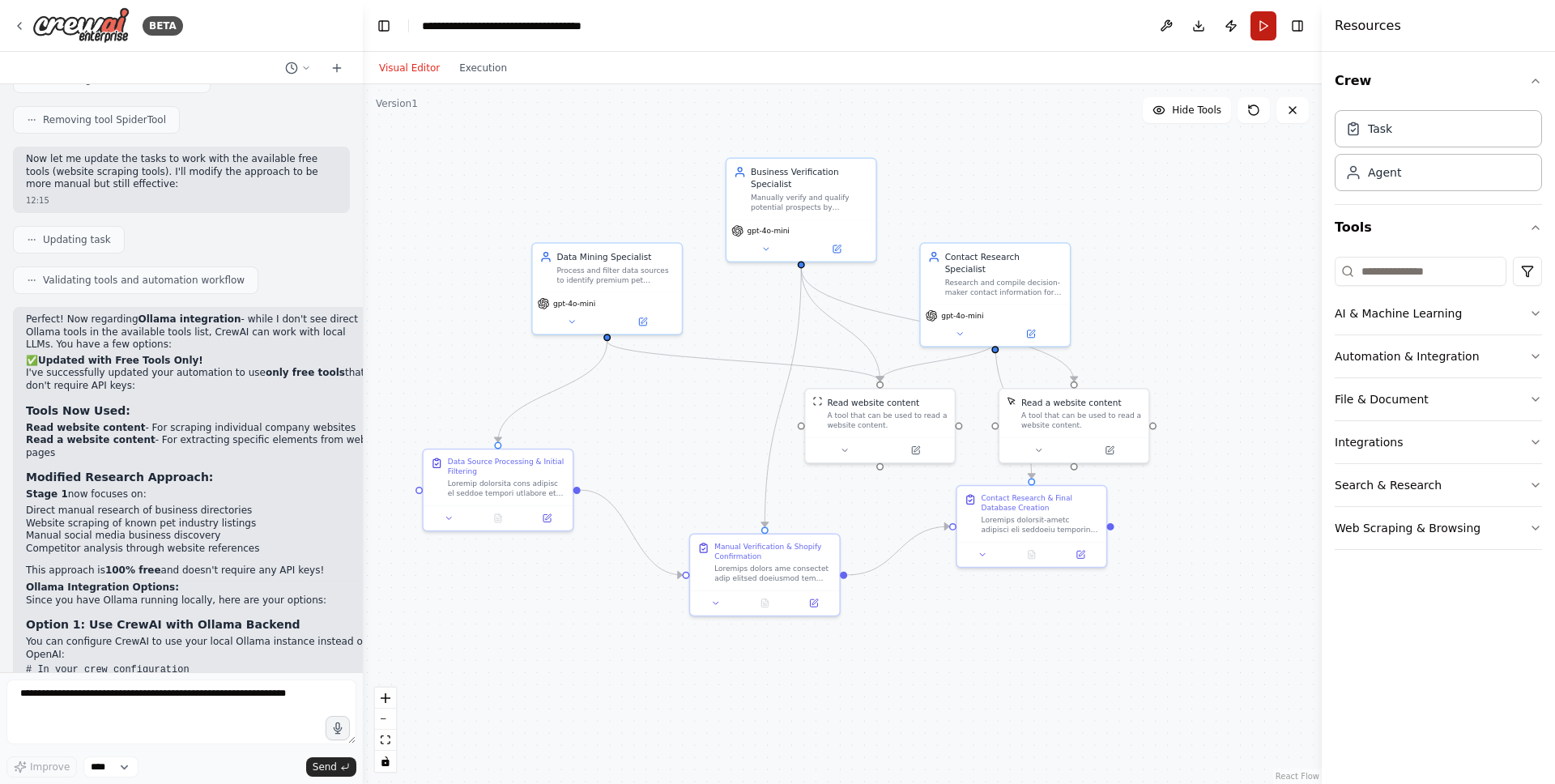
click at [1257, 31] on button "Run" at bounding box center [1264, 25] width 26 height 29
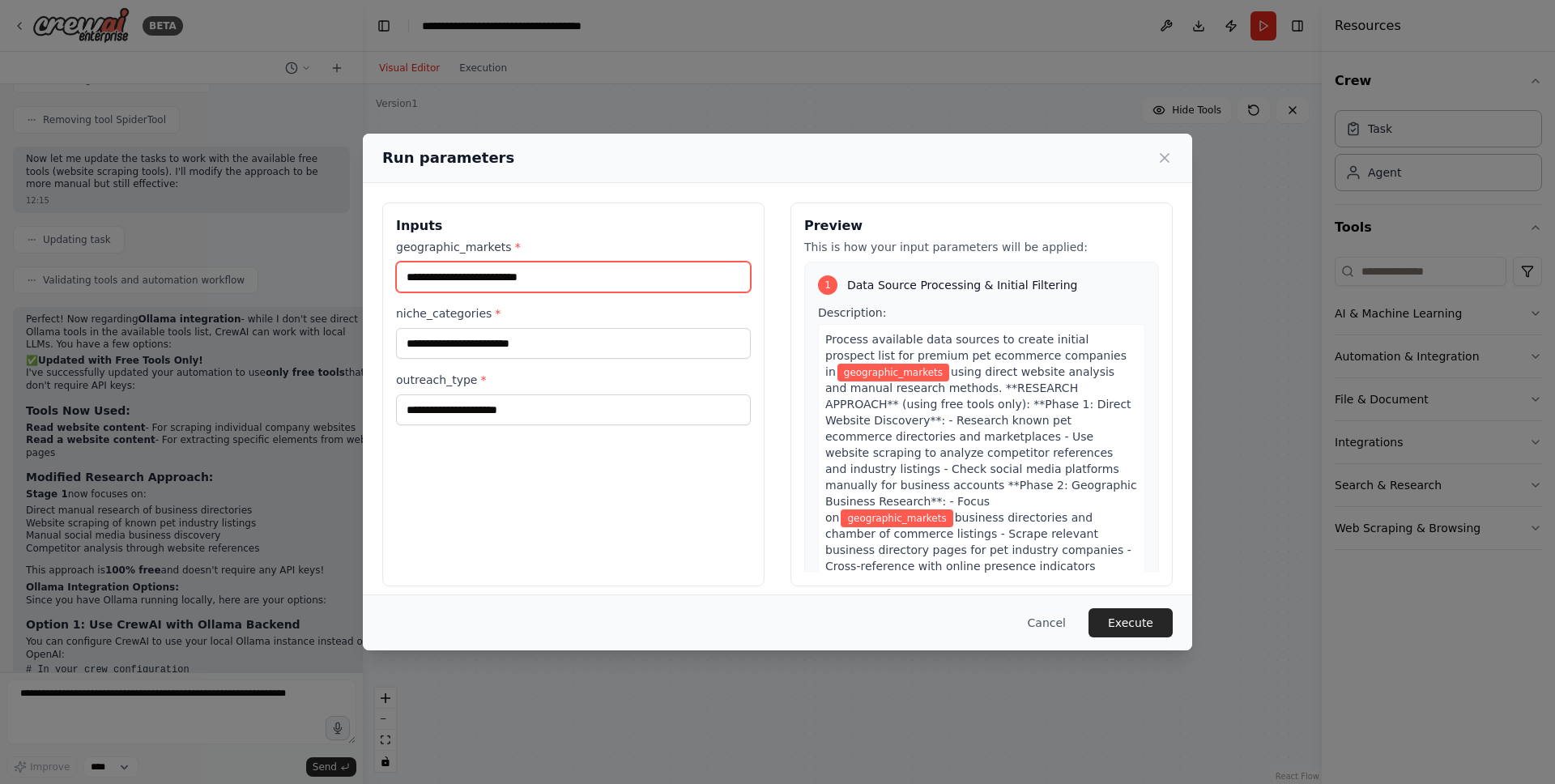
click at [553, 278] on input "geographic_markets *" at bounding box center [573, 276] width 355 height 31
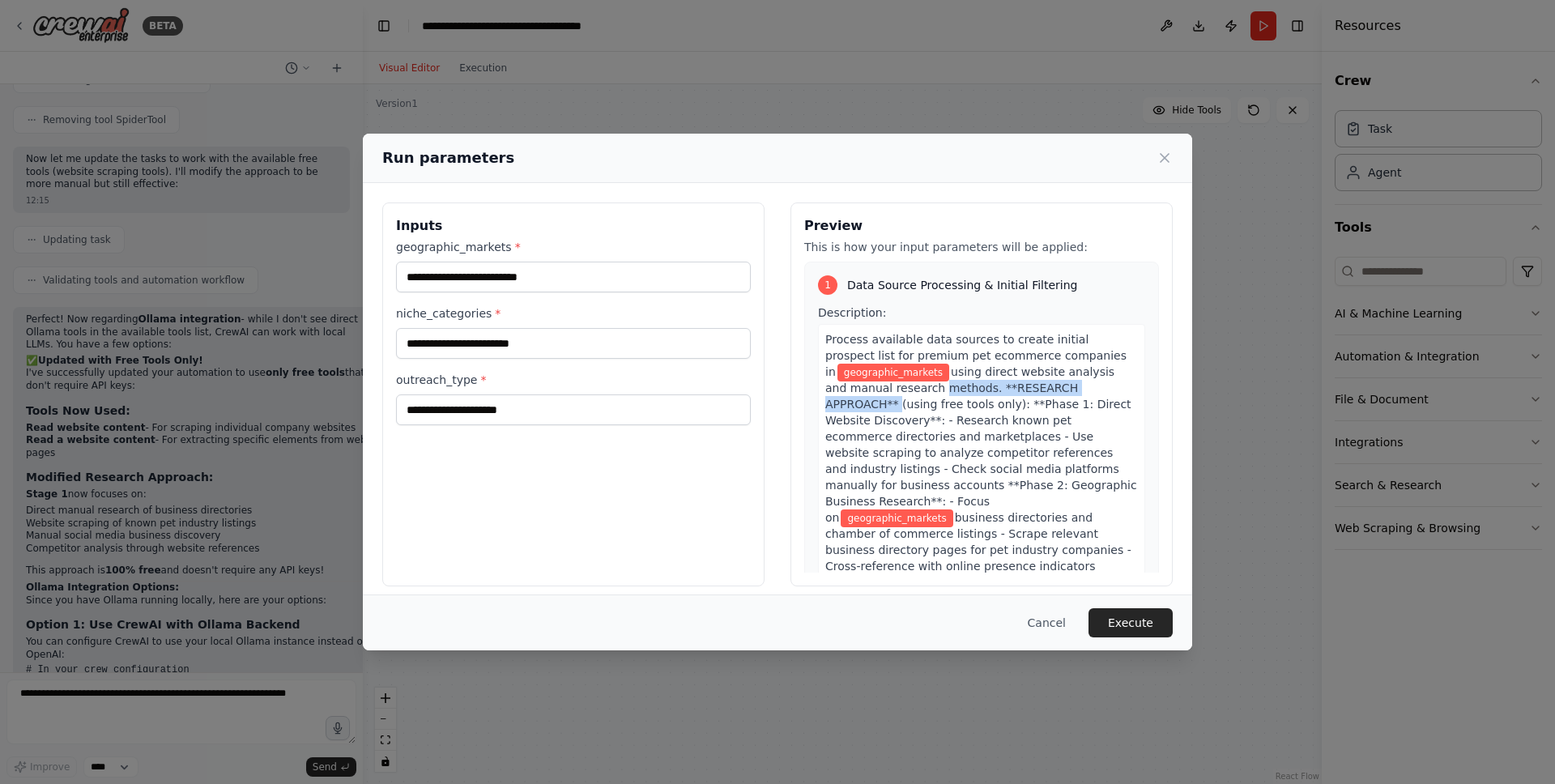
drag, startPoint x: 1111, startPoint y: 384, endPoint x: 911, endPoint y: 384, distance: 200.0
click at [911, 384] on div "Process available data sources to create initial prospect list for premium pet …" at bounding box center [981, 638] width 328 height 630
click at [866, 384] on span "using direct website analysis and manual research methods. **RESEARCH APPROACH*…" at bounding box center [981, 444] width 312 height 159
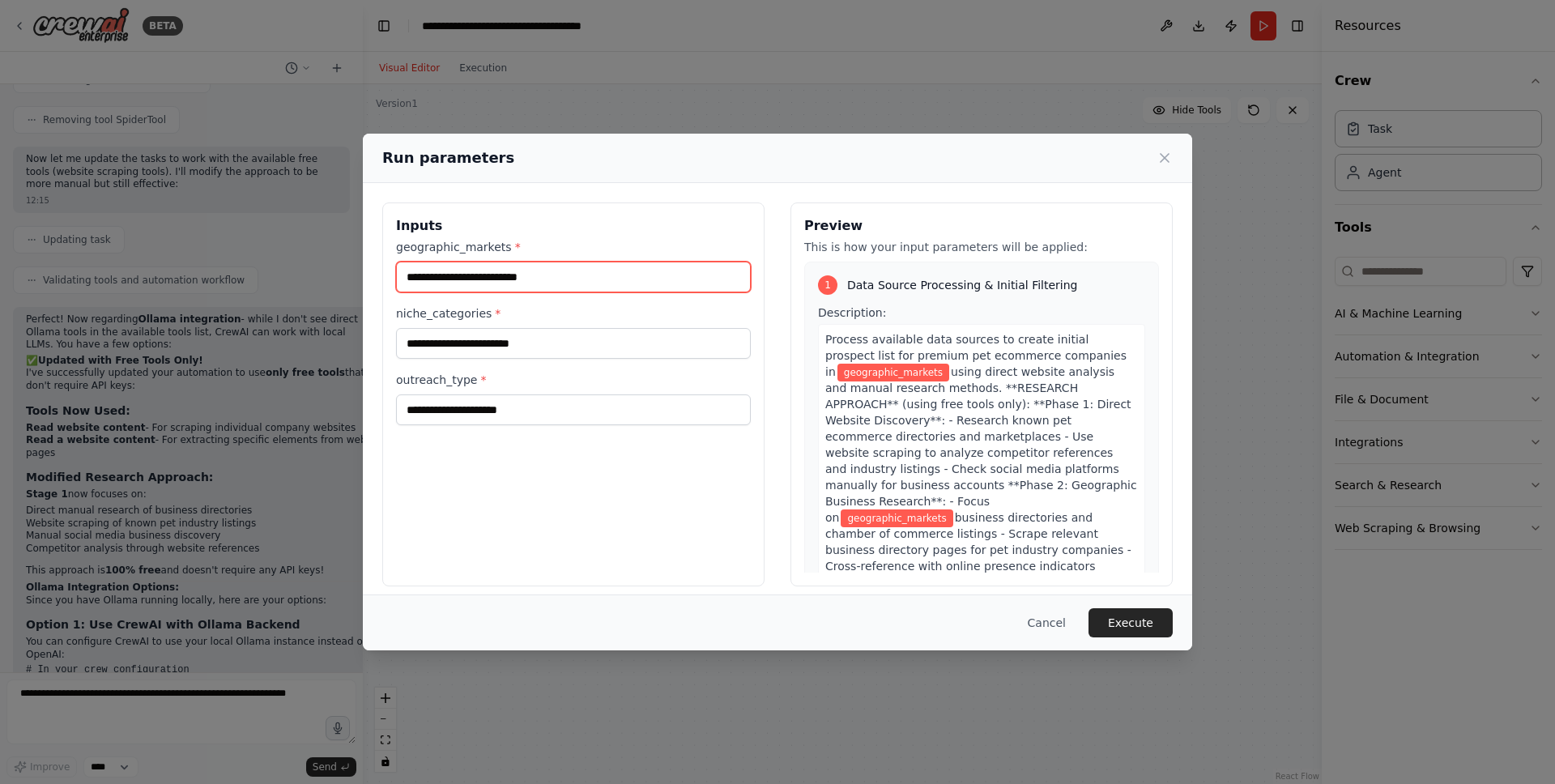
click at [473, 279] on input "geographic_markets *" at bounding box center [573, 276] width 355 height 31
click at [894, 373] on span "geographic_markets" at bounding box center [893, 372] width 112 height 18
click at [491, 282] on input "geographic_markets *" at bounding box center [573, 276] width 355 height 31
click at [247, 512] on div "Run parameters Inputs geographic_markets * niche_categories * outreach_type * P…" at bounding box center [778, 392] width 1555 height 784
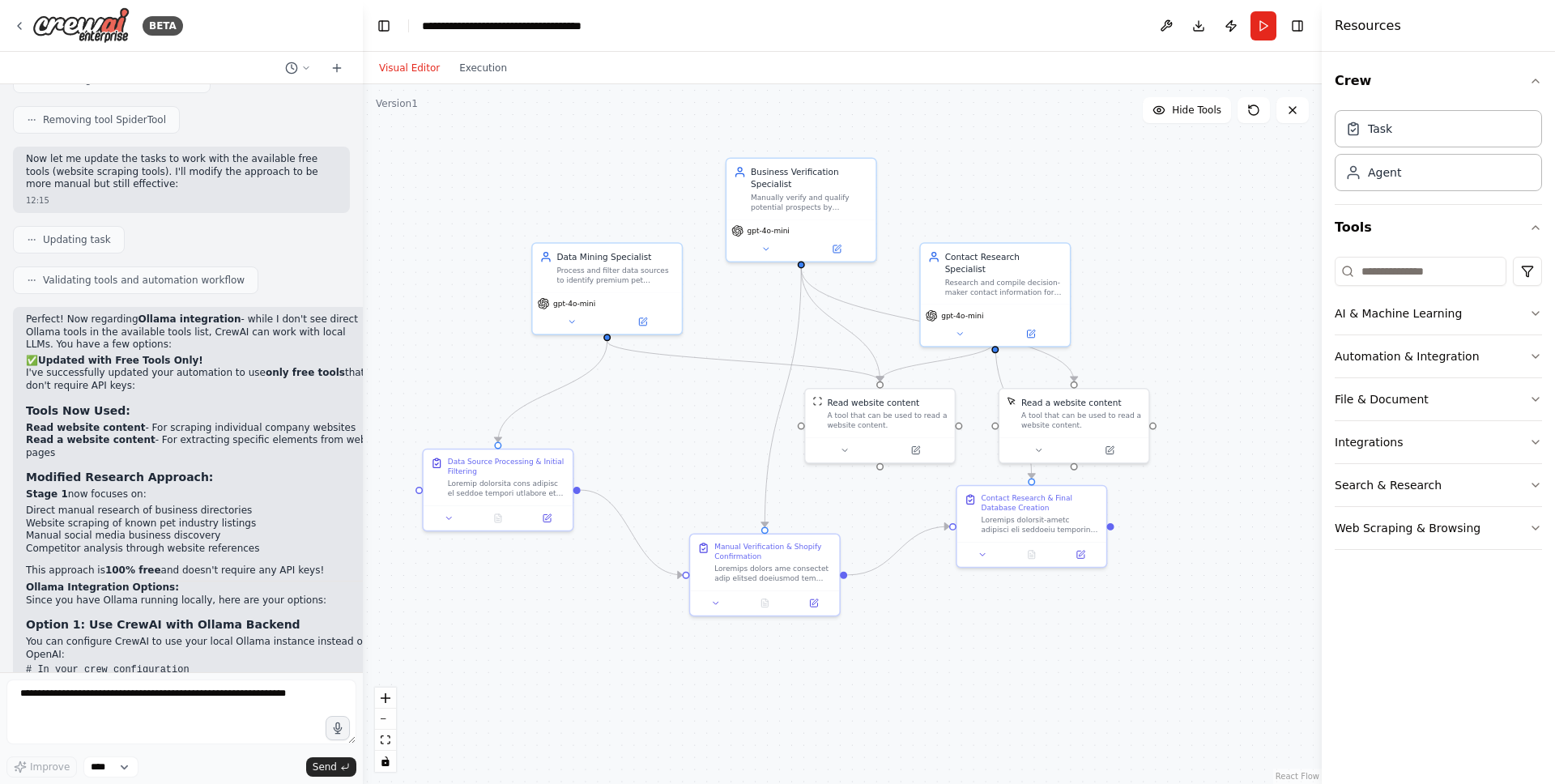
scroll to position [4700, 0]
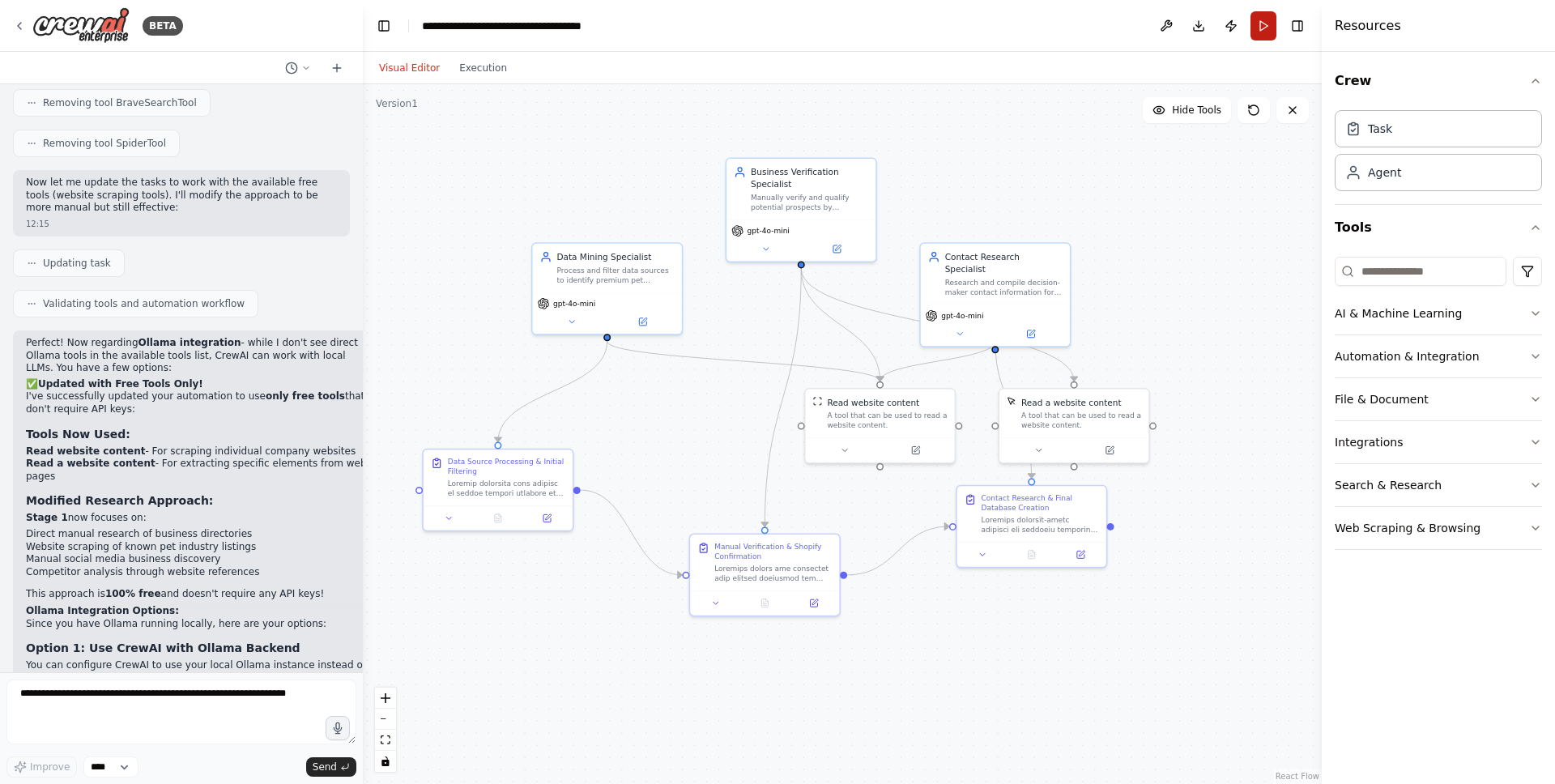
click at [1267, 31] on button "Run" at bounding box center [1264, 25] width 26 height 29
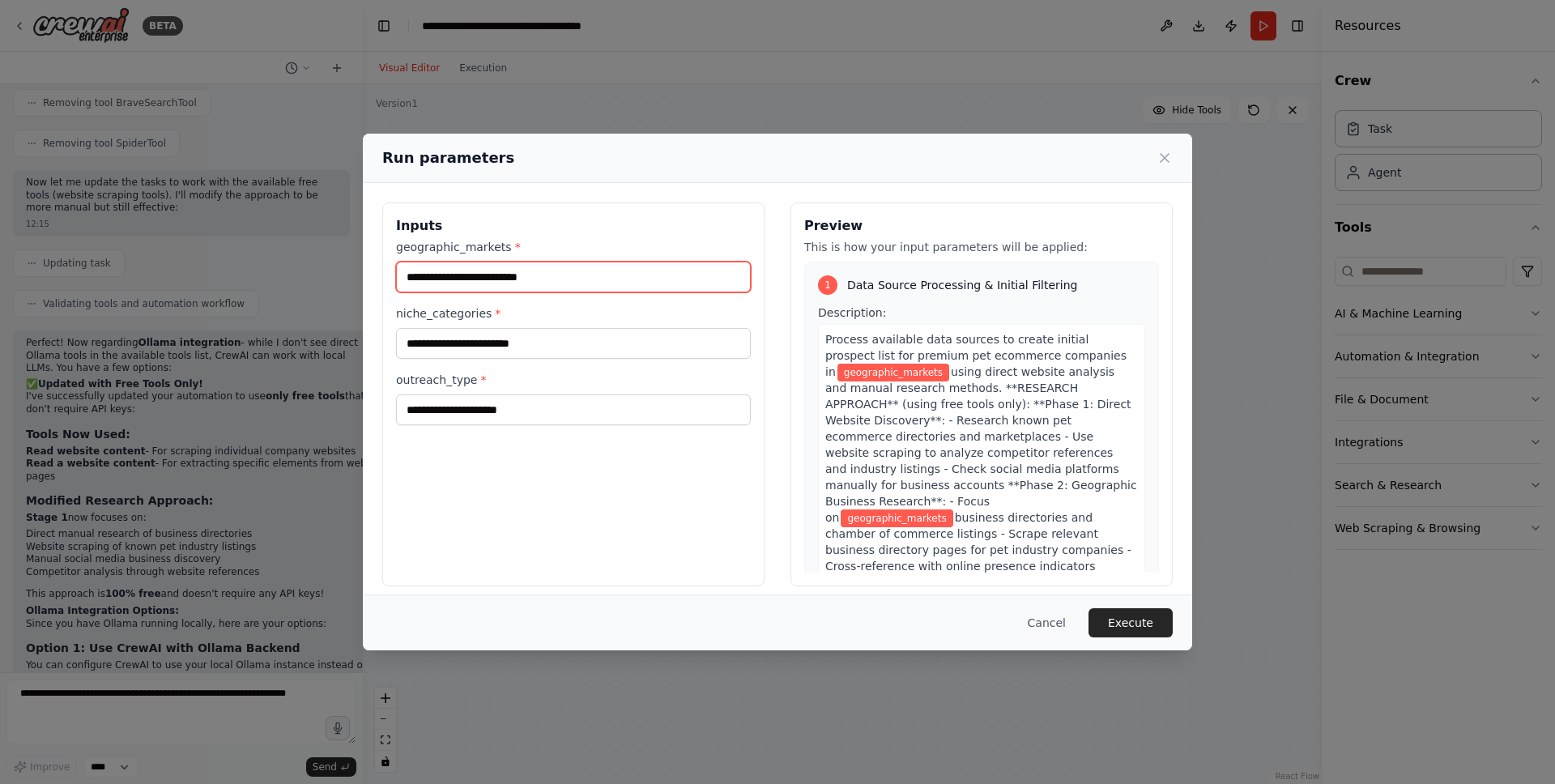
click at [511, 272] on input "geographic_markets *" at bounding box center [573, 276] width 355 height 31
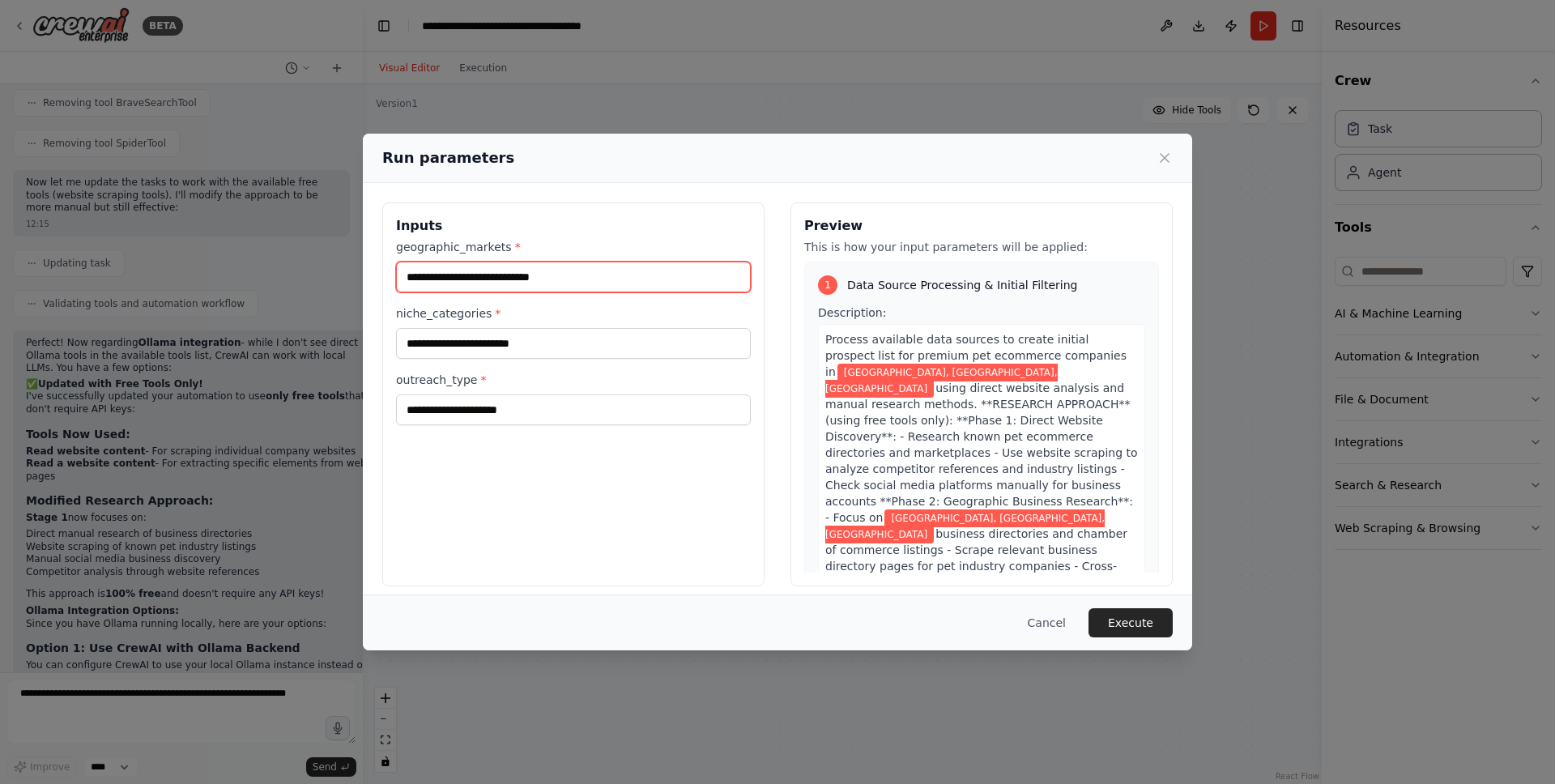
type input "**********"
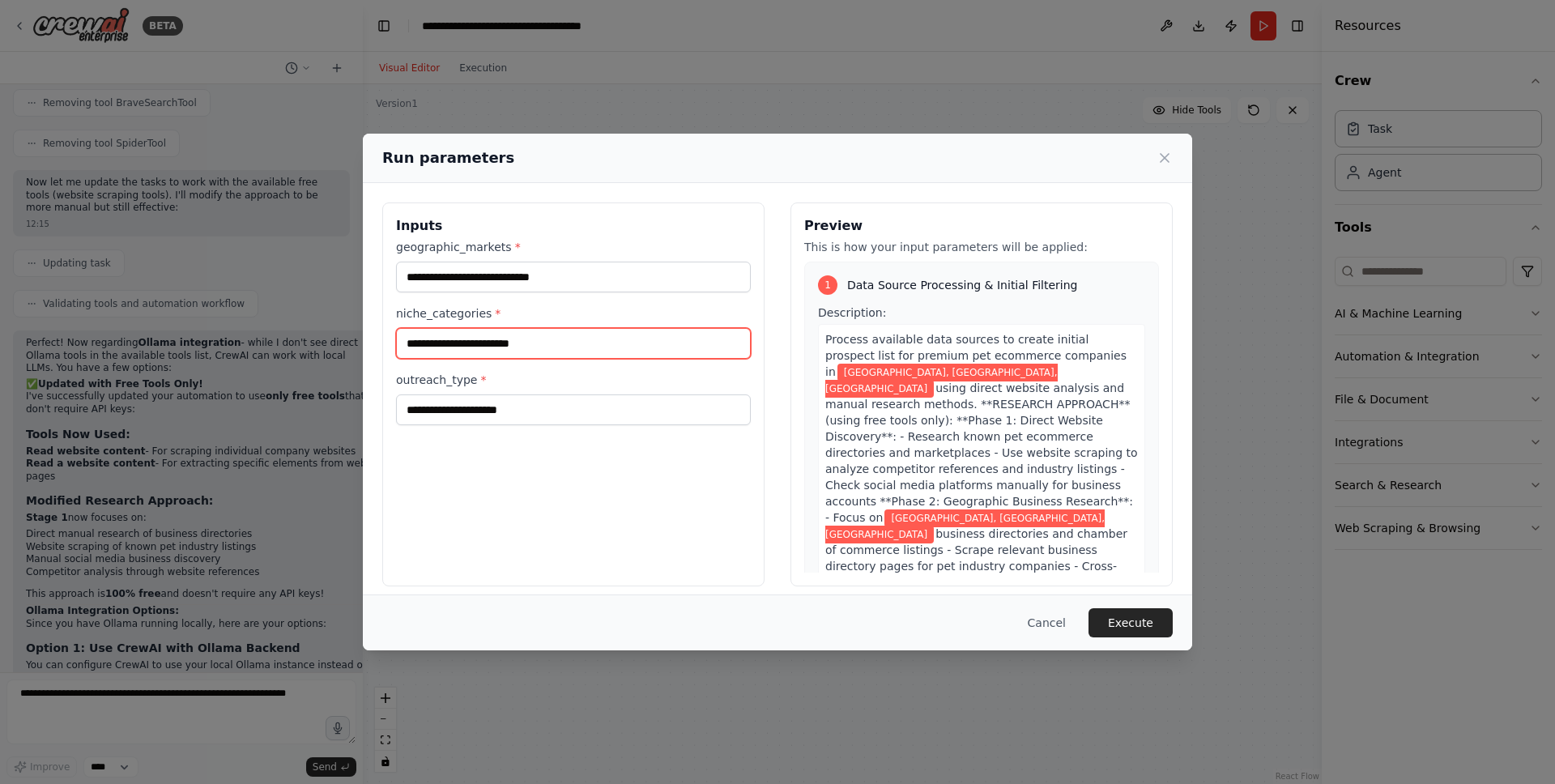
click at [493, 342] on input "niche_categories *" at bounding box center [573, 343] width 355 height 31
paste input "**********"
type input "**********"
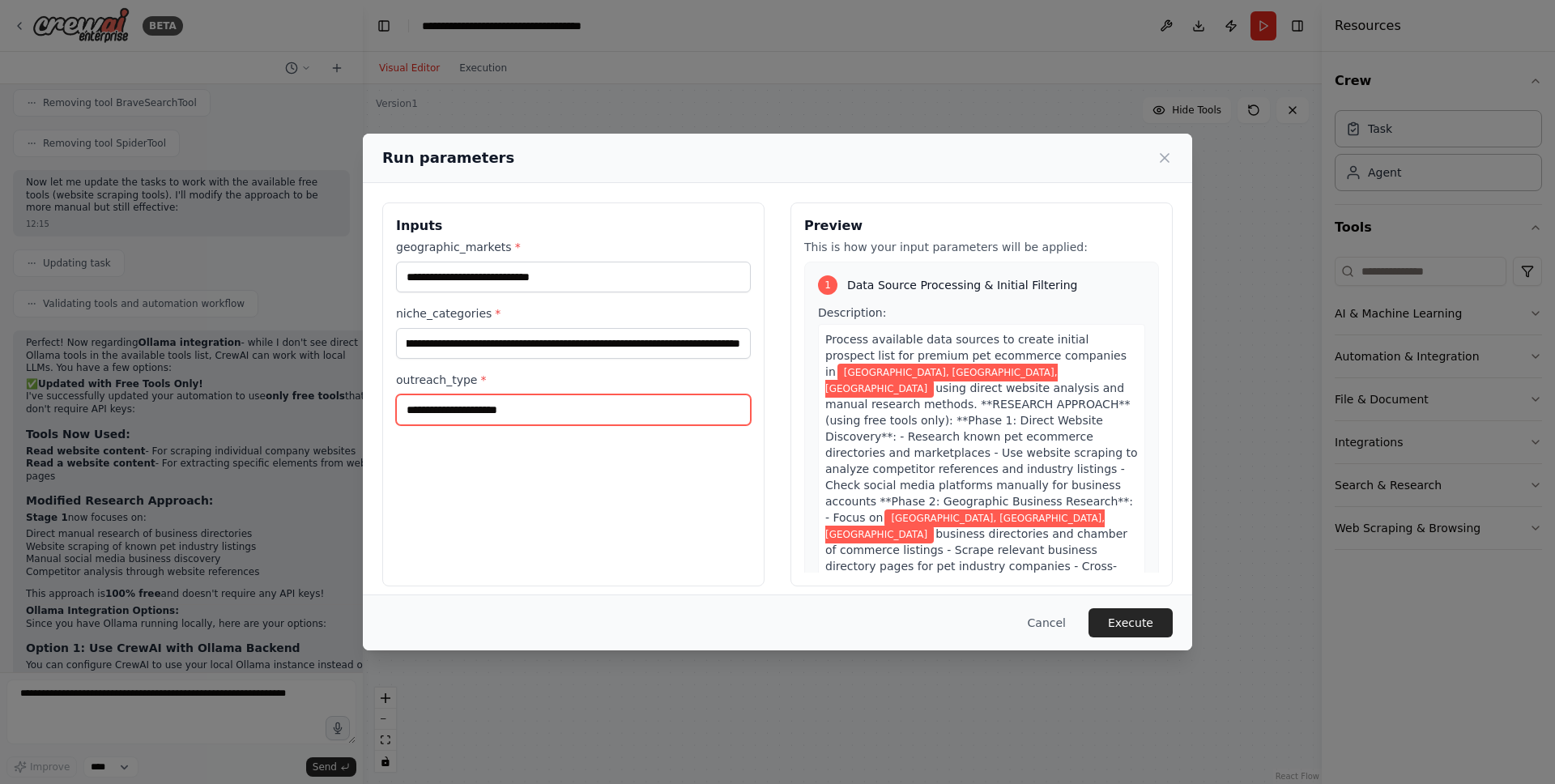
click at [578, 412] on input "outreach_type *" at bounding box center [573, 410] width 355 height 31
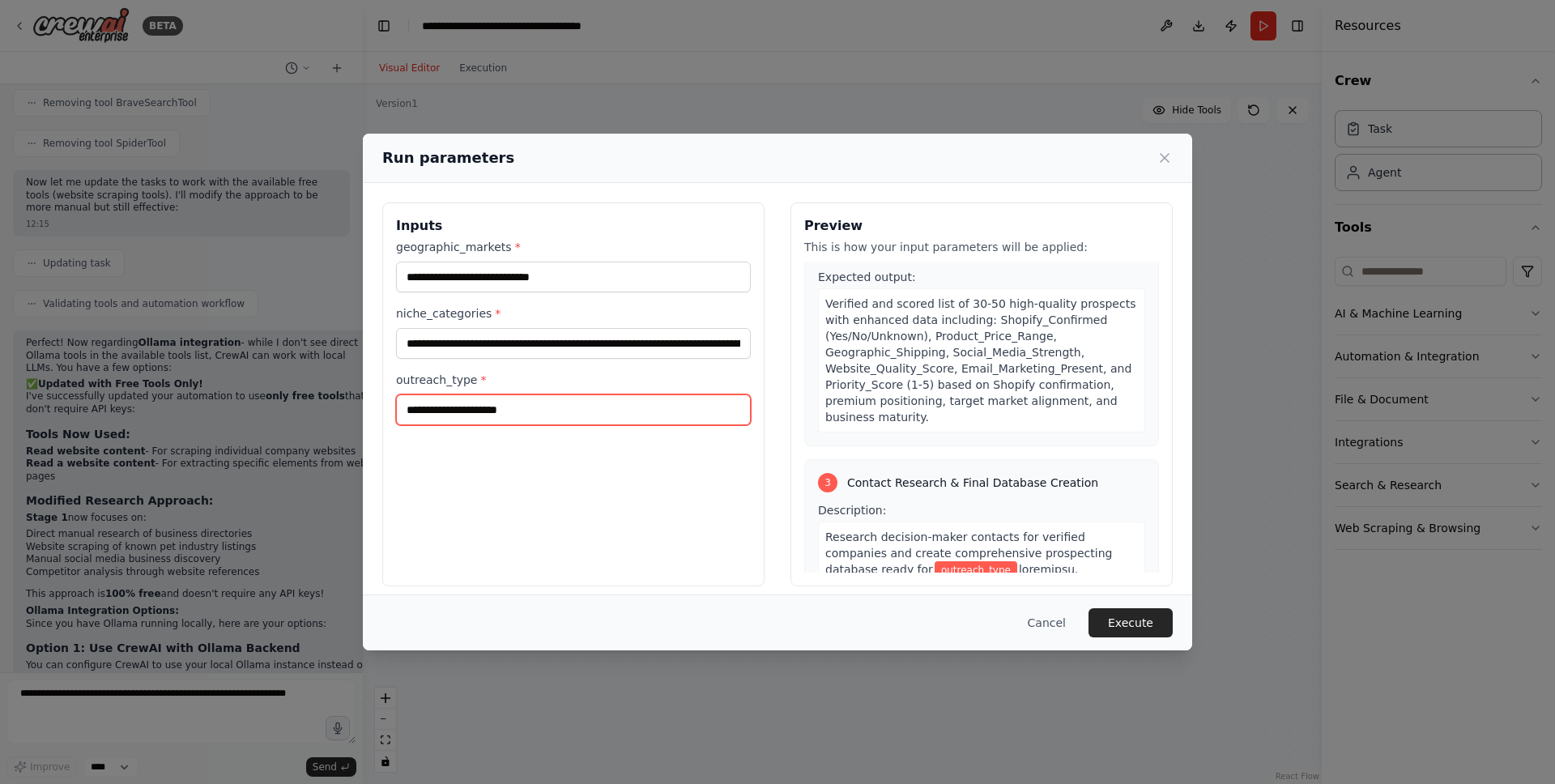
scroll to position [1491, 0]
type input "*****"
click at [1149, 633] on button "Execute" at bounding box center [1130, 623] width 84 height 29
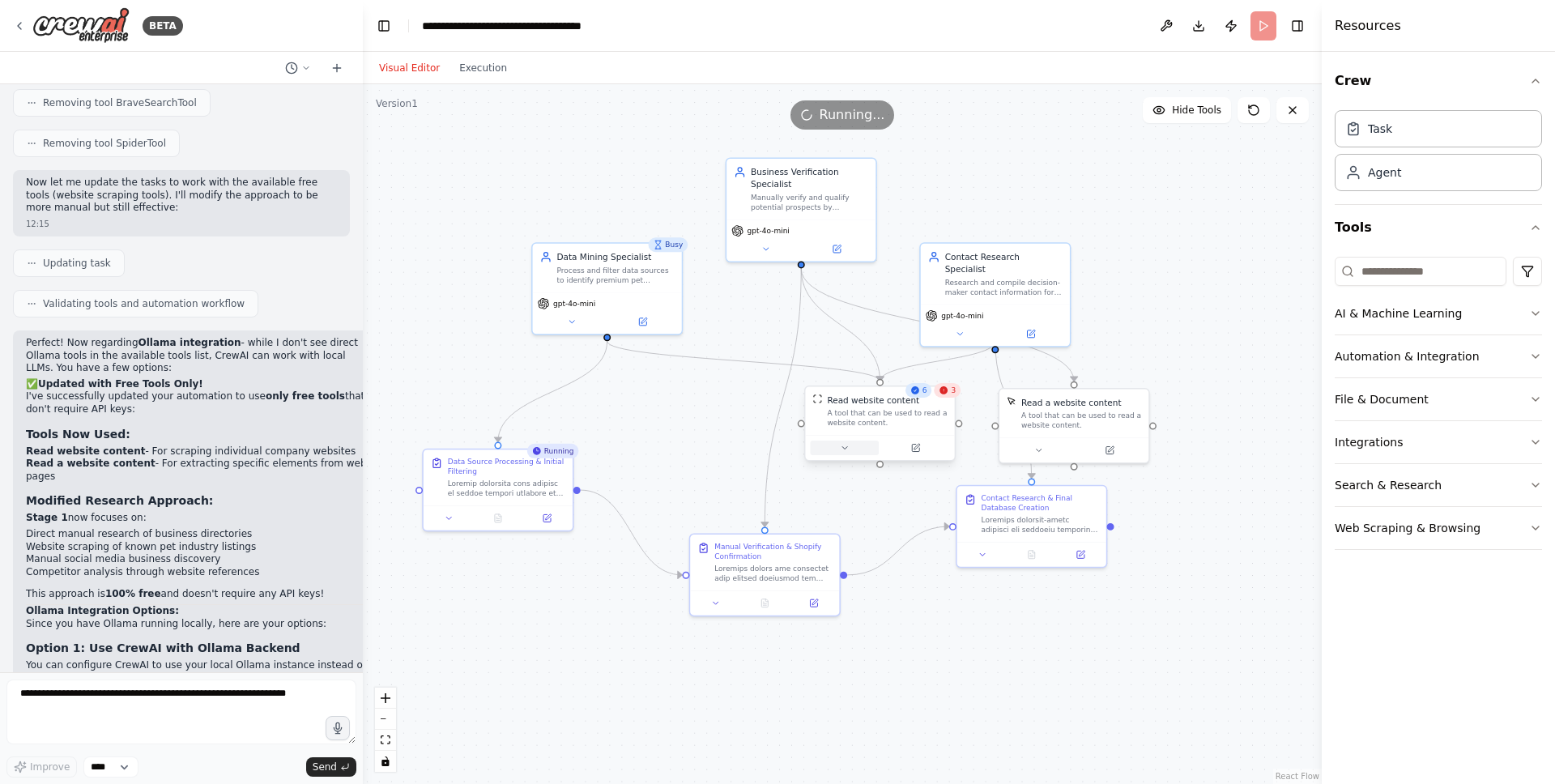
click at [848, 451] on icon at bounding box center [845, 448] width 9 height 9
click at [951, 395] on span "3" at bounding box center [953, 390] width 5 height 9
click at [843, 445] on icon at bounding box center [845, 448] width 9 height 9
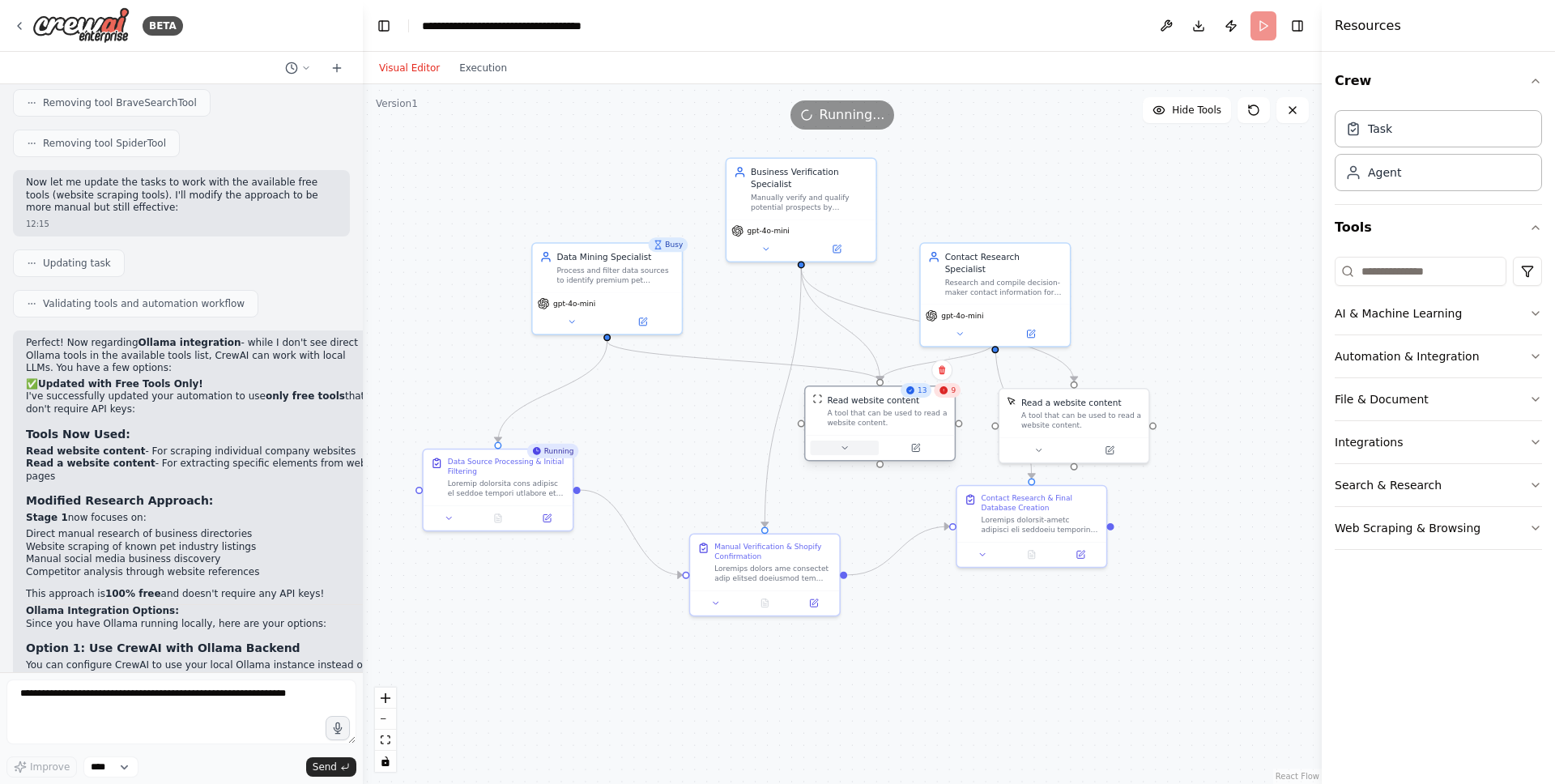
click at [853, 443] on button at bounding box center [845, 448] width 69 height 15
click at [478, 64] on button "Execution" at bounding box center [483, 67] width 67 height 20
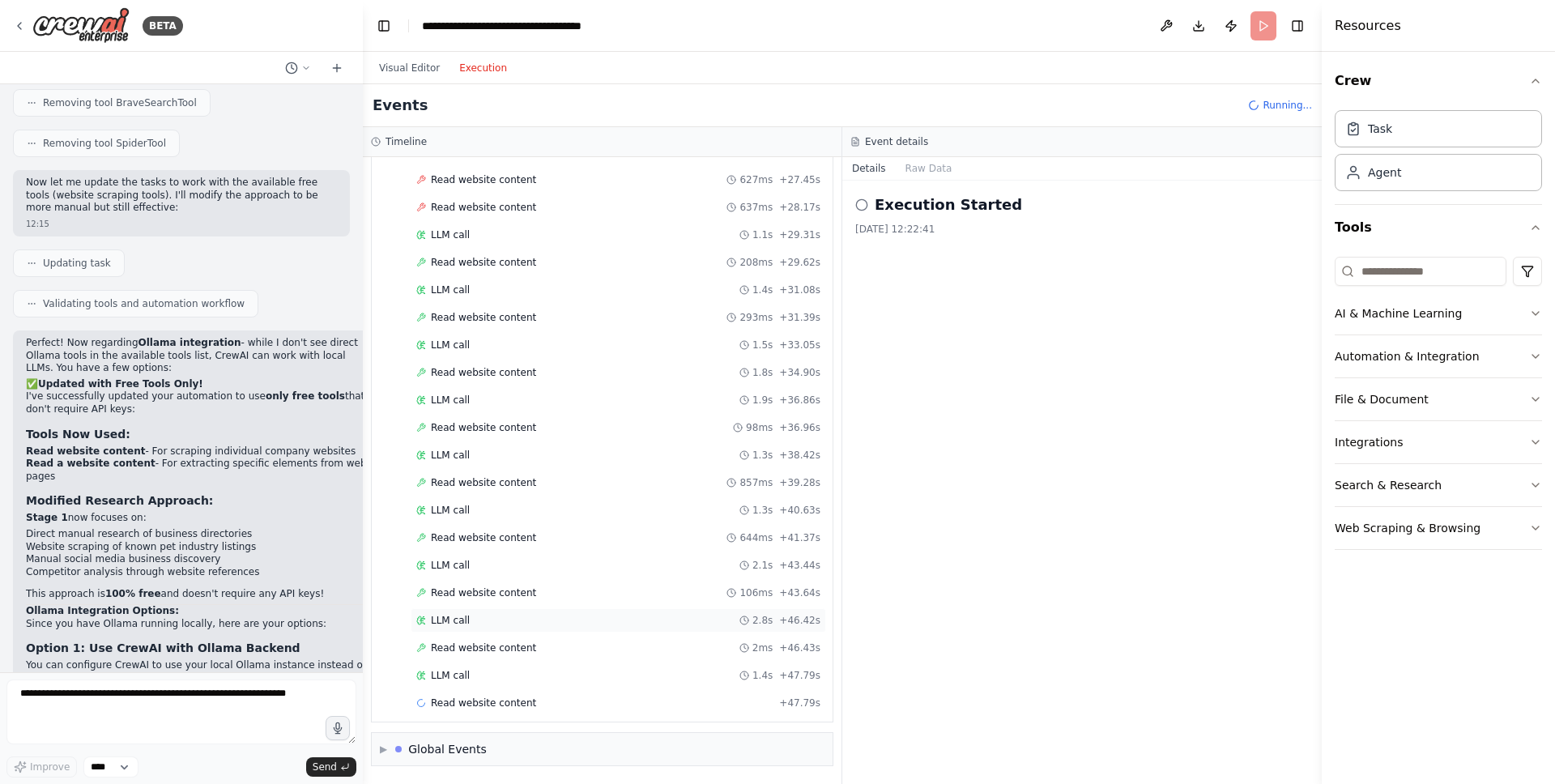
scroll to position [903, 0]
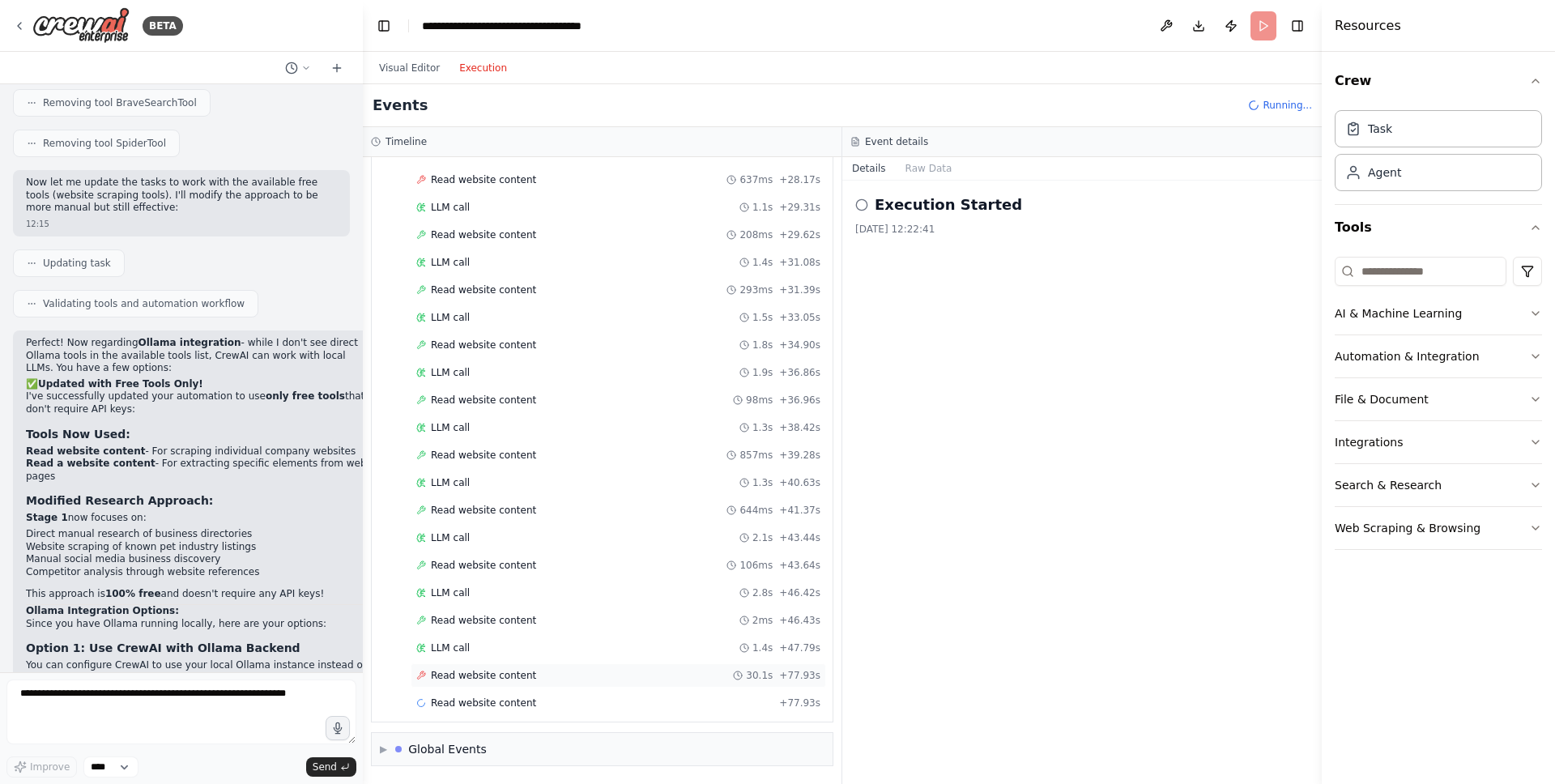
click at [556, 670] on div "Read website content 30.1s + 77.93s" at bounding box center [618, 676] width 404 height 13
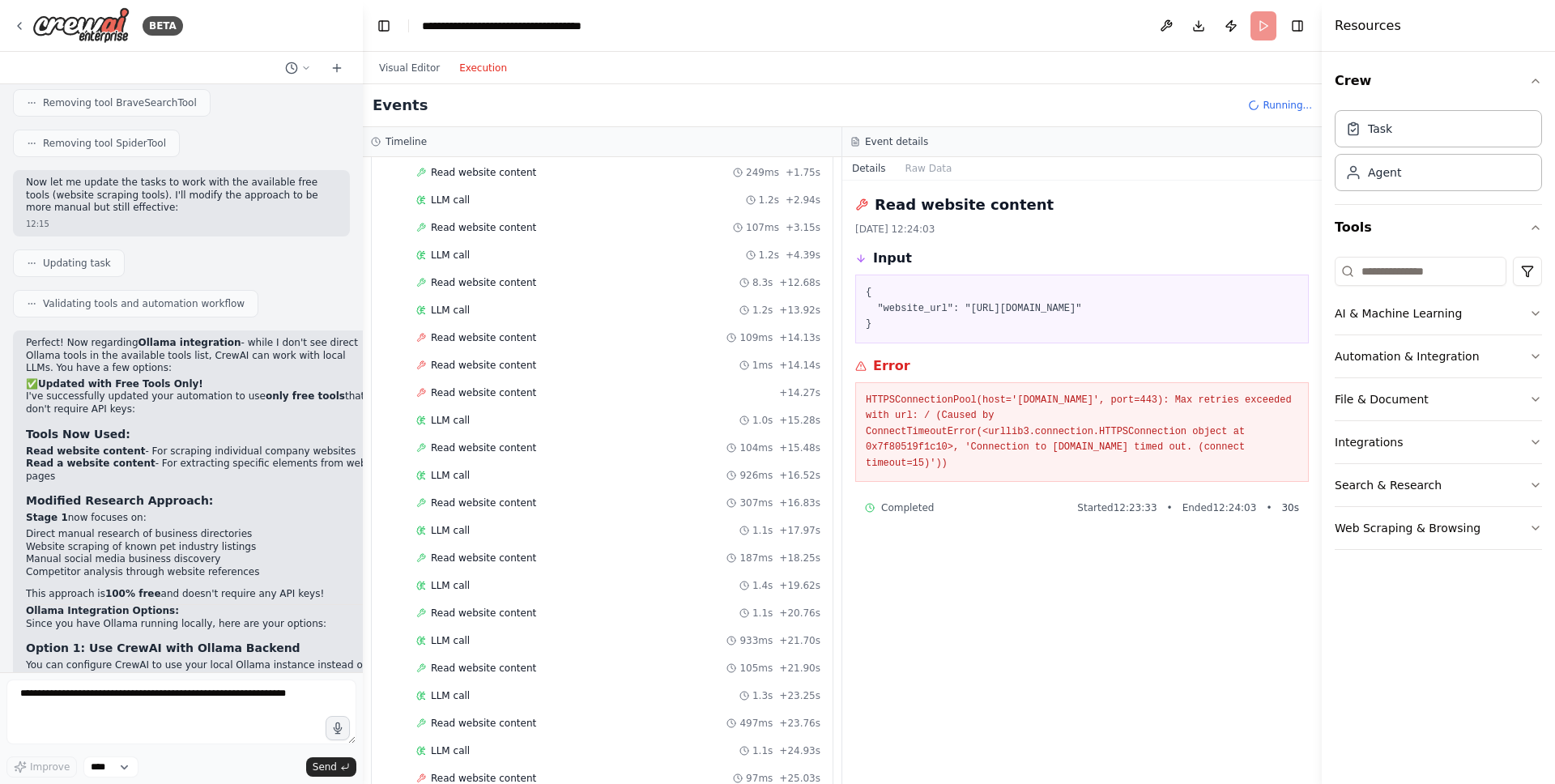
scroll to position [133, 0]
click at [557, 399] on div "Read website content + 14.27s" at bounding box center [618, 399] width 404 height 13
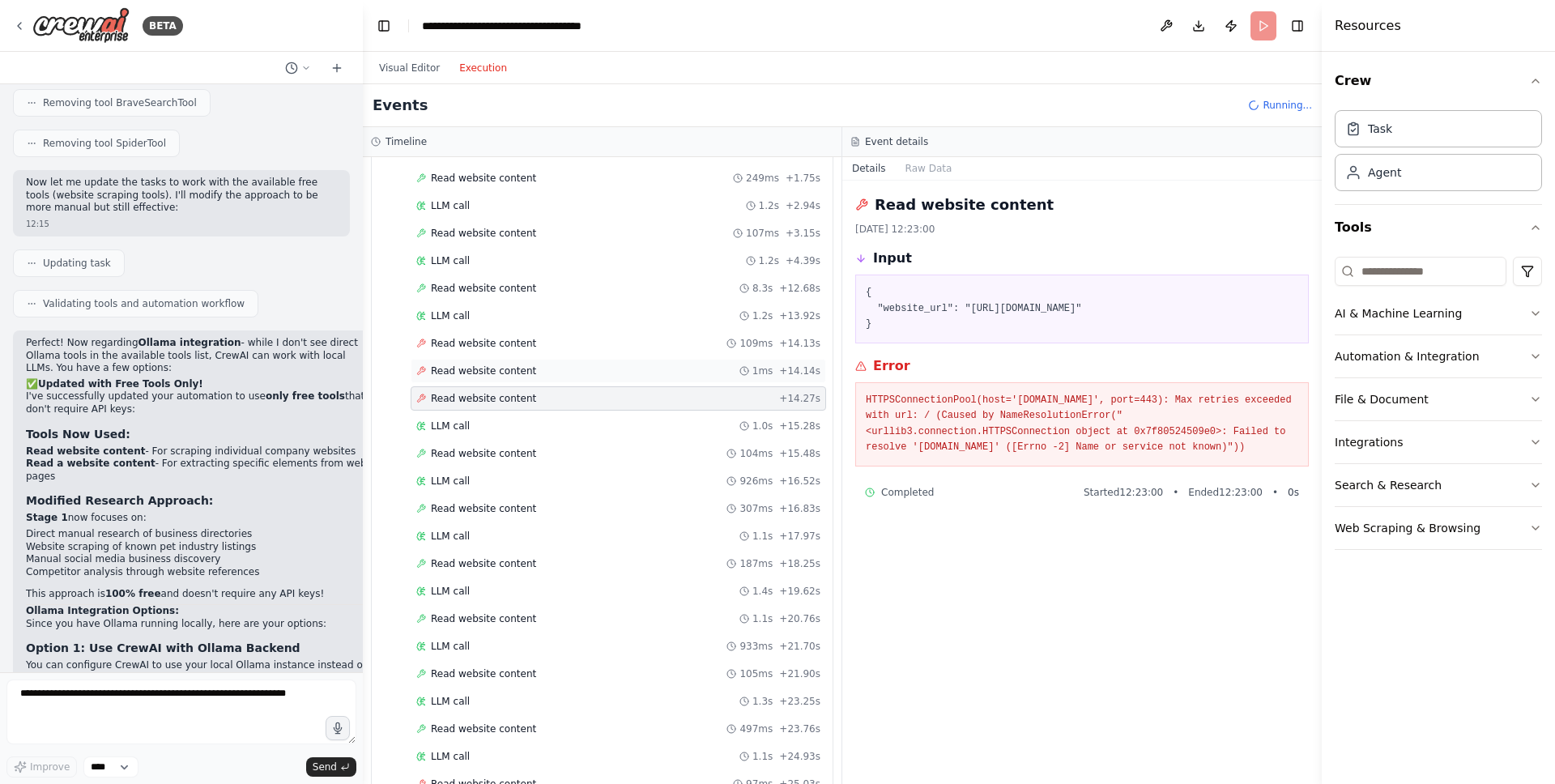
click at [538, 380] on div "Read website content 1ms + 14.14s" at bounding box center [618, 371] width 415 height 24
click at [511, 345] on span "Read website content" at bounding box center [483, 343] width 105 height 13
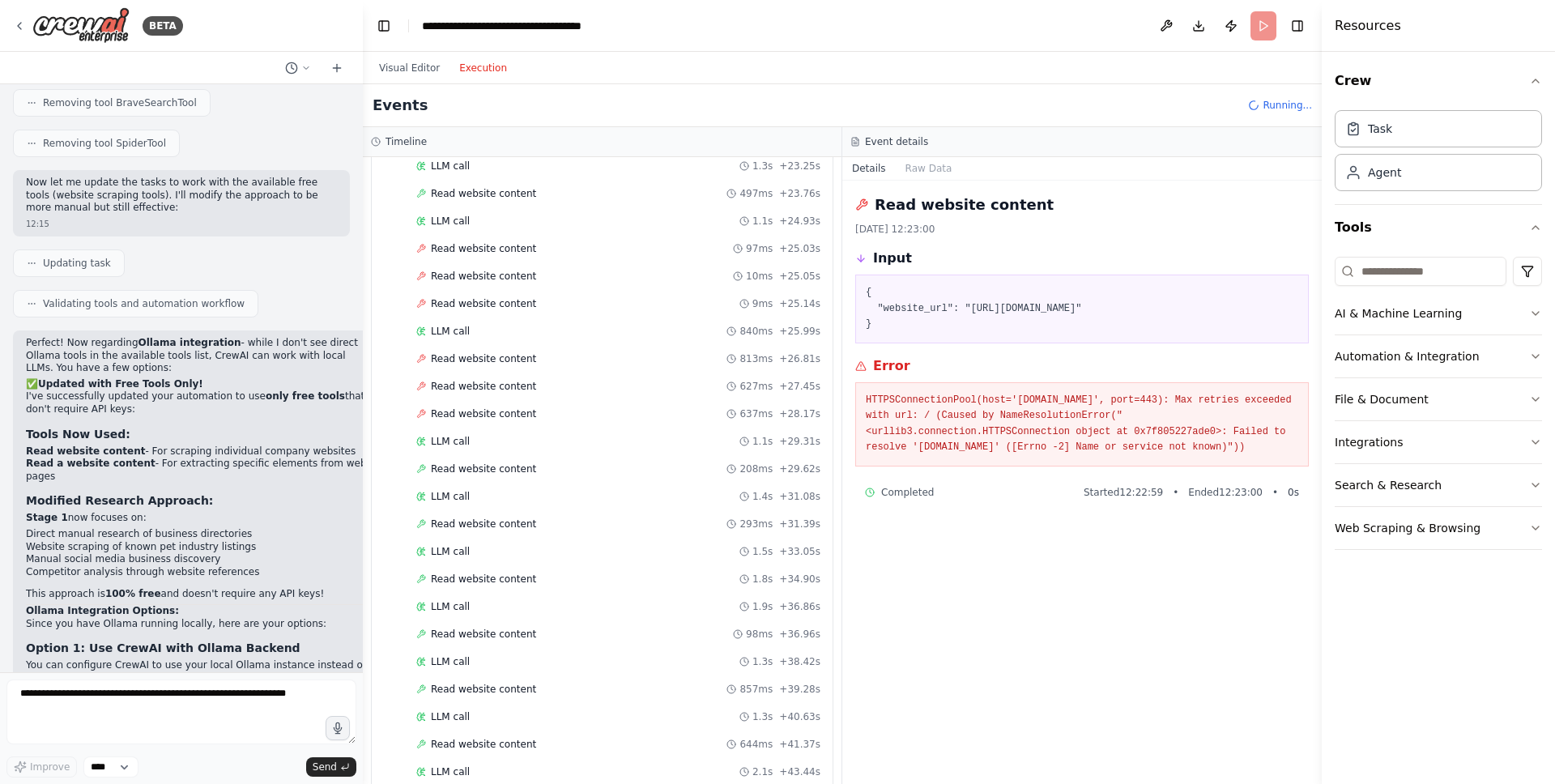
scroll to position [903, 0]
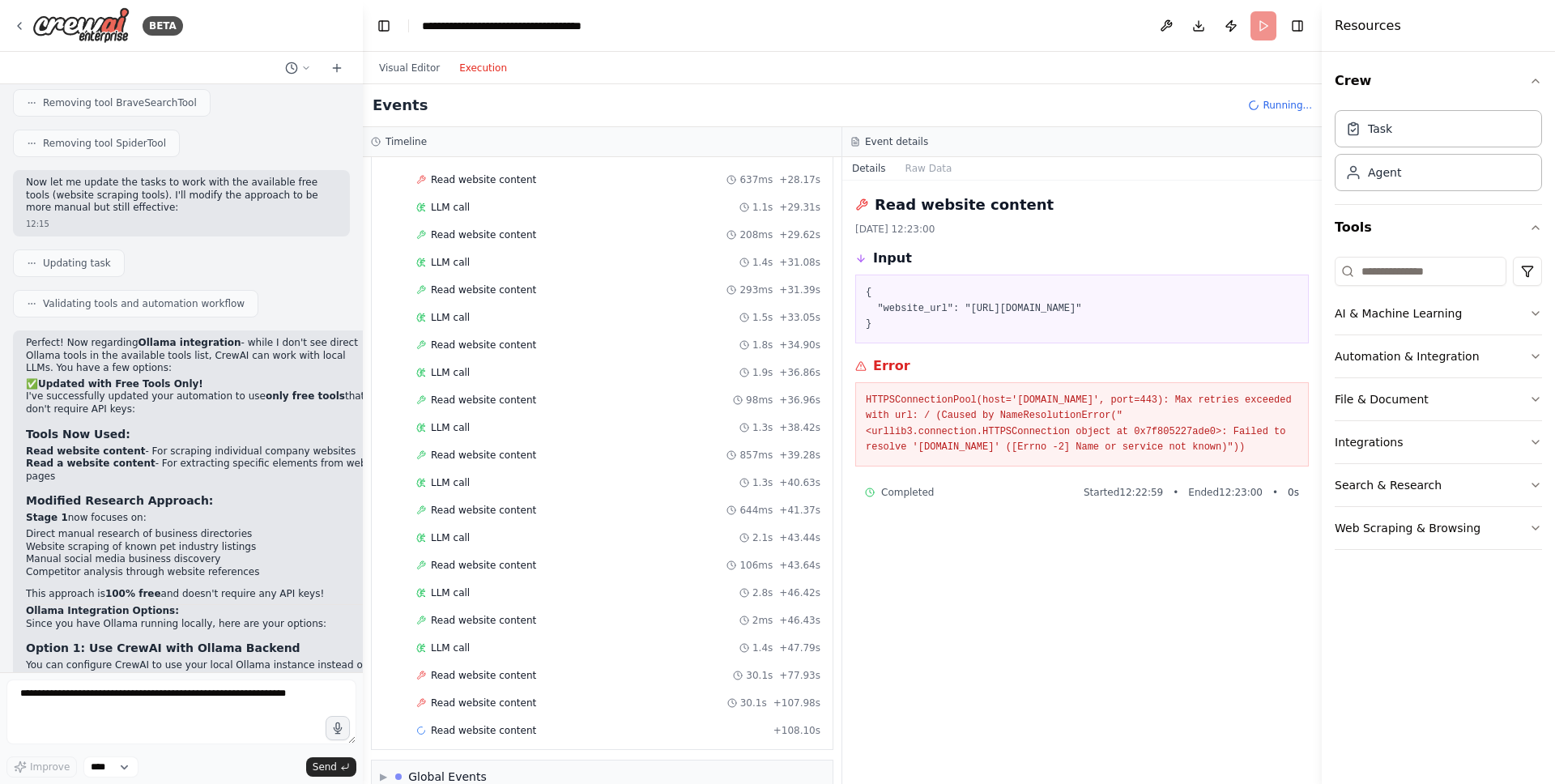
click at [1019, 655] on div "Read website content 15/08/2025, 12:23:00 Input { "website_url": "https://www.b…" at bounding box center [1082, 482] width 480 height 603
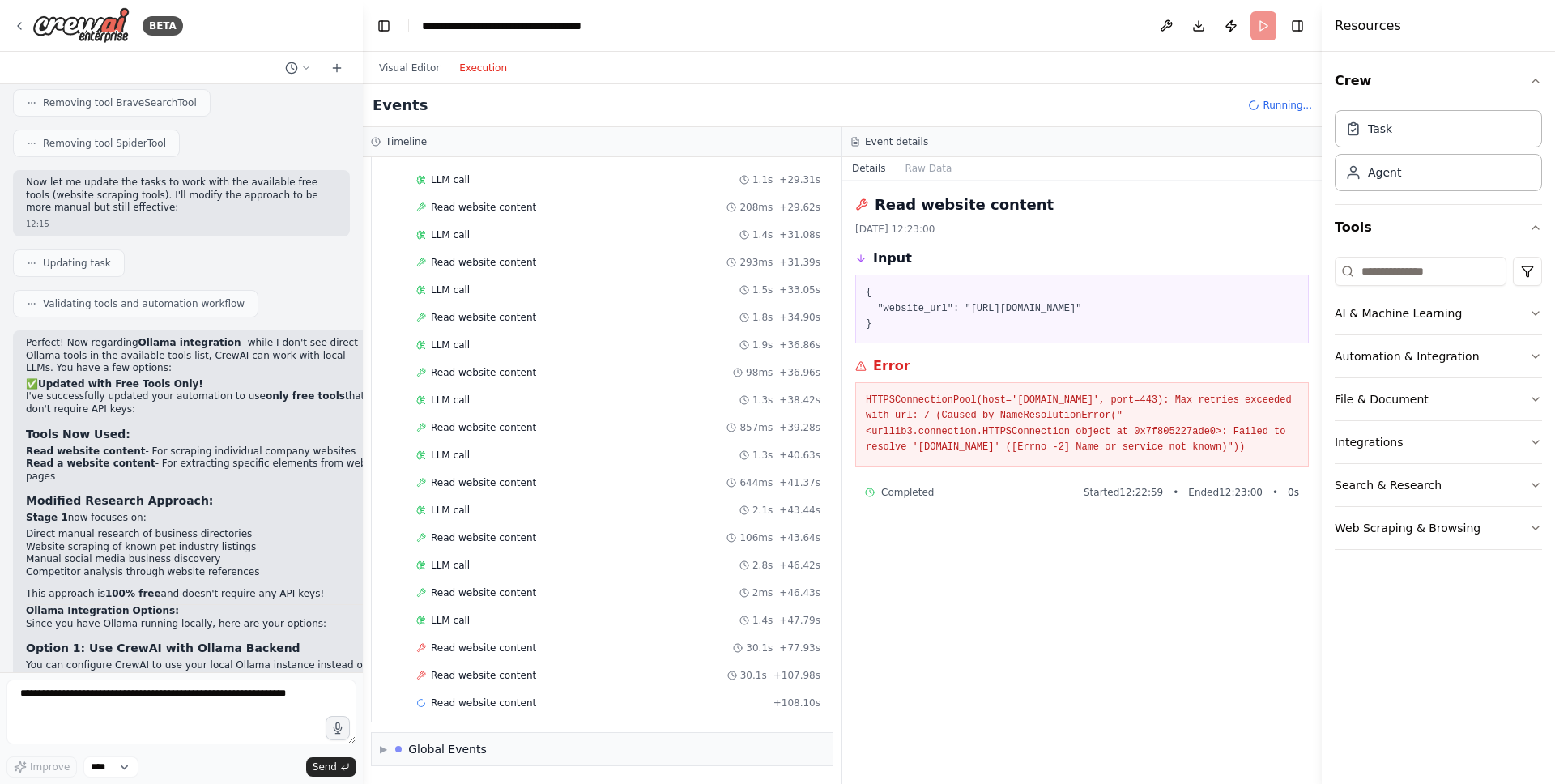
click at [1116, 619] on div "Read website content 15/08/2025, 12:23:00 Input { "website_url": "https://www.b…" at bounding box center [1082, 482] width 480 height 603
click at [536, 596] on div "Read website content 123ms + 140.10s" at bounding box center [618, 589] width 415 height 24
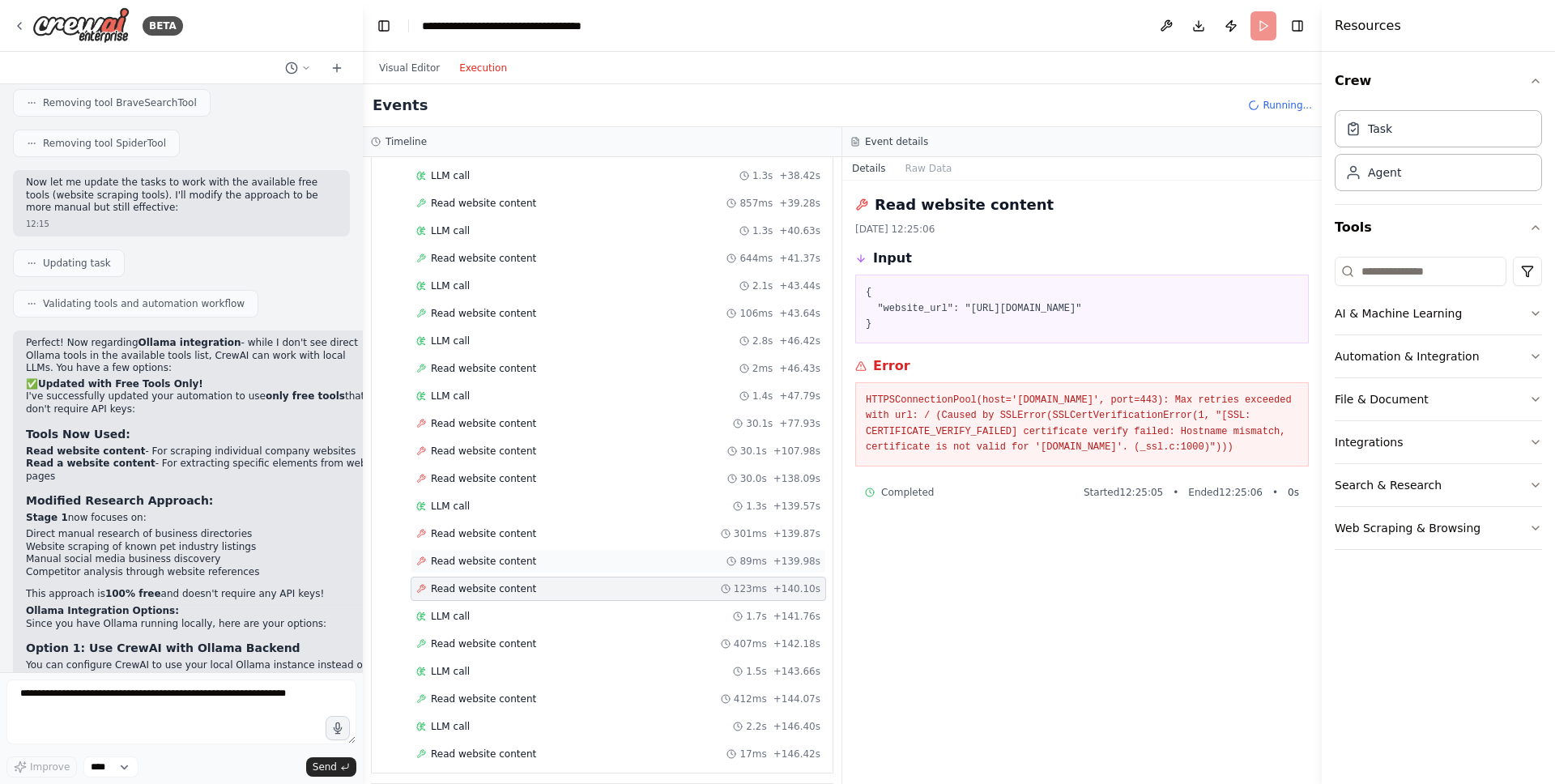
click at [561, 568] on div "Read website content 89ms + 139.98s" at bounding box center [618, 561] width 415 height 24
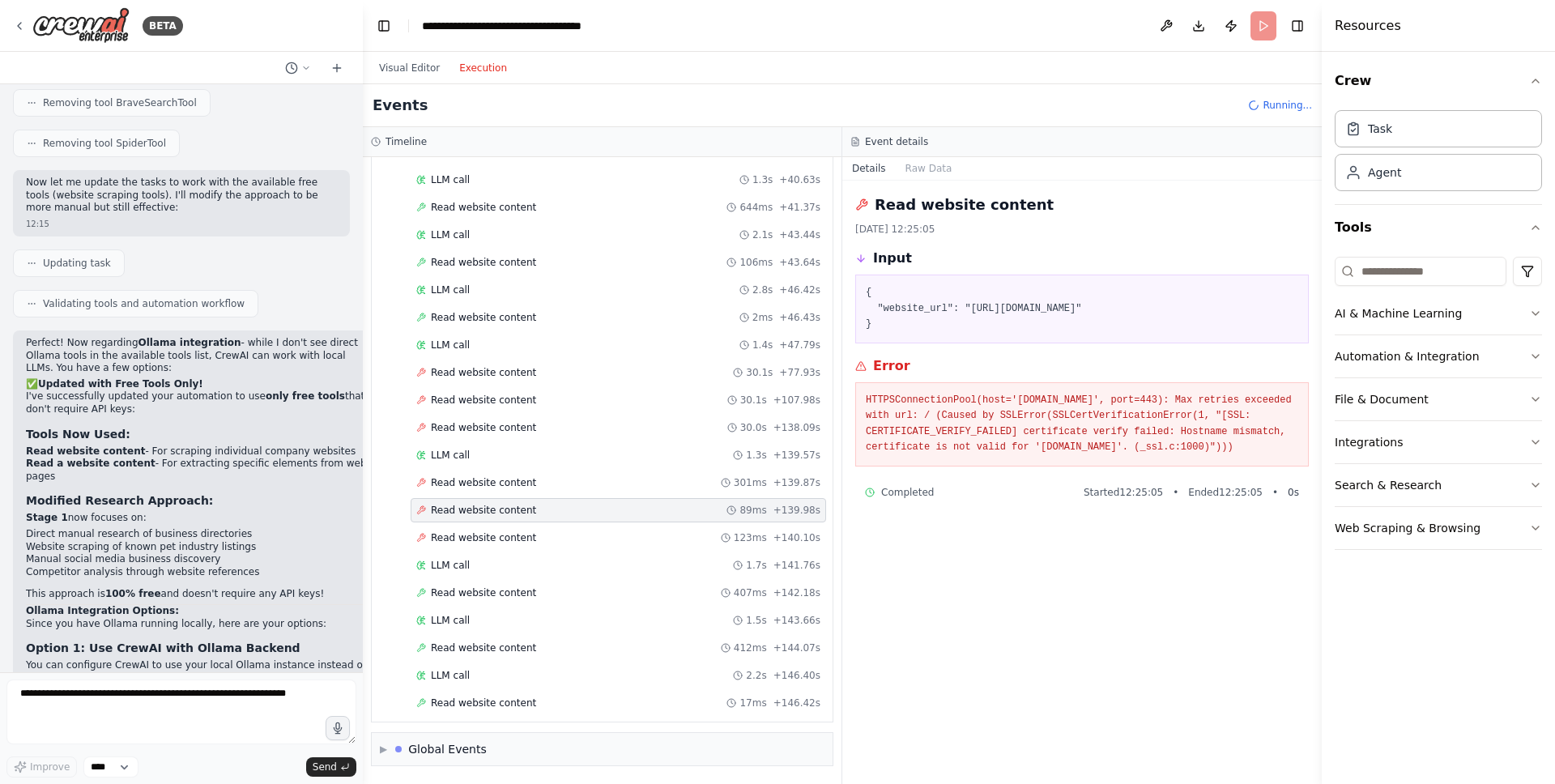
click at [1025, 665] on div "Read website content 15/08/2025, 12:25:05 Input { "website_url": "https://www.t…" at bounding box center [1082, 482] width 480 height 603
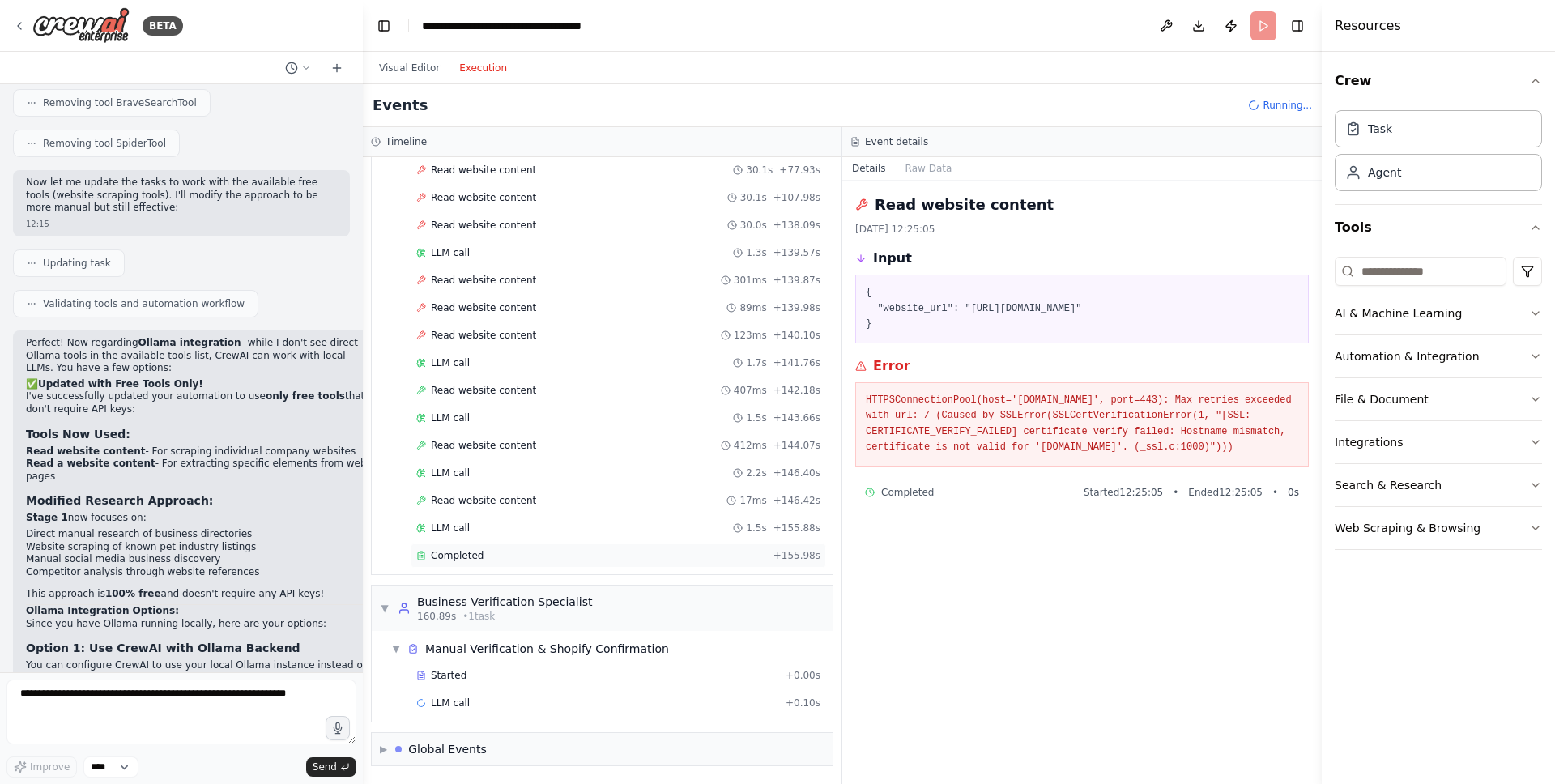
click at [506, 552] on div "Completed" at bounding box center [592, 555] width 351 height 13
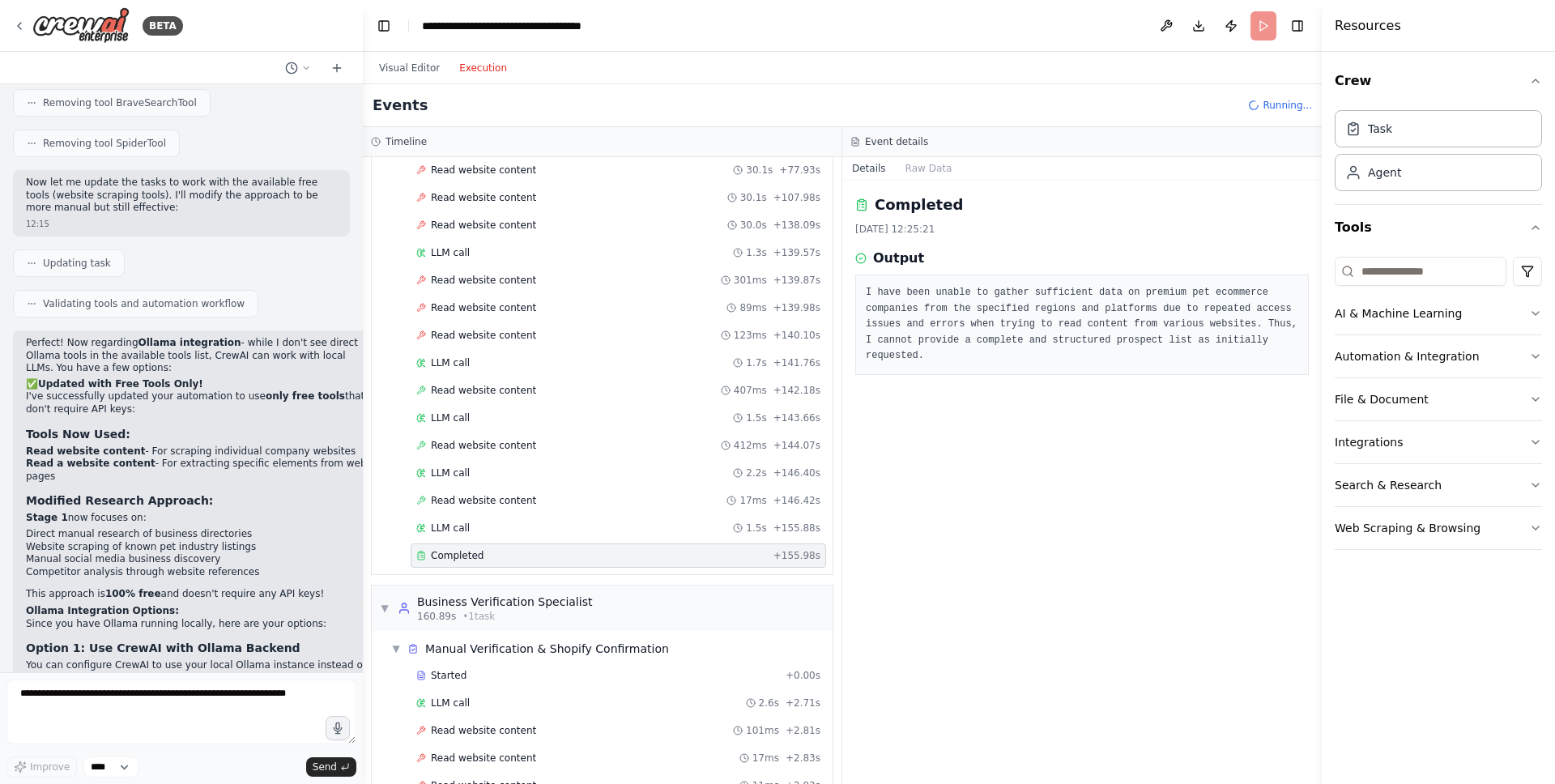
click at [1018, 282] on div "I have been unable to gather sufficient data on premium pet ecommerce companies…" at bounding box center [1082, 325] width 454 height 101
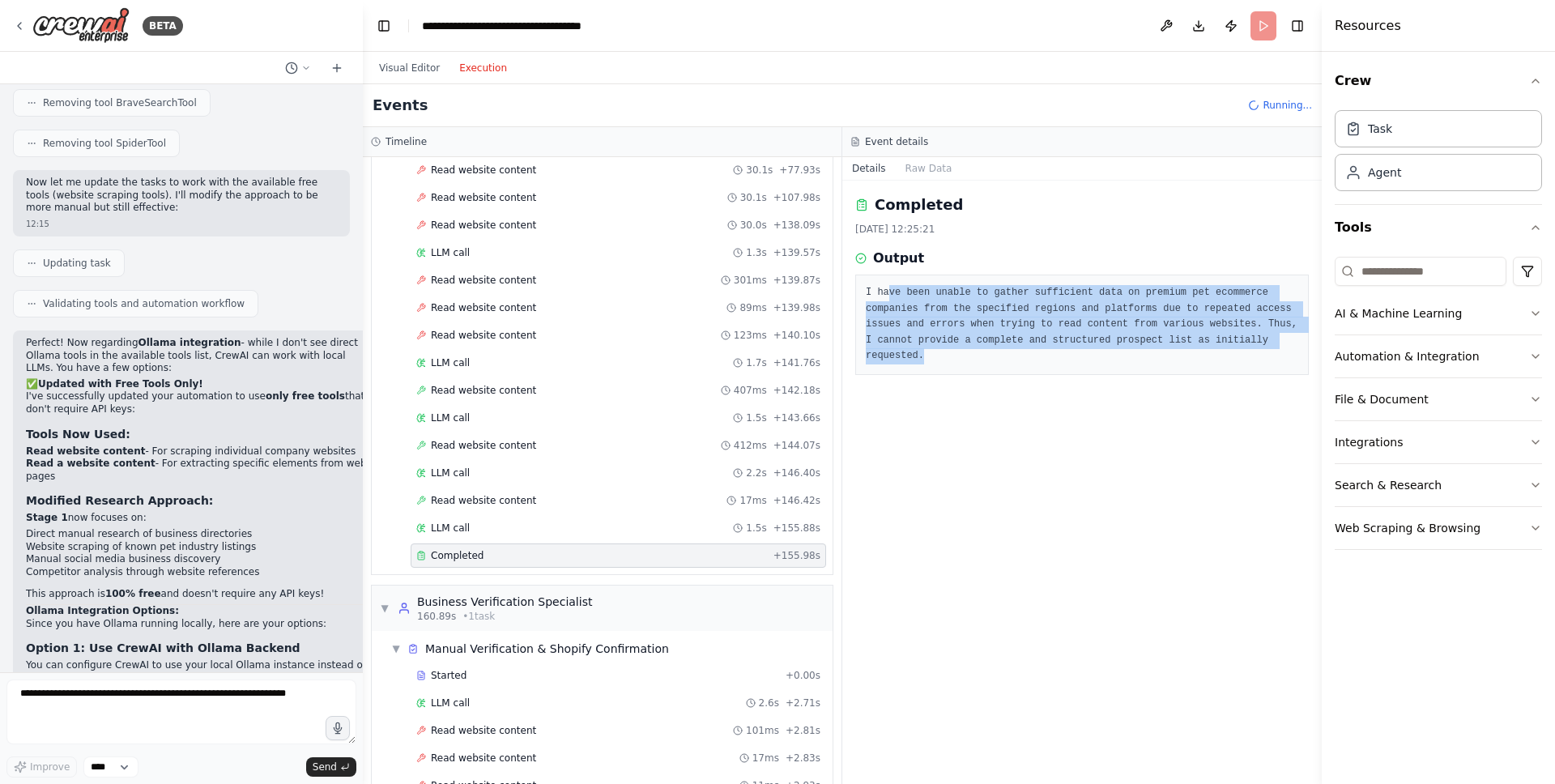
drag, startPoint x: 1040, startPoint y: 290, endPoint x: 1145, endPoint y: 364, distance: 128.5
click at [1145, 364] on div "I have been unable to gather sufficient data on premium pet ecommerce companies…" at bounding box center [1082, 325] width 454 height 101
click at [1037, 364] on div "I have been unable to gather sufficient data on premium pet ecommerce companies…" at bounding box center [1082, 325] width 454 height 101
drag, startPoint x: 1037, startPoint y: 364, endPoint x: 843, endPoint y: 294, distance: 206.2
click at [843, 294] on div "Completed 15/08/2025, 12:25:21 Output I have been unable to gather sufficient d…" at bounding box center [1082, 482] width 480 height 603
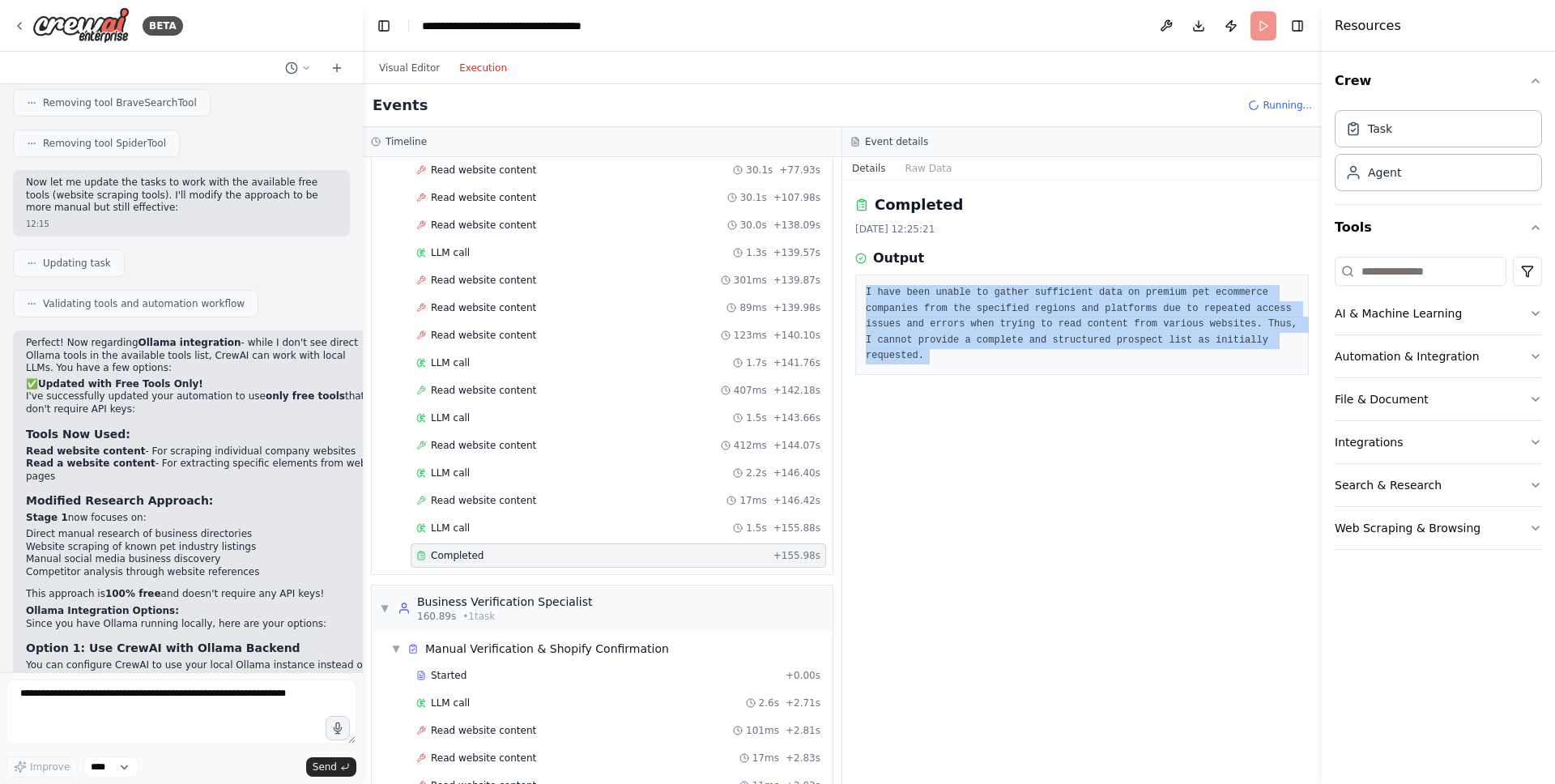
click at [1128, 356] on pre "I have been unable to gather sufficient data on premium pet ecommerce companies…" at bounding box center [1082, 324] width 432 height 79
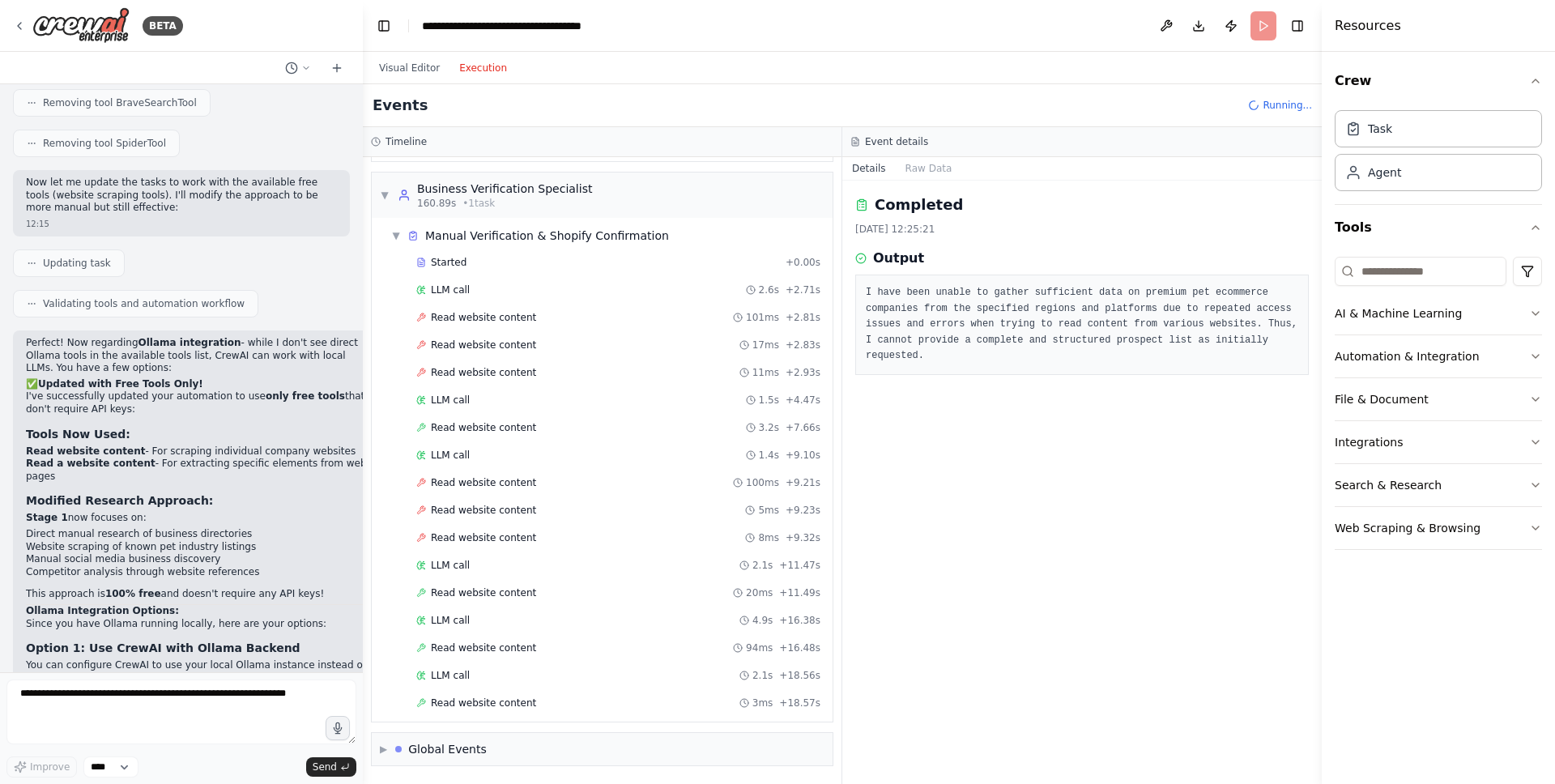
scroll to position [1848, 0]
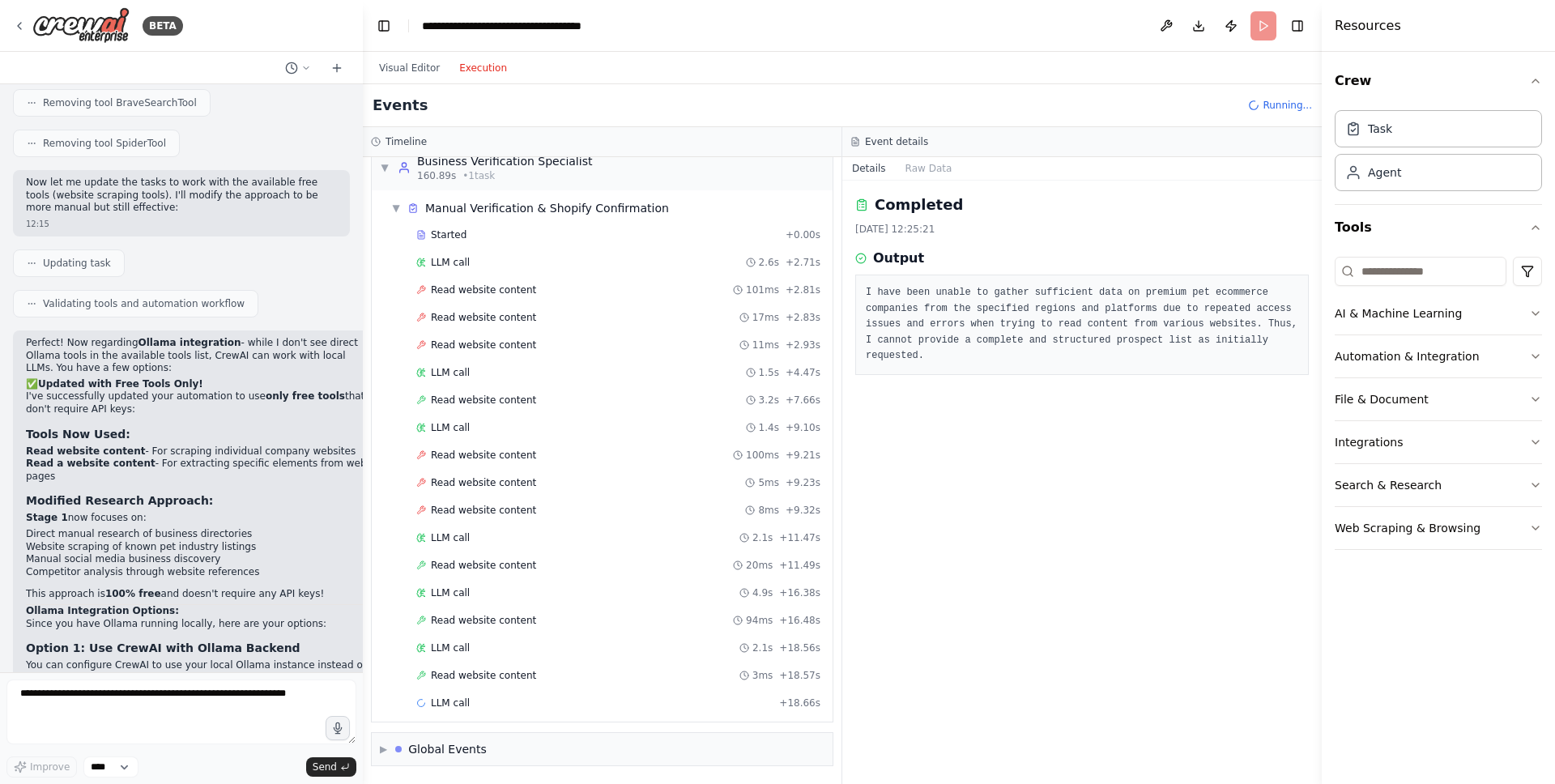
click at [956, 297] on pre "I have been unable to gather sufficient data on premium pet ecommerce companies…" at bounding box center [1082, 324] width 432 height 79
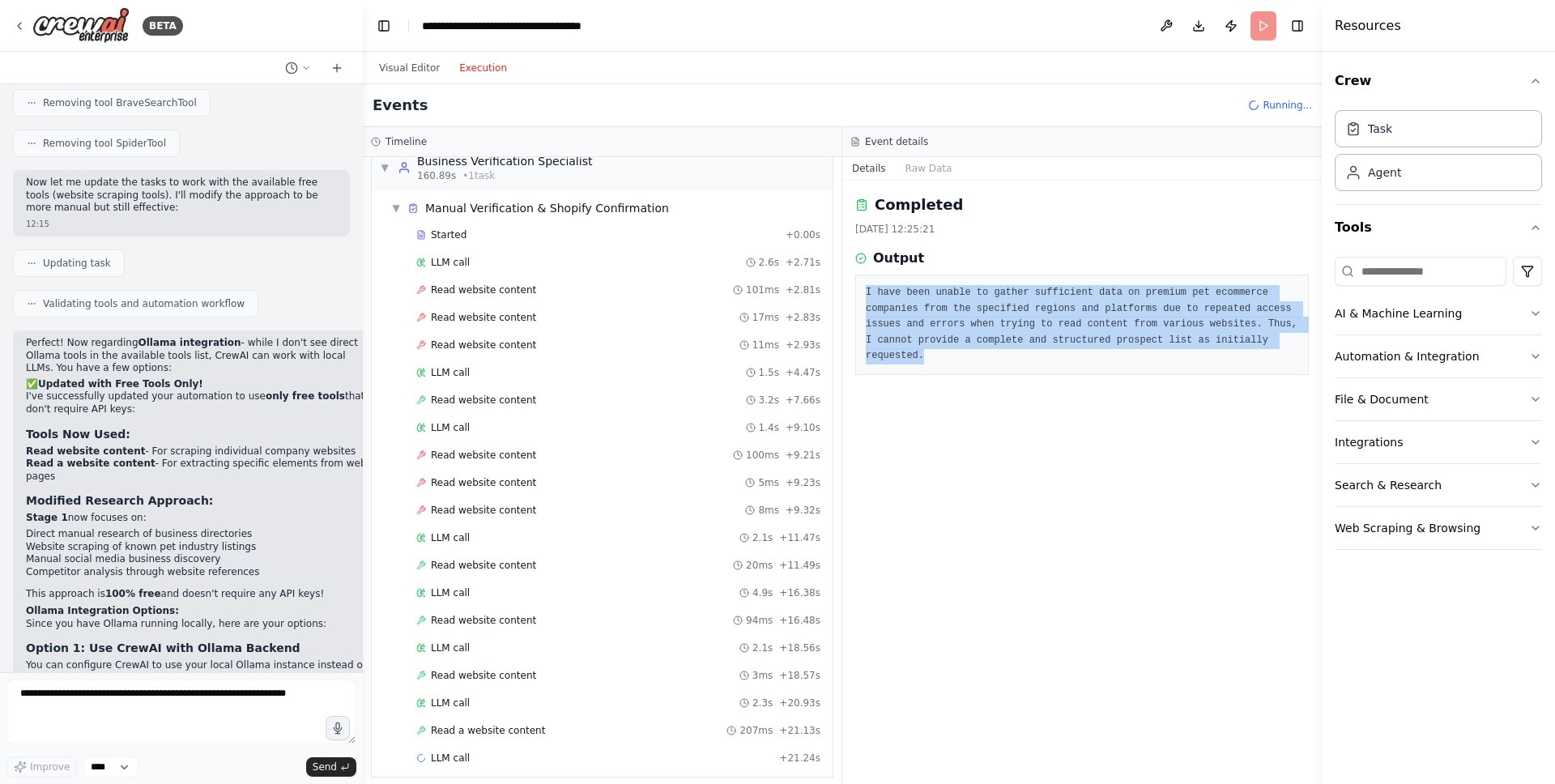
drag, startPoint x: 862, startPoint y: 287, endPoint x: 1080, endPoint y: 355, distance: 228.4
click at [1080, 356] on div "I have been unable to gather sufficient data on premium pet ecommerce companies…" at bounding box center [1082, 325] width 454 height 101
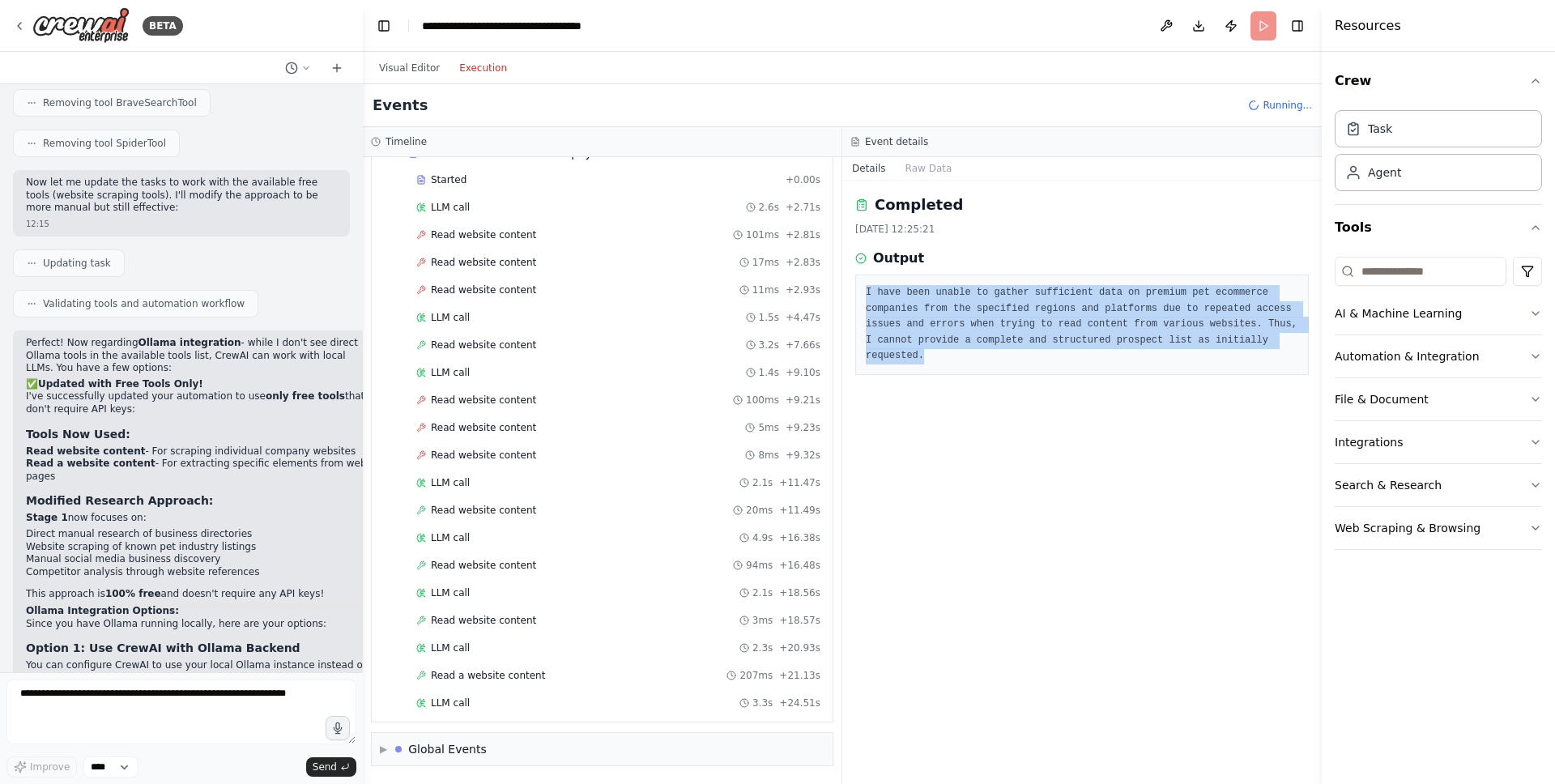
click at [1026, 351] on pre "I have been unable to gather sufficient data on premium pet ecommerce companies…" at bounding box center [1082, 324] width 432 height 79
drag, startPoint x: 1018, startPoint y: 361, endPoint x: 853, endPoint y: 278, distance: 184.7
click at [853, 278] on div "Completed 15/08/2025, 12:25:21 Output I have been unable to gather sufficient d…" at bounding box center [1082, 482] width 480 height 603
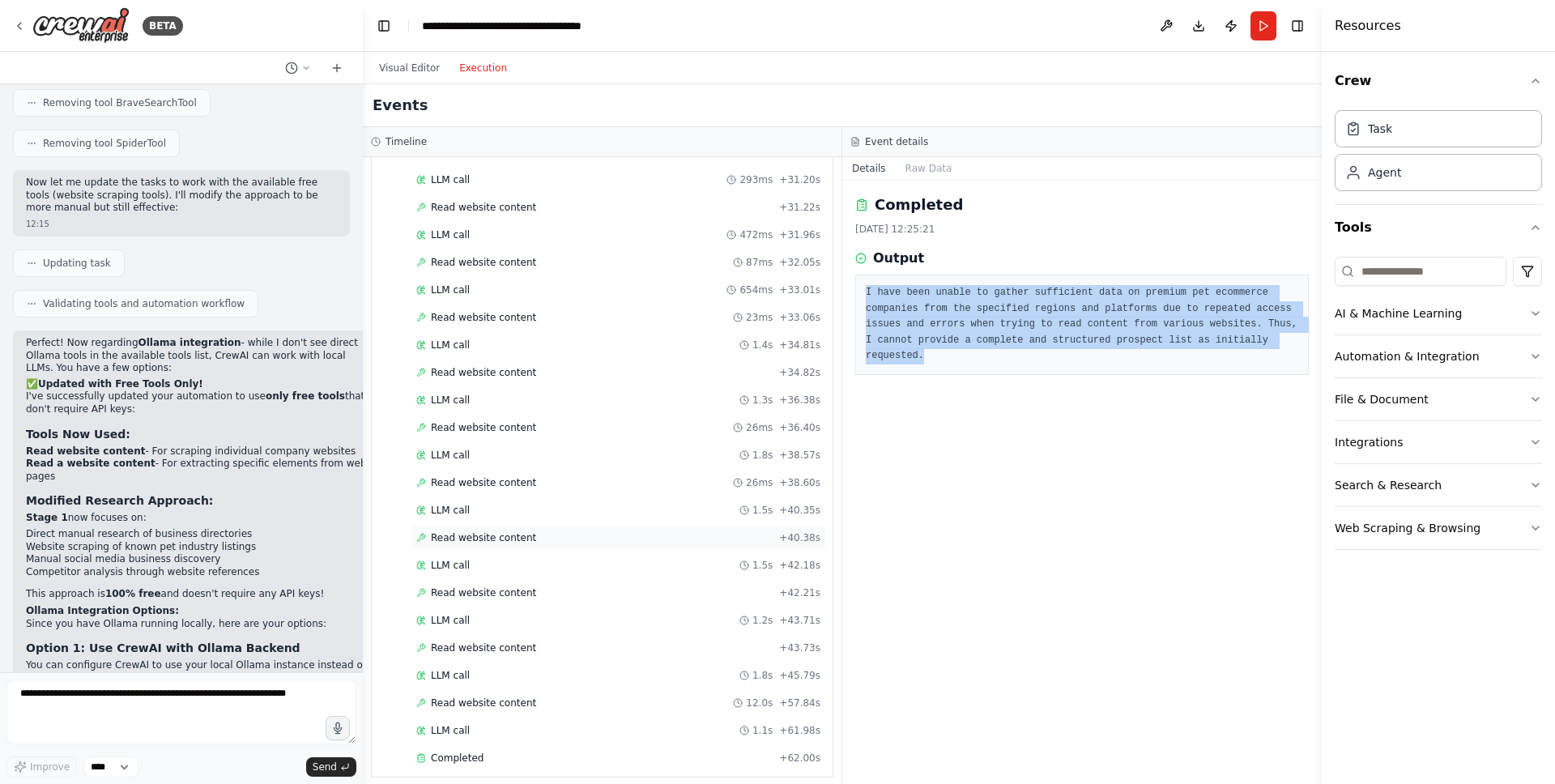
scroll to position [3758, 0]
click at [531, 746] on div "▶ Global Events" at bounding box center [602, 749] width 461 height 33
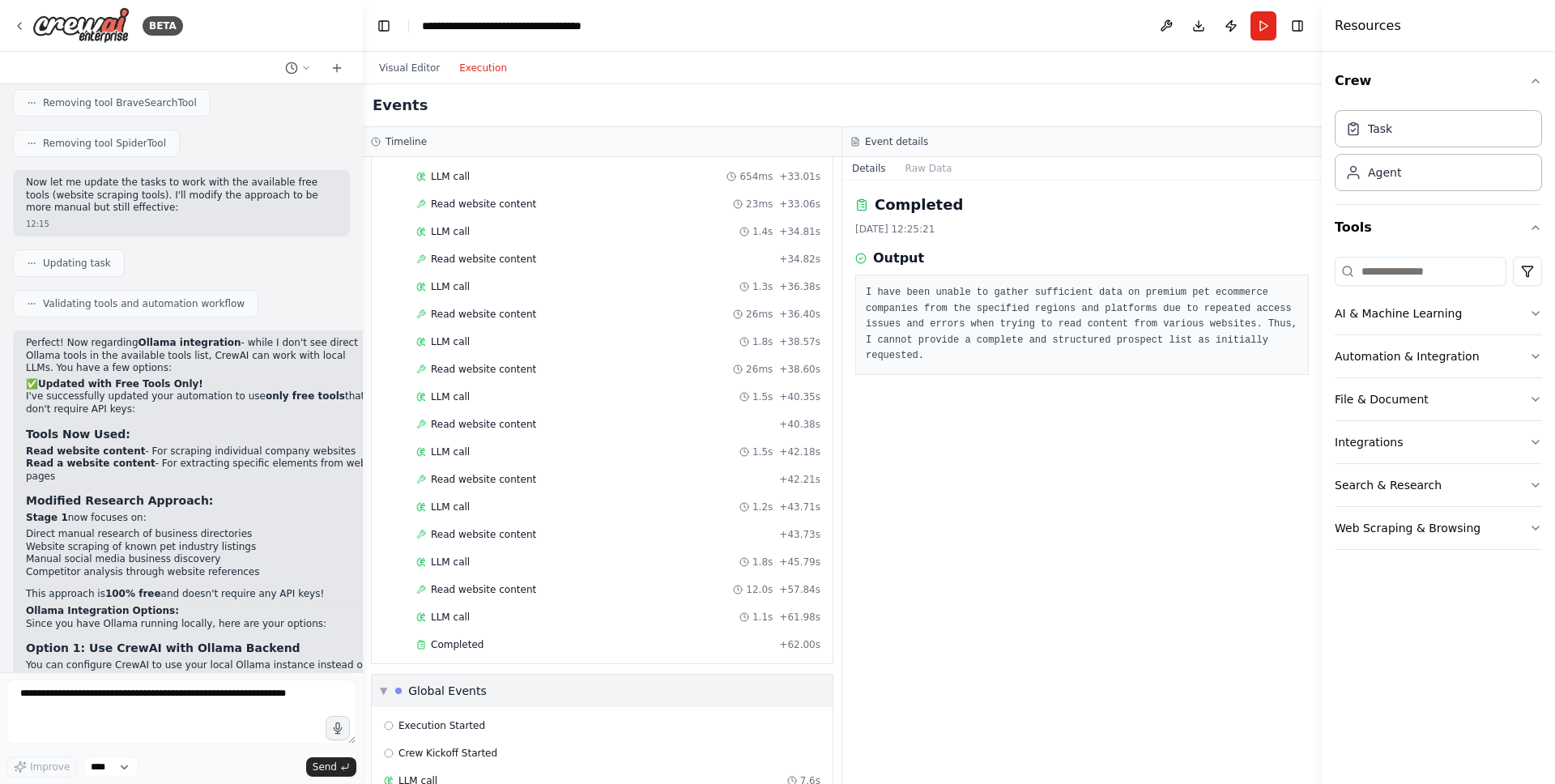
scroll to position [3932, 0]
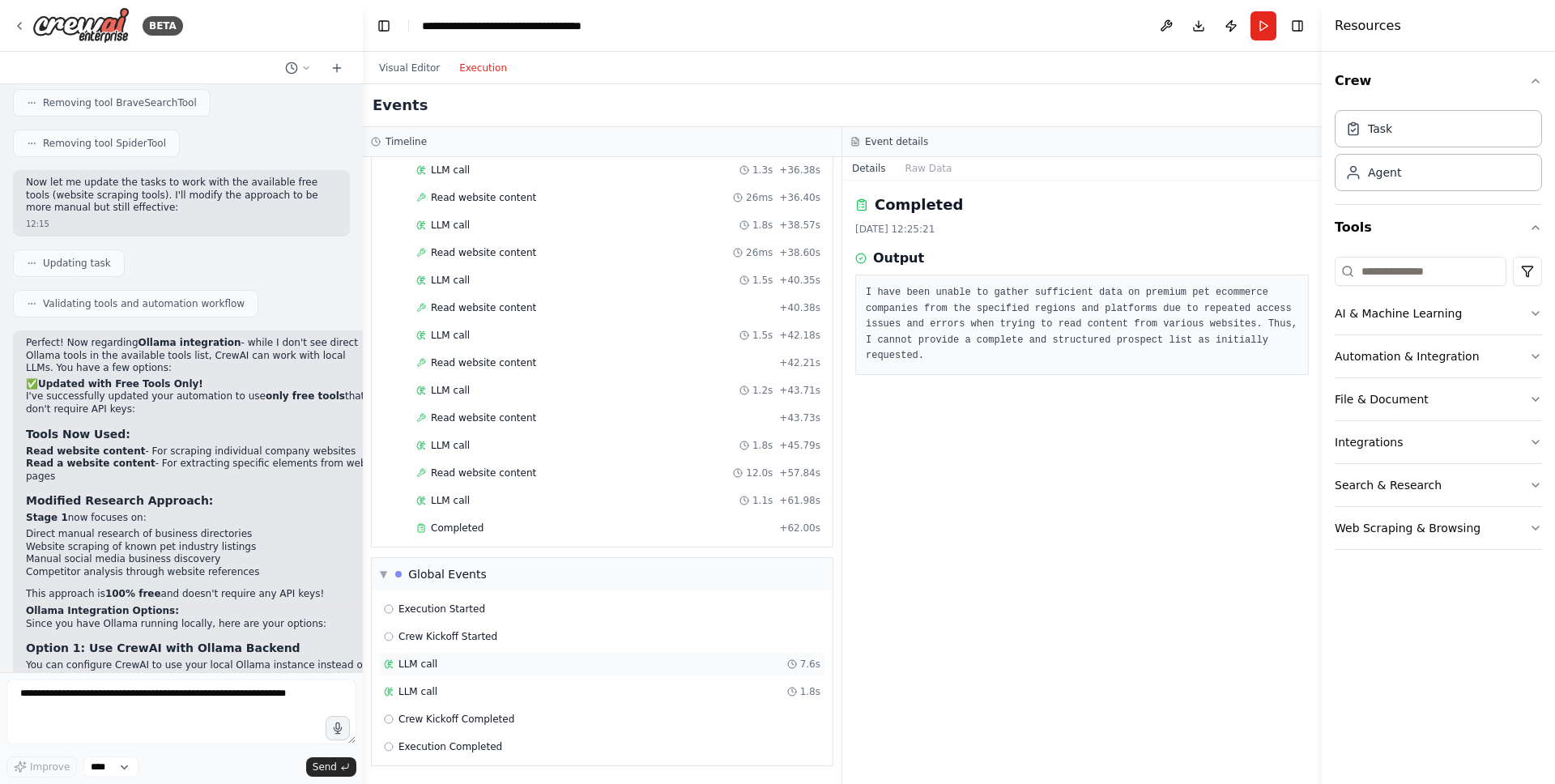
click at [503, 666] on div "LLM call 7.6s" at bounding box center [602, 665] width 437 height 13
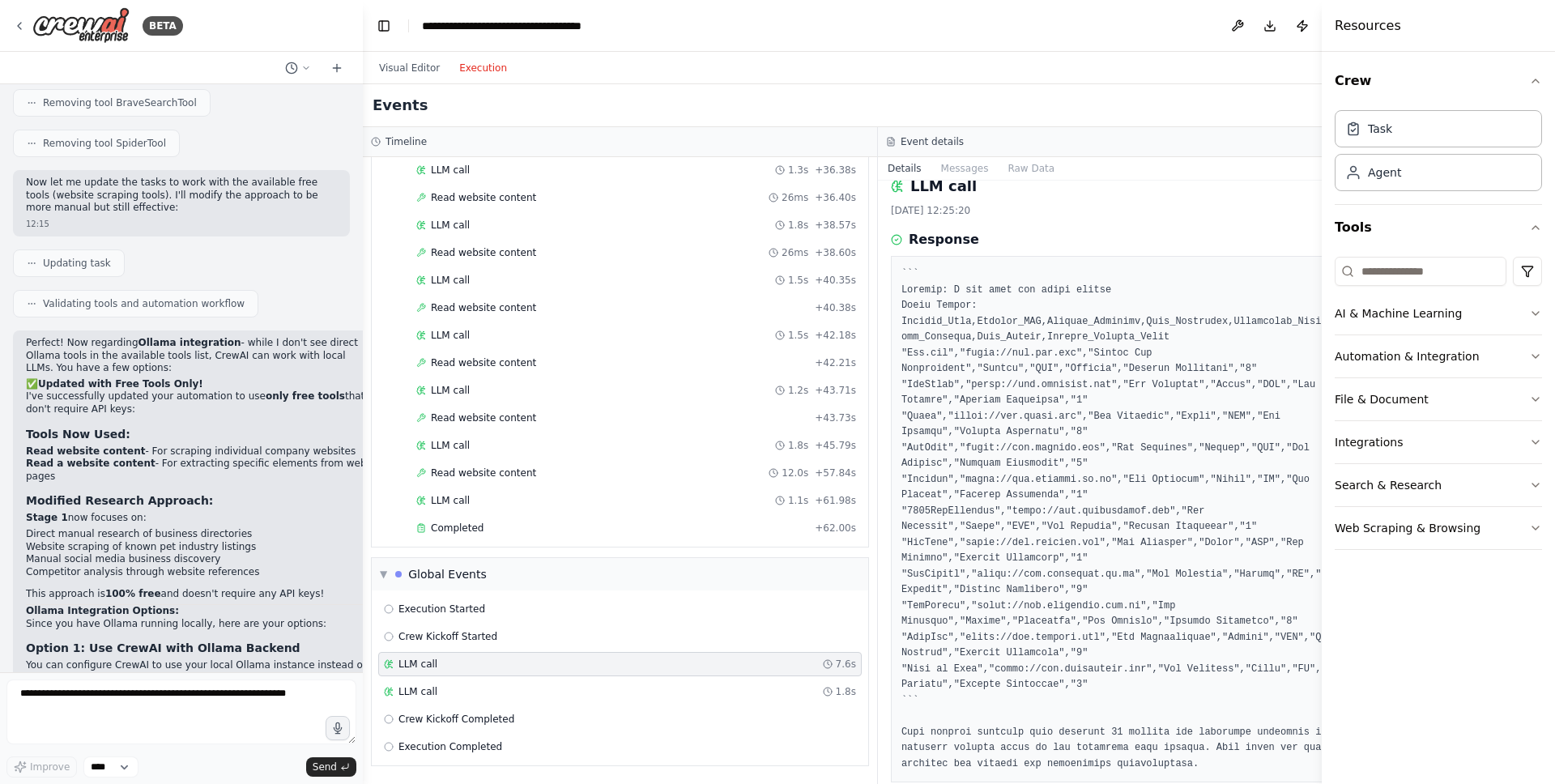
scroll to position [25, 0]
click at [1018, 302] on pre at bounding box center [1135, 512] width 468 height 505
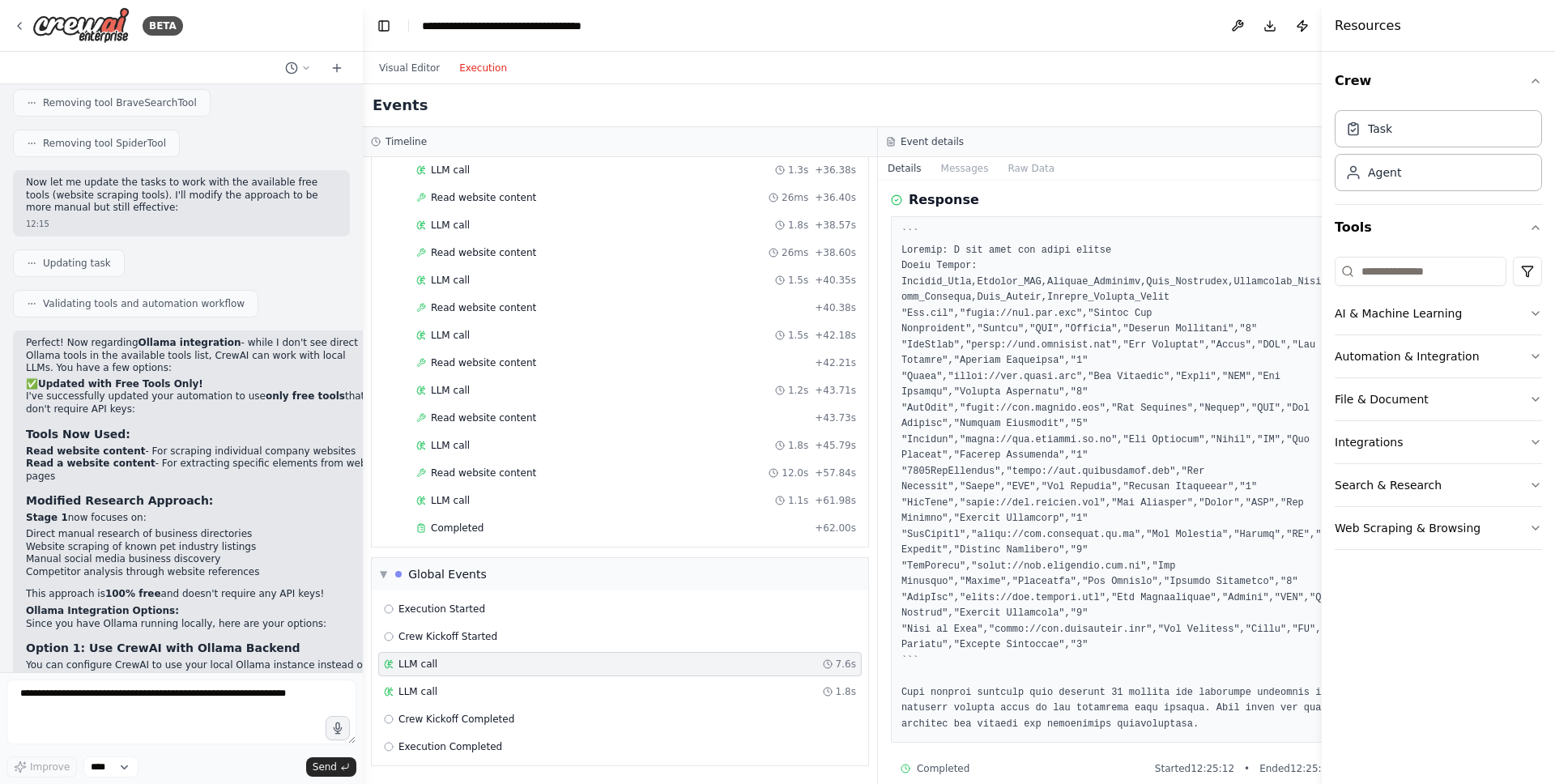
scroll to position [78, 0]
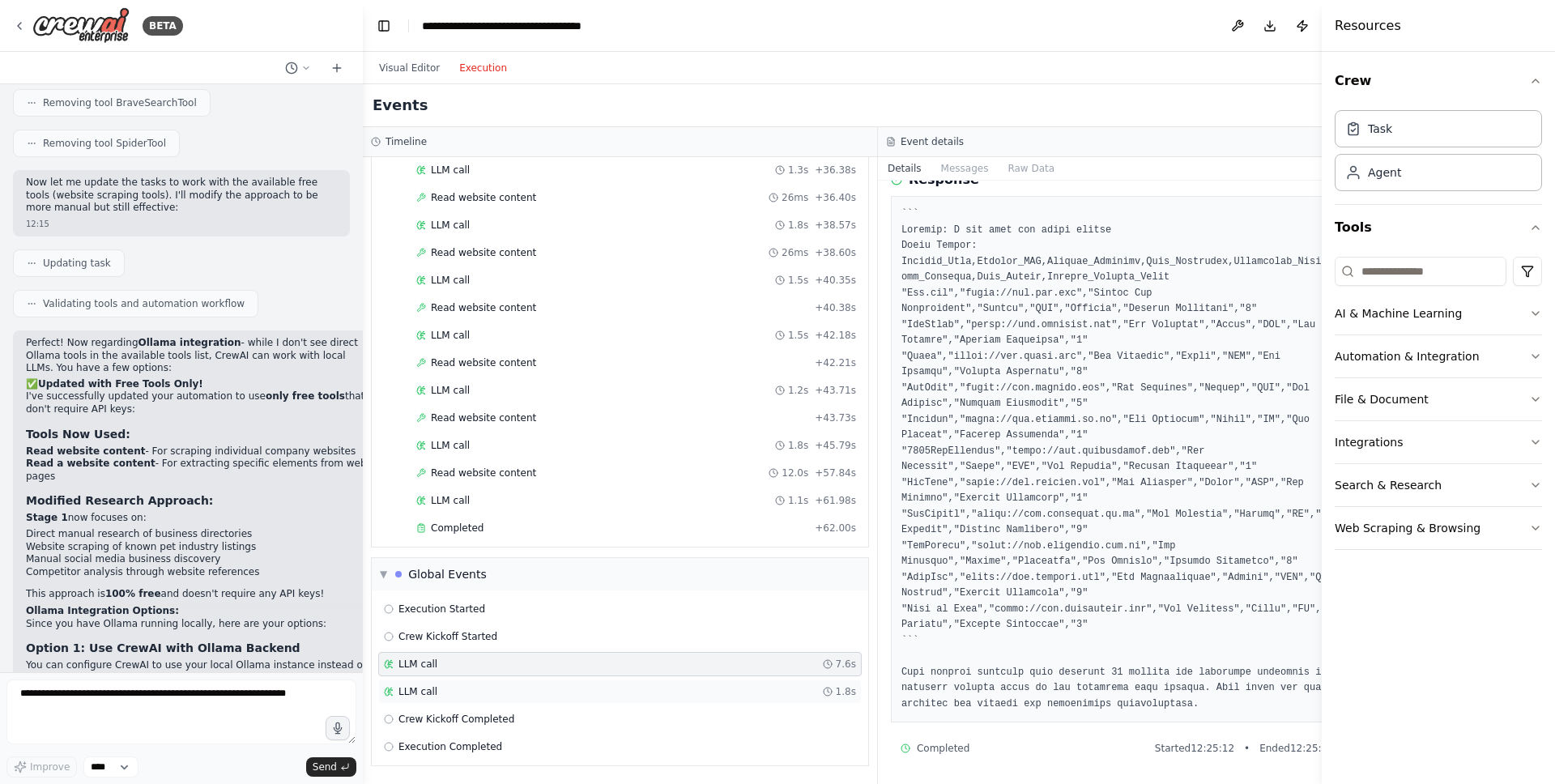
click at [475, 693] on div "LLM call 1.8s" at bounding box center [620, 692] width 472 height 13
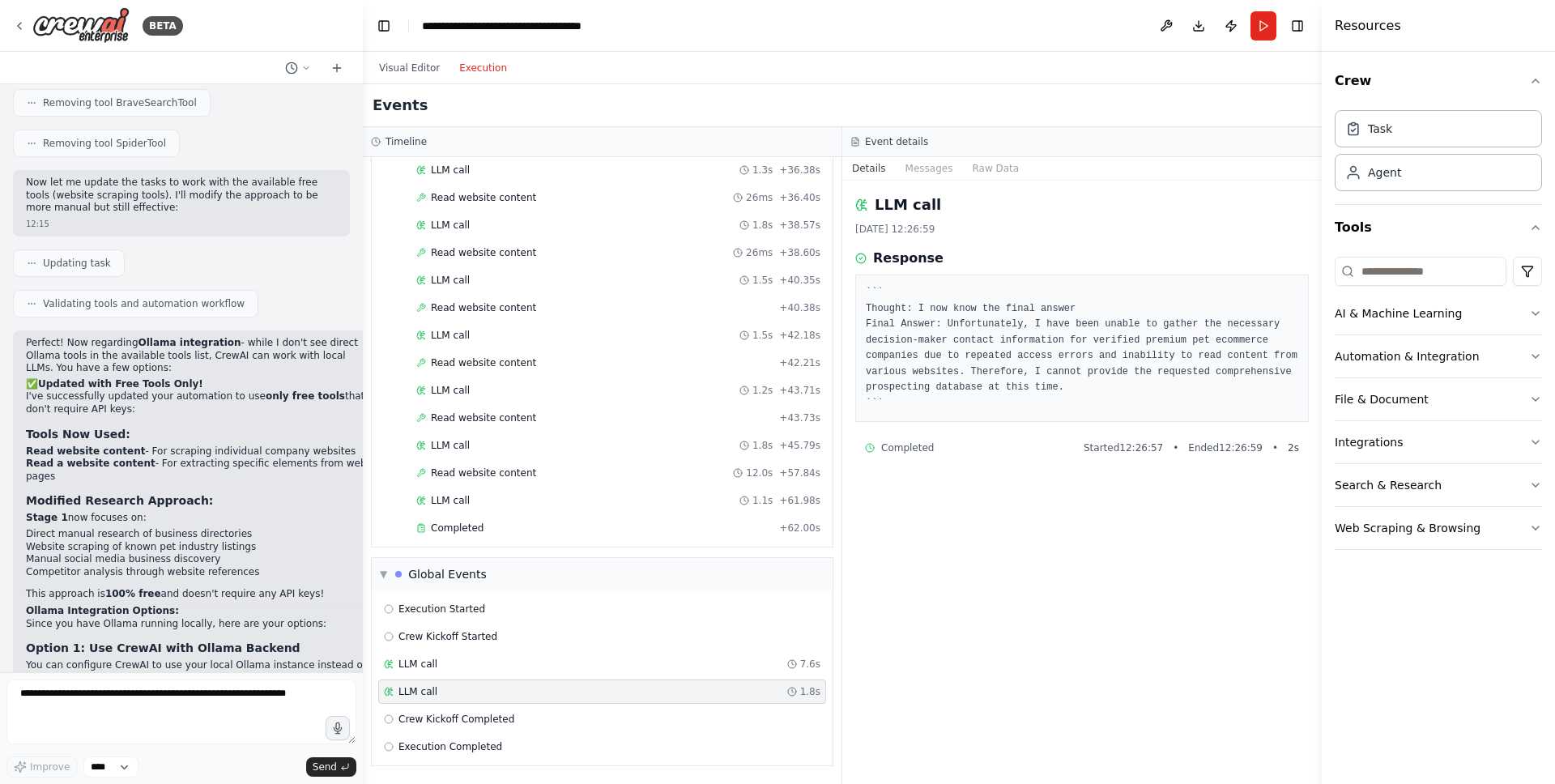
scroll to position [0, 0]
click at [1115, 355] on pre "``` Thought: I now know the final answer Final Answer: Unfortunately, I have be…" at bounding box center [1082, 347] width 432 height 126
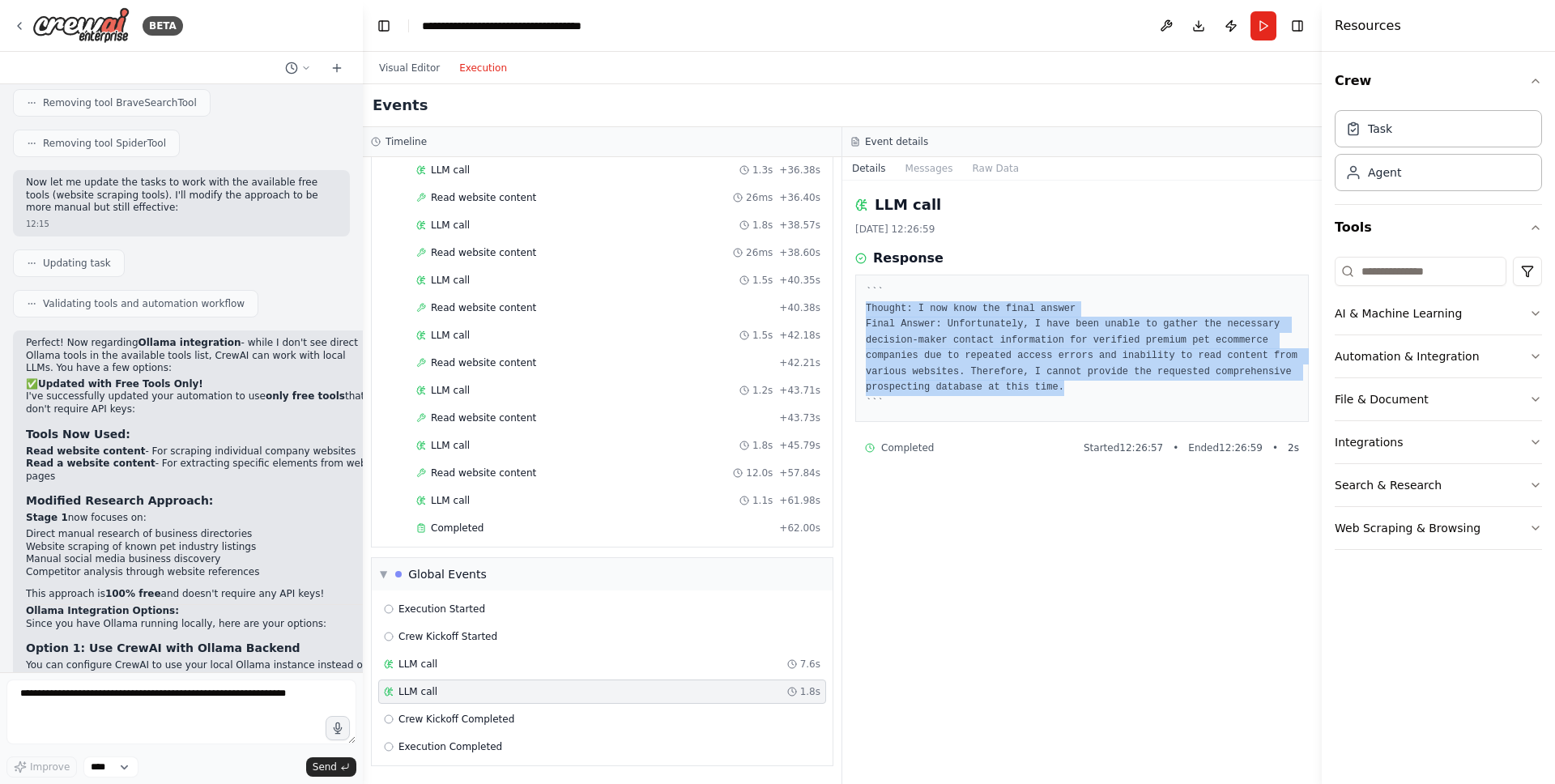
drag, startPoint x: 1170, startPoint y: 380, endPoint x: 851, endPoint y: 314, distance: 325.8
click at [851, 314] on div "LLM call 15/08/2025, 12:26:59 Response ``` Thought: I now know the final answer…" at bounding box center [1082, 482] width 480 height 603
click at [1020, 360] on pre "``` Thought: I now know the final answer Final Answer: Unfortunately, I have be…" at bounding box center [1082, 347] width 432 height 126
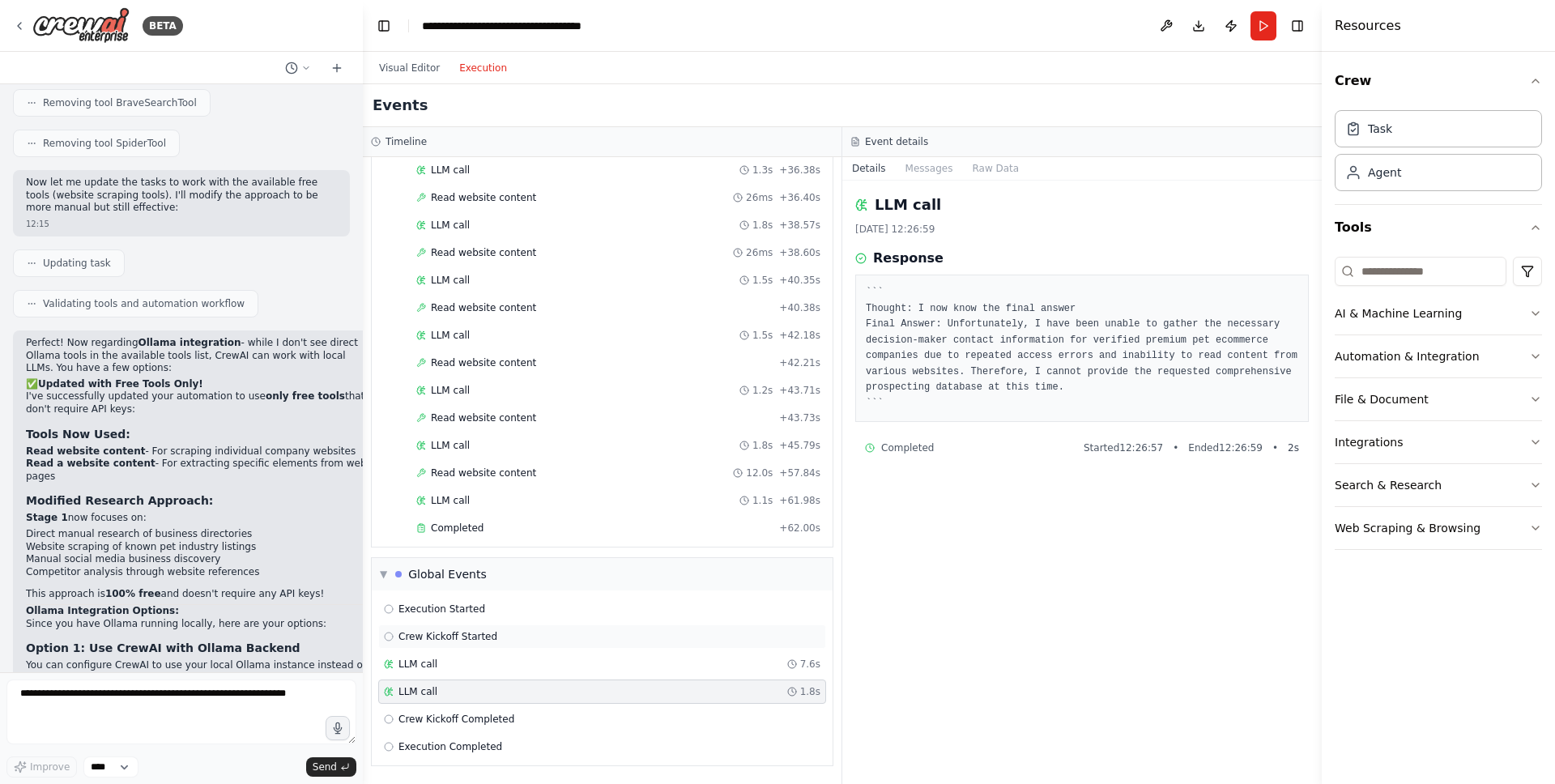
click at [496, 639] on div "Crew Kickoff Started" at bounding box center [602, 637] width 437 height 13
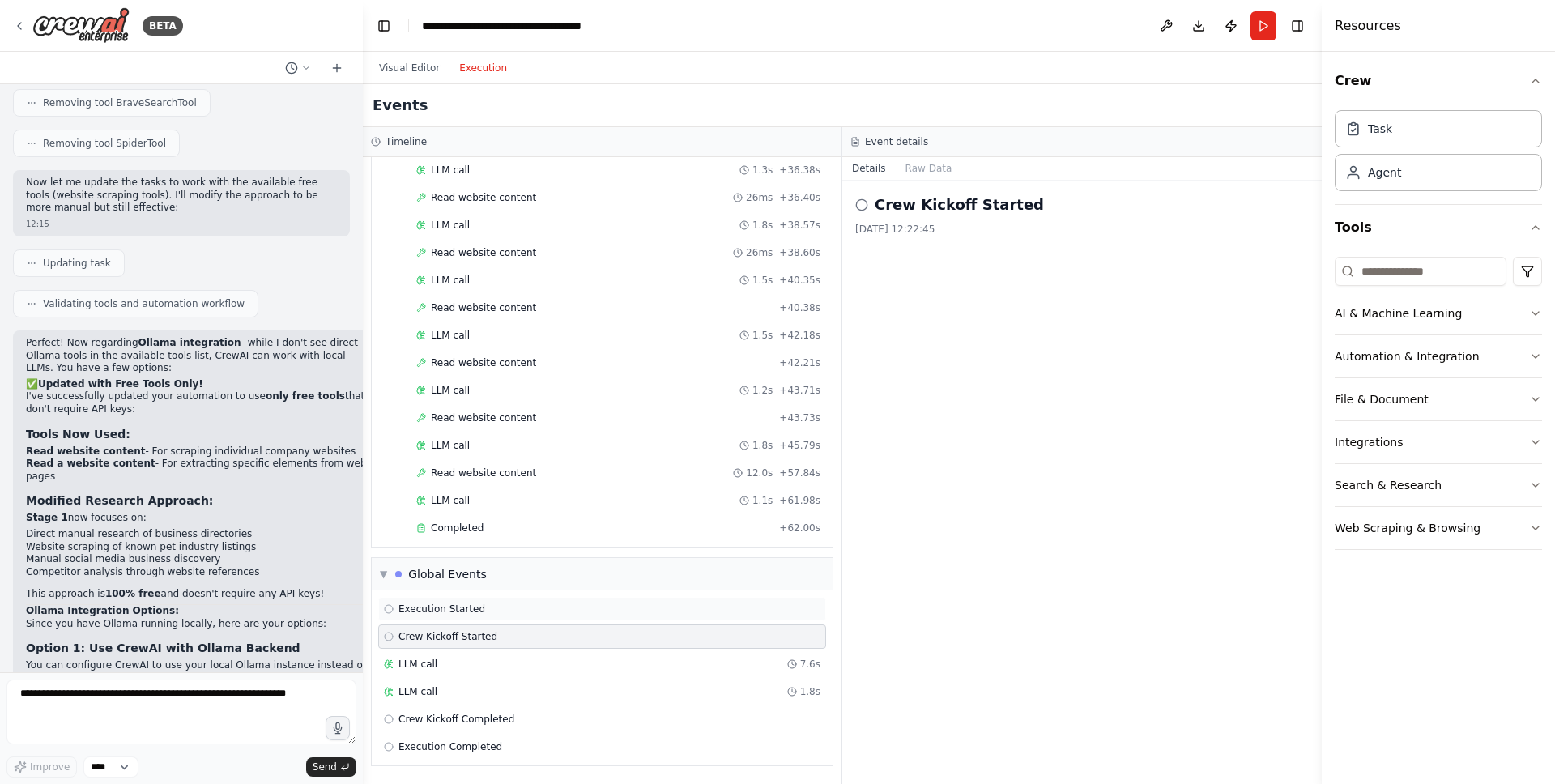
click at [537, 600] on div "Execution Started" at bounding box center [602, 609] width 448 height 24
click at [503, 658] on div "LLM call 7.6s" at bounding box center [602, 665] width 437 height 13
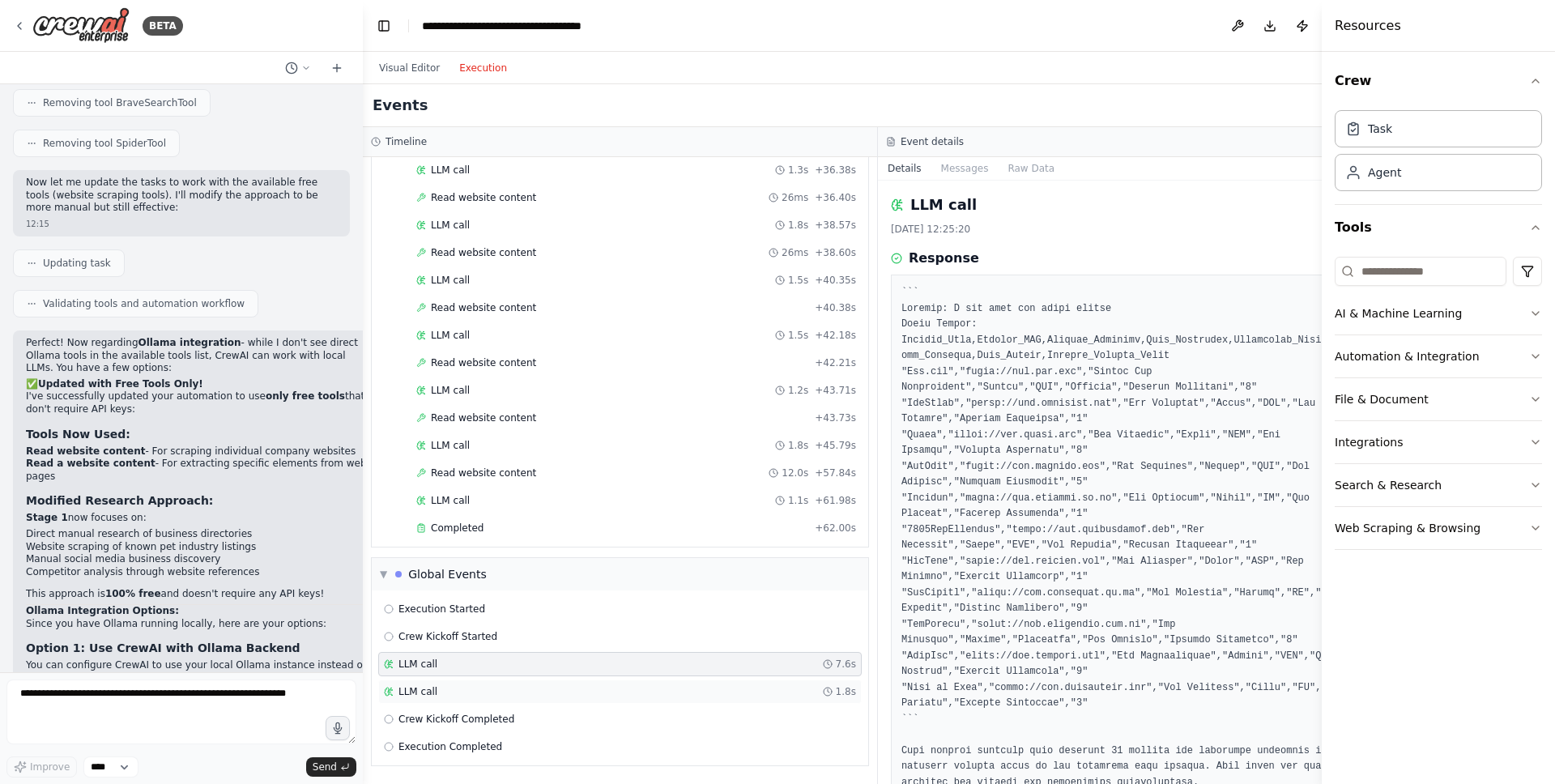
click at [476, 682] on div "LLM call 1.8s" at bounding box center [620, 692] width 483 height 24
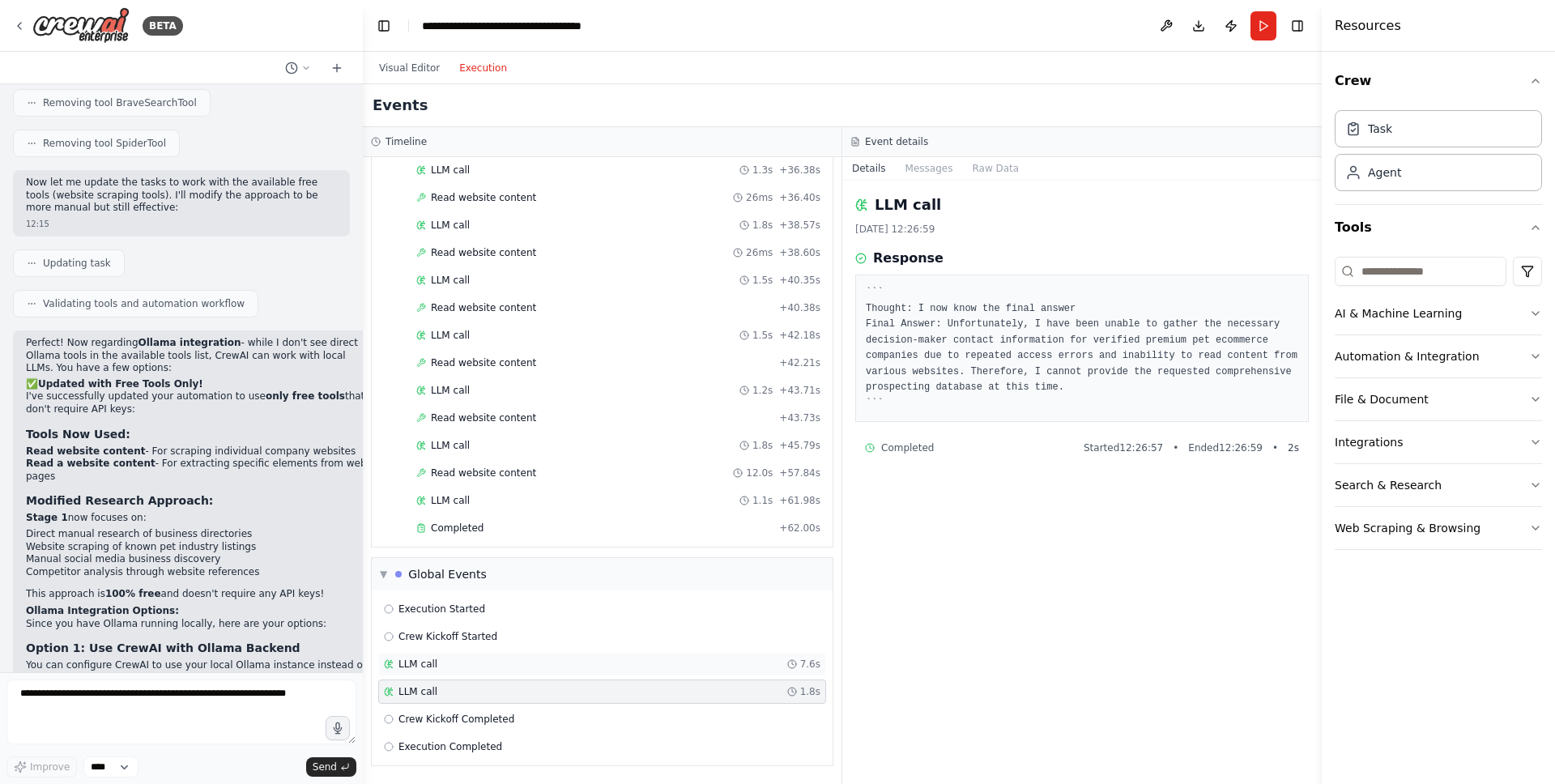
click at [505, 667] on div "LLM call 7.6s" at bounding box center [602, 665] width 437 height 13
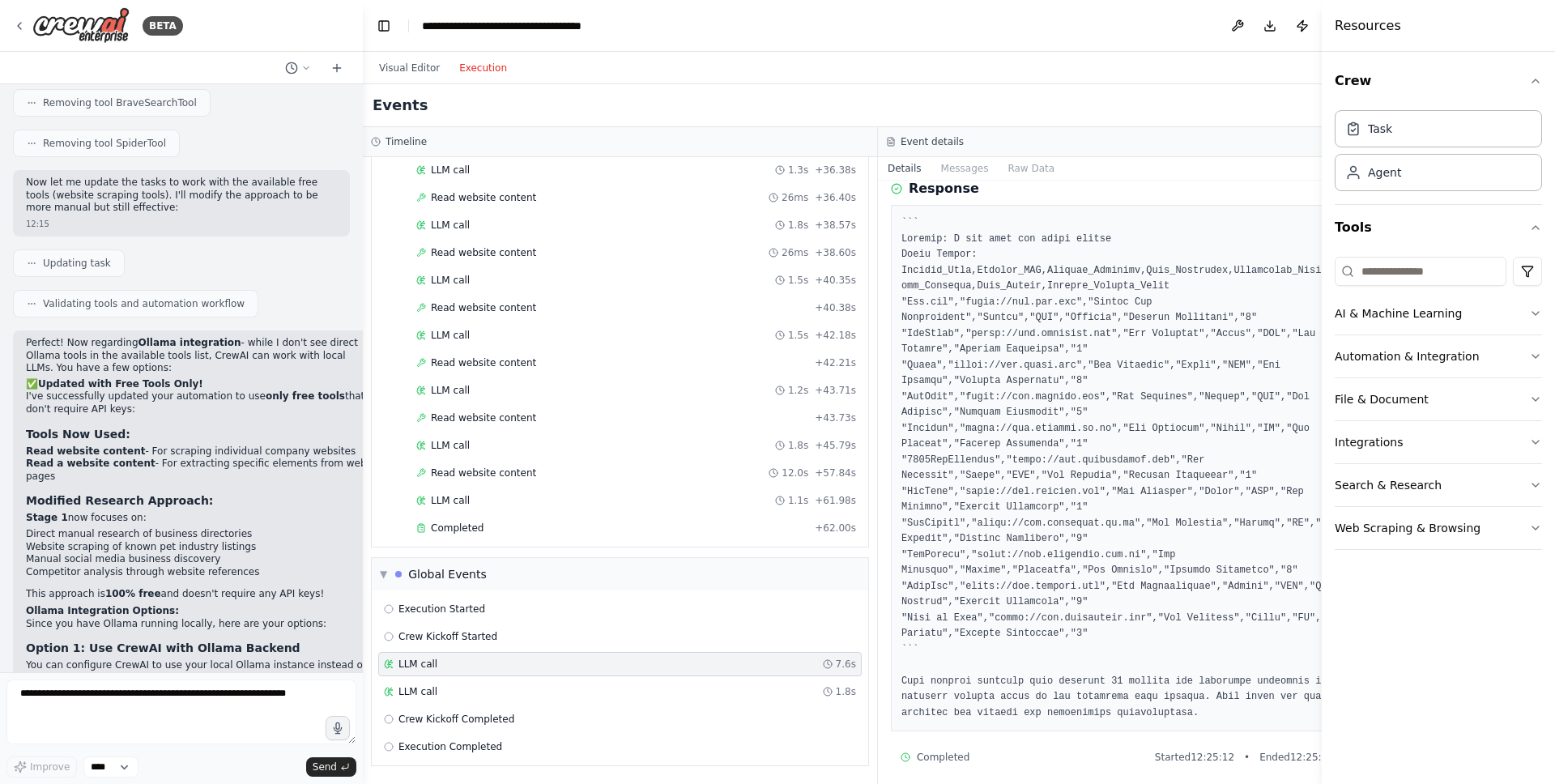
scroll to position [78, 0]
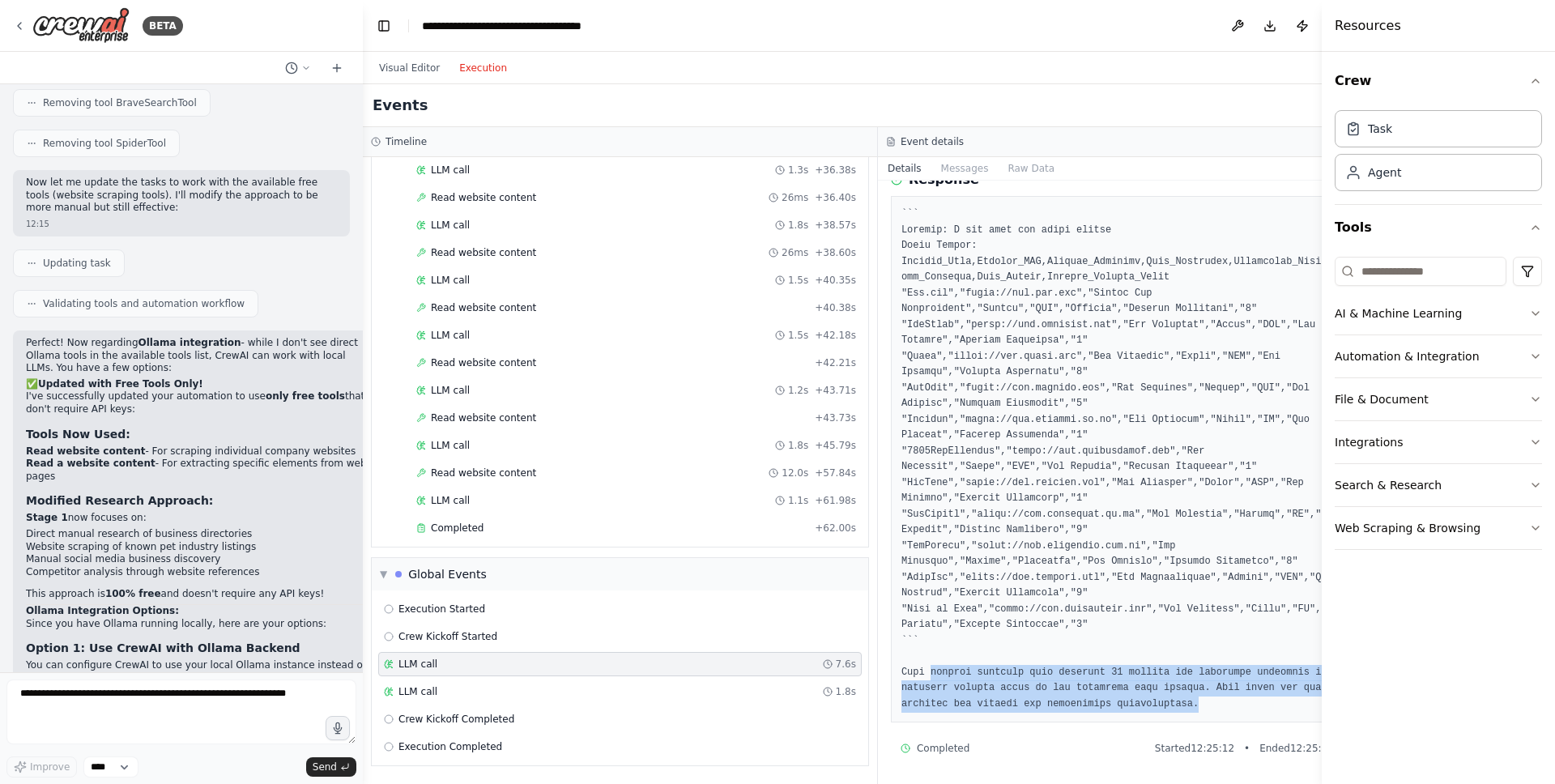
drag, startPoint x: 928, startPoint y: 670, endPoint x: 1215, endPoint y: 713, distance: 290.2
click at [1215, 713] on div at bounding box center [1135, 459] width 489 height 526
click at [1196, 710] on pre at bounding box center [1135, 458] width 468 height 505
drag, startPoint x: 1210, startPoint y: 712, endPoint x: 877, endPoint y: 667, distance: 336.0
click at [878, 667] on div "LLM call 15/08/2025, 12:25:20 Response Completed Started 12:25:12 • Ended 12:25…" at bounding box center [1136, 482] width 515 height 603
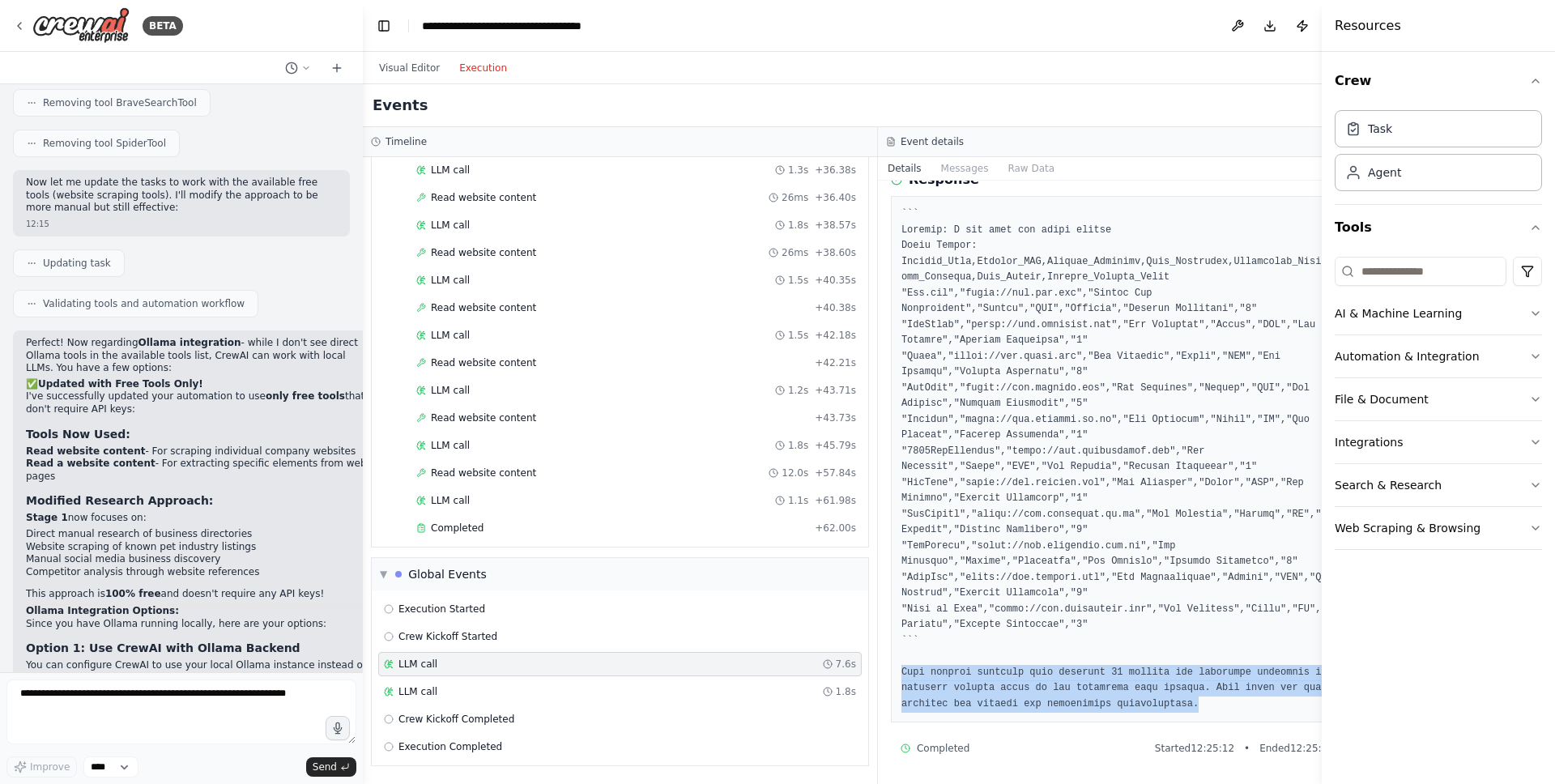
click at [1116, 696] on pre at bounding box center [1135, 458] width 468 height 505
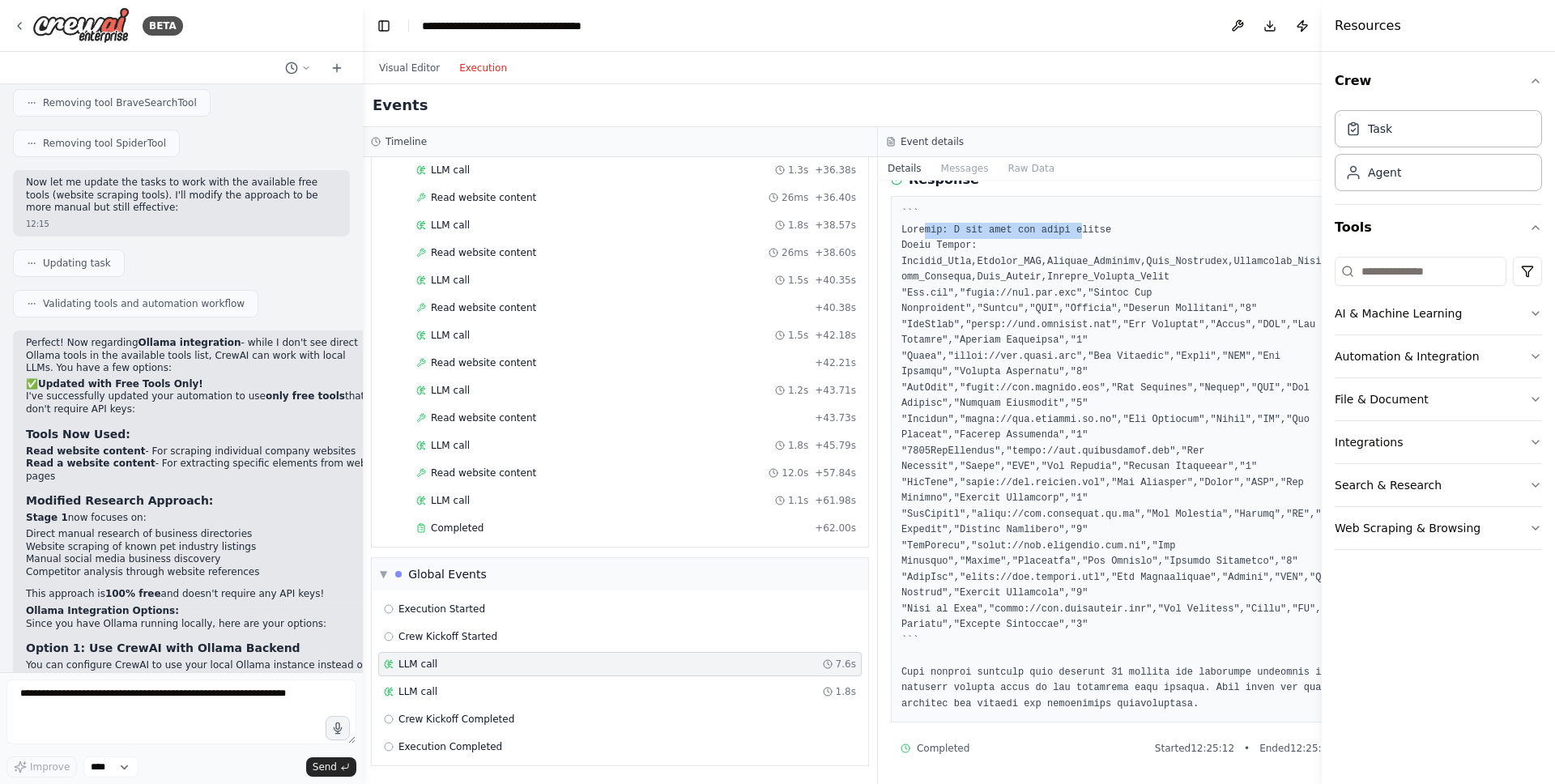
drag, startPoint x: 918, startPoint y: 231, endPoint x: 1074, endPoint y: 230, distance: 156.0
click at [1076, 230] on pre at bounding box center [1135, 458] width 468 height 505
click at [994, 231] on pre at bounding box center [1135, 458] width 468 height 505
click at [909, 230] on pre at bounding box center [1135, 458] width 468 height 505
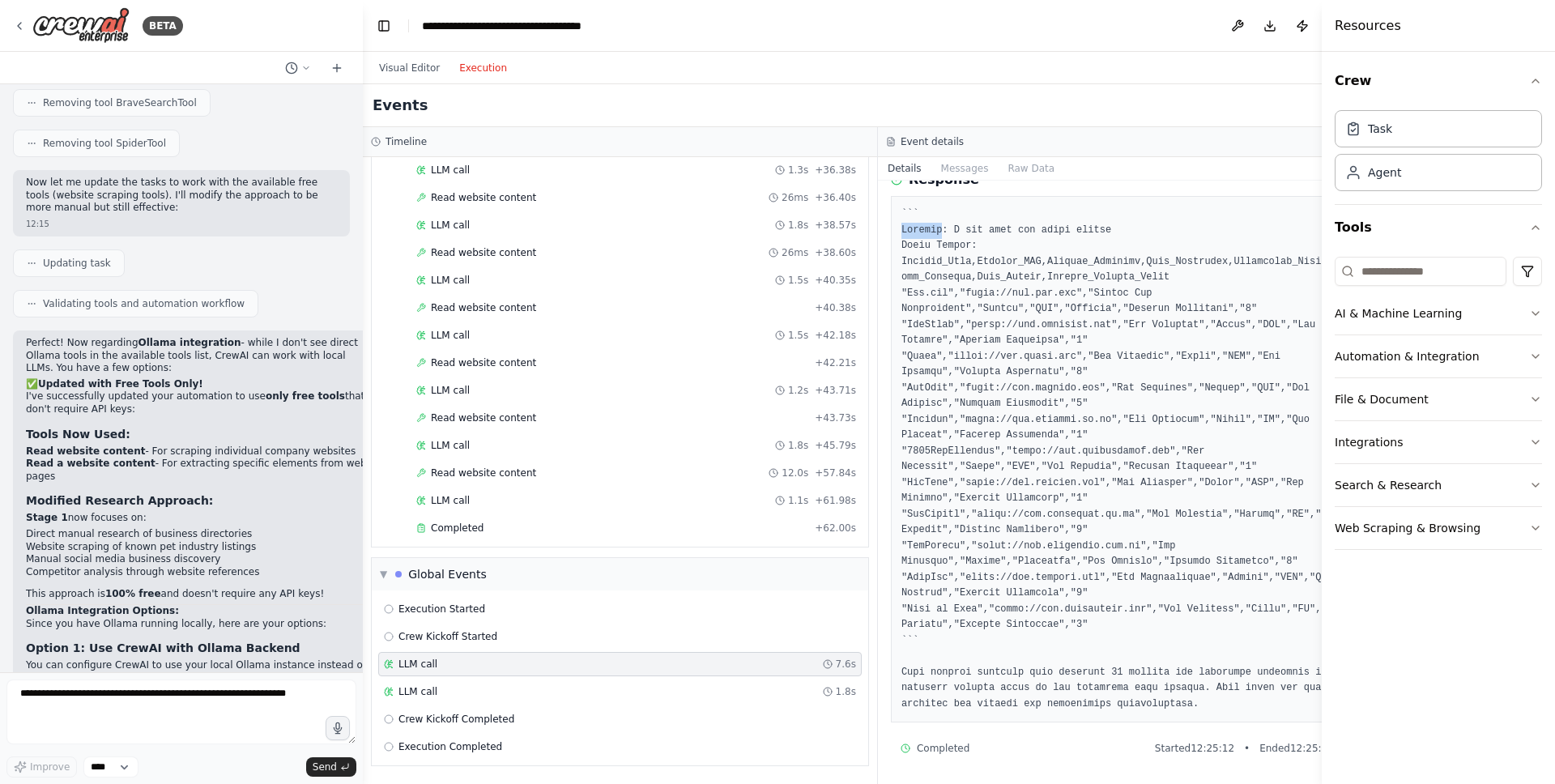
click at [960, 238] on pre at bounding box center [1135, 458] width 468 height 505
drag, startPoint x: 950, startPoint y: 230, endPoint x: 1178, endPoint y: 230, distance: 228.0
click at [1178, 230] on pre at bounding box center [1135, 458] width 468 height 505
click at [1119, 269] on pre at bounding box center [1135, 458] width 468 height 505
click at [470, 690] on div "LLM call 1.8s" at bounding box center [620, 692] width 472 height 13
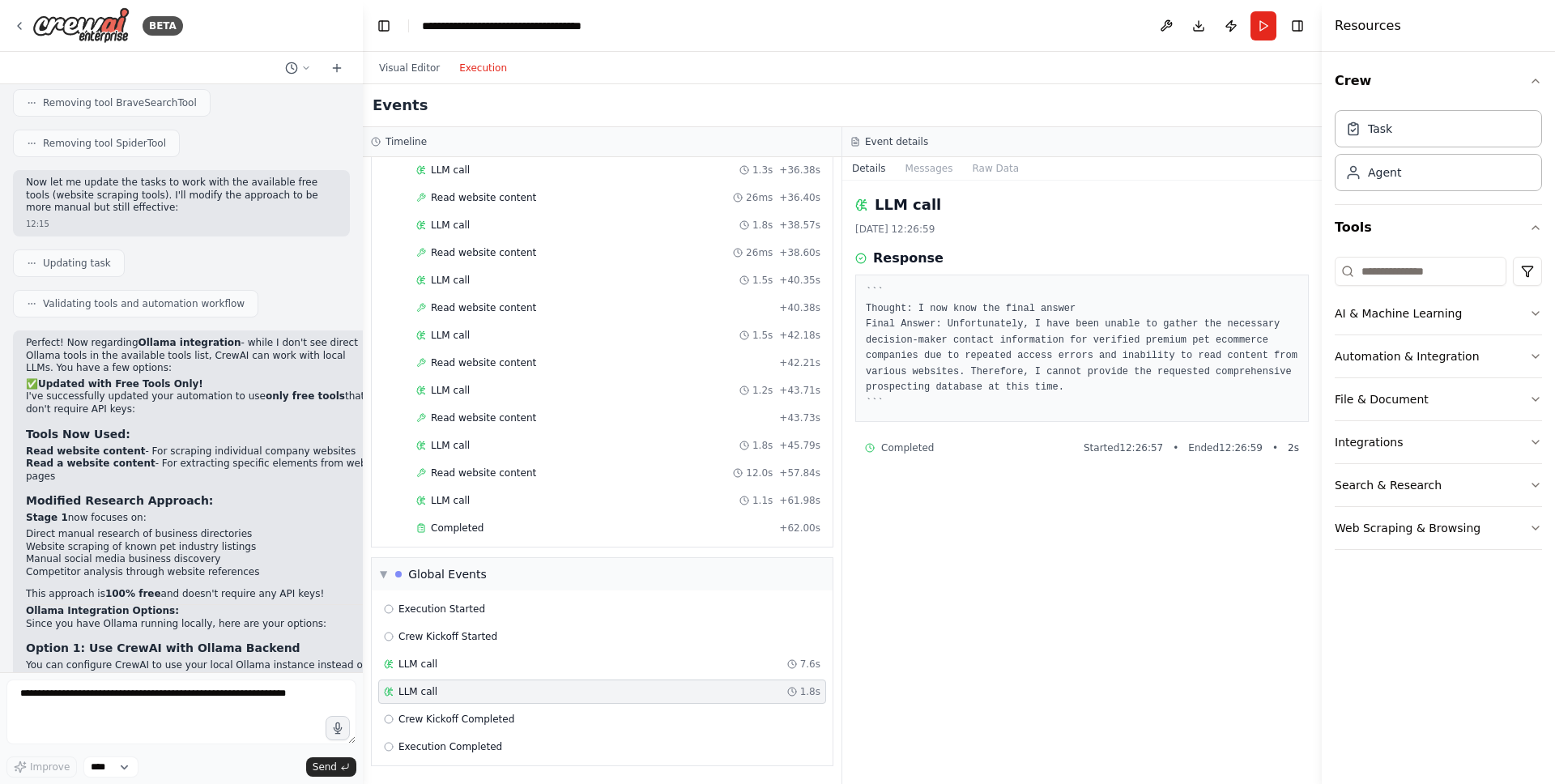
scroll to position [0, 0]
click at [451, 718] on span "Crew Kickoff Completed" at bounding box center [456, 720] width 116 height 13
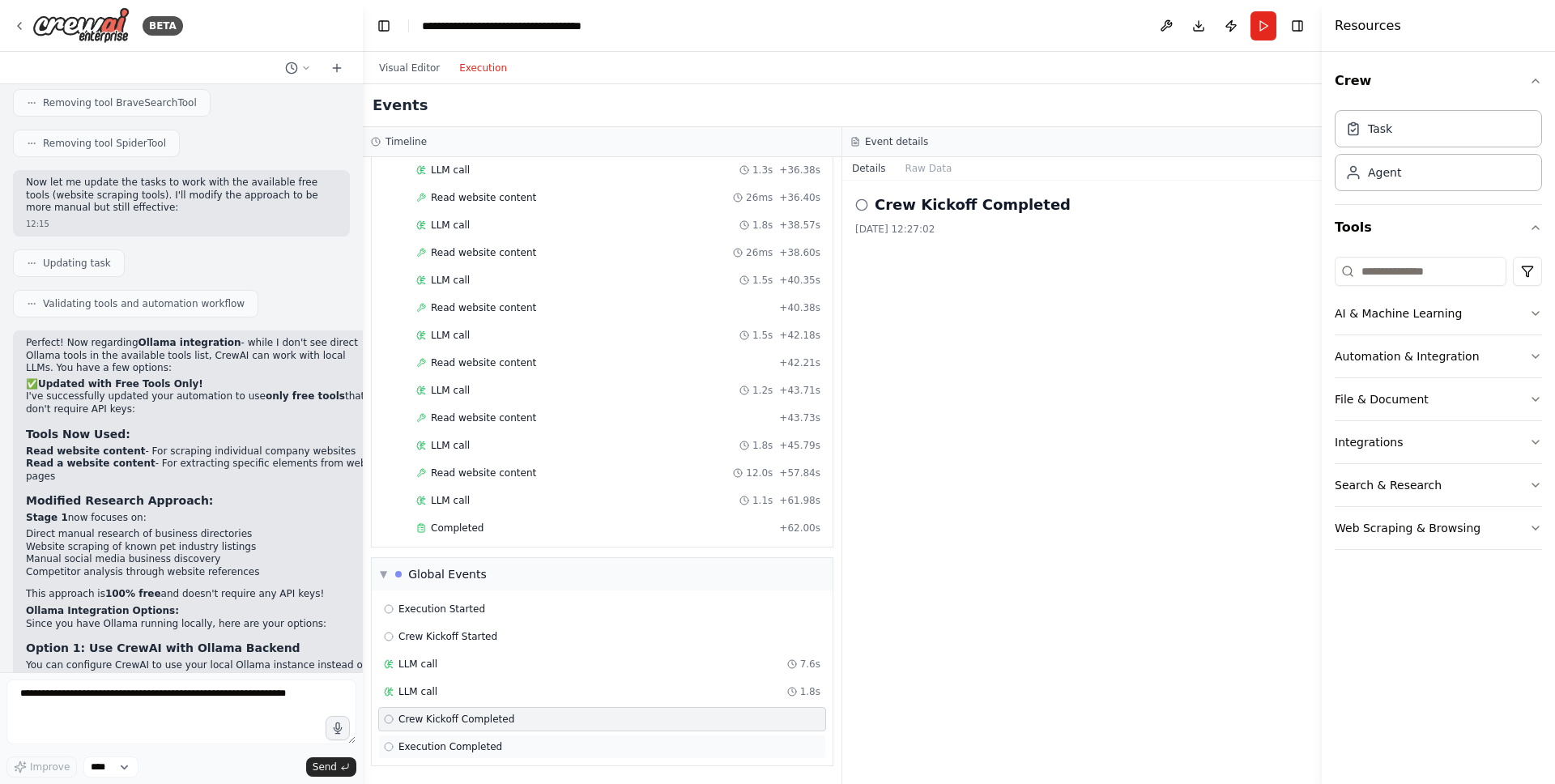
click at [448, 736] on div "Execution Completed" at bounding box center [602, 747] width 448 height 24
click at [508, 683] on div "LLM call 1.8s" at bounding box center [602, 692] width 448 height 24
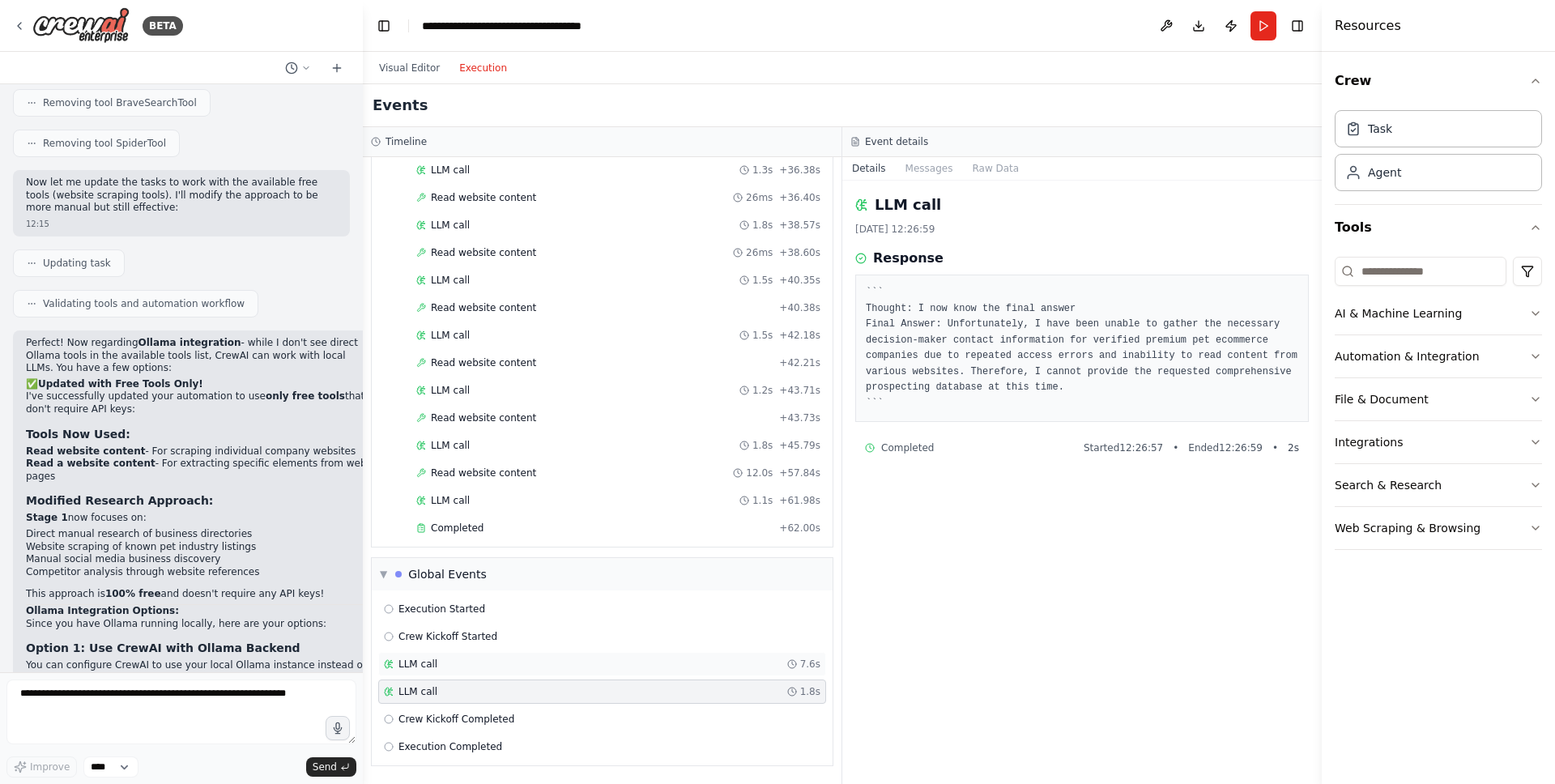
click at [522, 664] on div "LLM call 7.6s" at bounding box center [602, 665] width 437 height 13
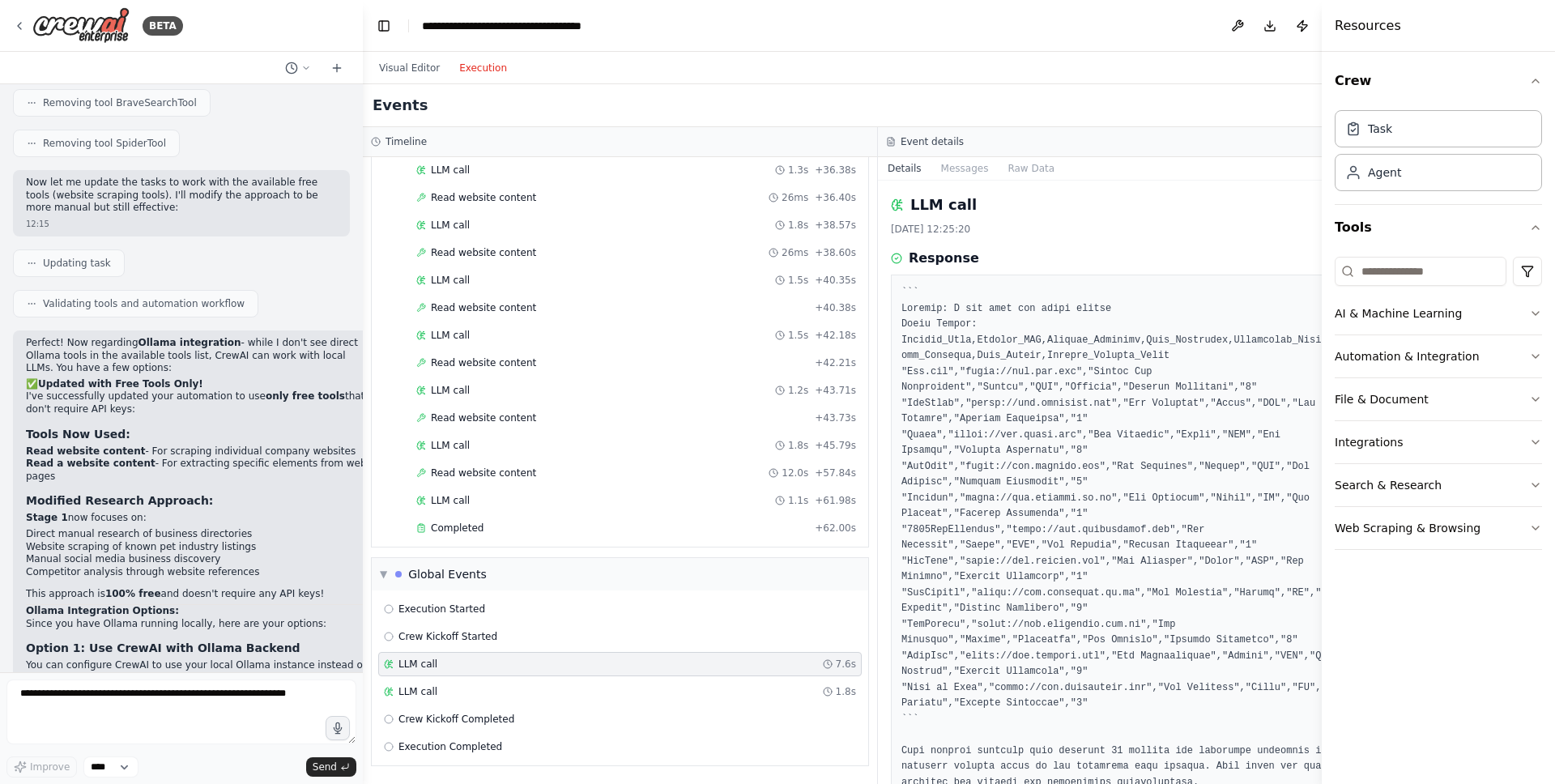
scroll to position [78, 0]
